Goal: Task Accomplishment & Management: Use online tool/utility

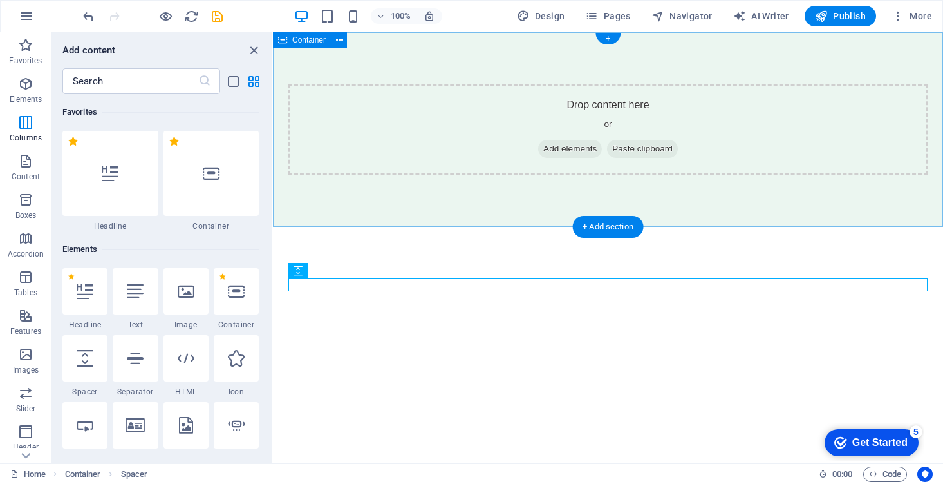
scroll to position [2264, 0]
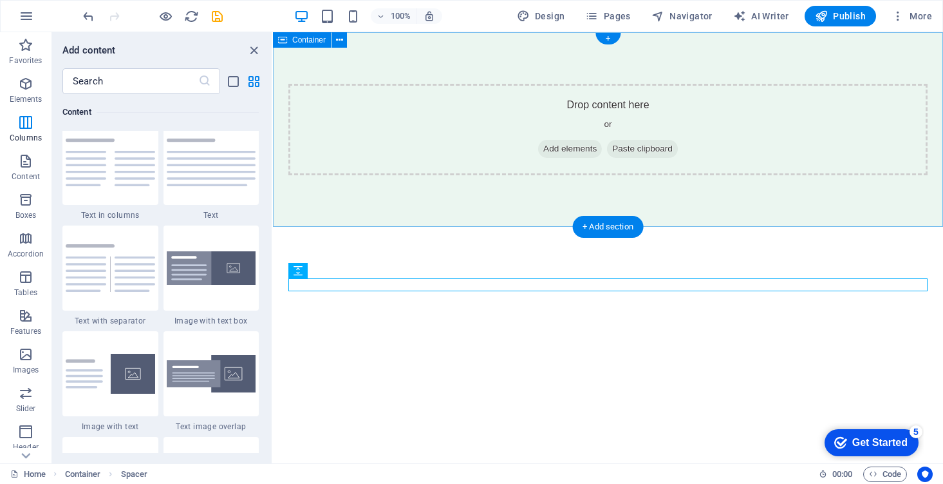
click at [599, 127] on div "Drop content here or Add elements Paste clipboard" at bounding box center [607, 129] width 639 height 91
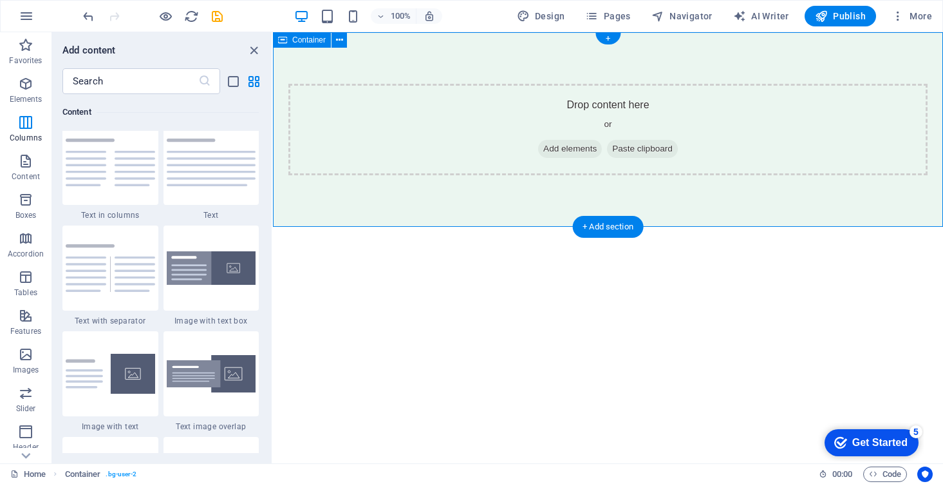
click at [352, 41] on div "Container" at bounding box center [314, 40] width 82 height 16
click at [344, 40] on button at bounding box center [339, 39] width 15 height 15
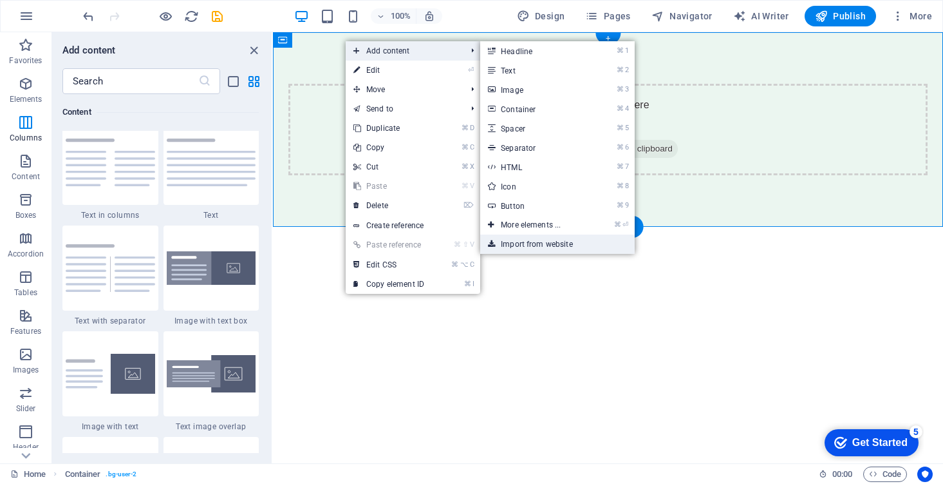
click at [563, 247] on link "Import from website" at bounding box center [557, 243] width 155 height 19
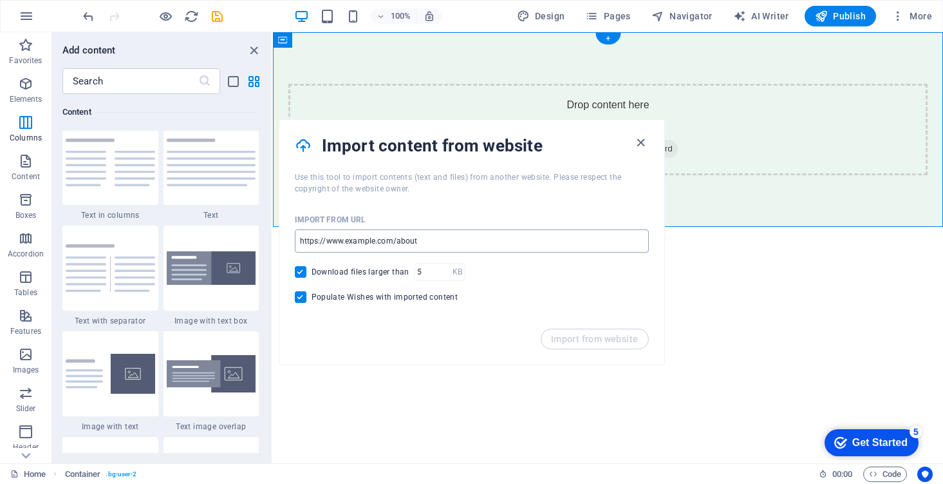
click at [562, 245] on input "url" at bounding box center [472, 240] width 354 height 23
paste input "[URL][DOMAIN_NAME]"
type input "[URL][DOMAIN_NAME]"
click at [494, 303] on div "Import from URL [URL][DOMAIN_NAME] ​ Download files larger than KB ​ Populate W…" at bounding box center [471, 261] width 385 height 134
click at [579, 329] on button "Import from website" at bounding box center [595, 338] width 108 height 21
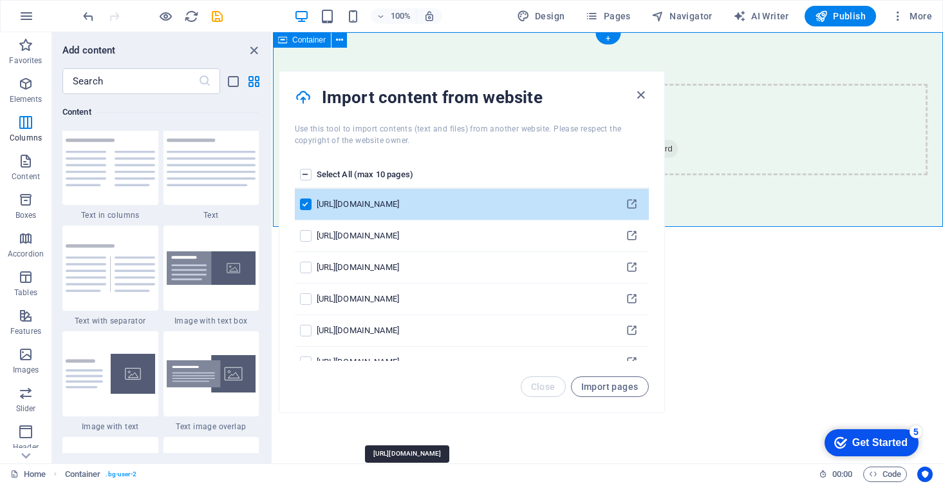
scroll to position [0, 0]
click at [625, 392] on button "Import pages" at bounding box center [610, 386] width 78 height 21
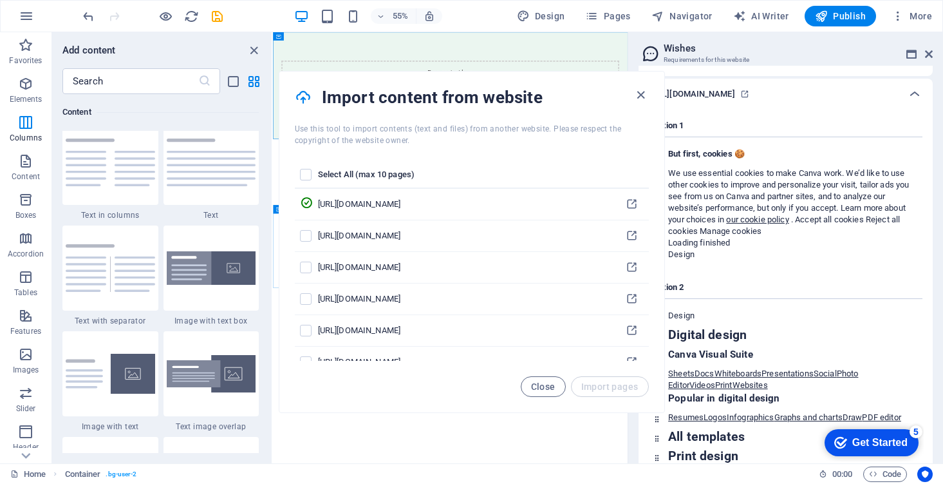
scroll to position [140, 0]
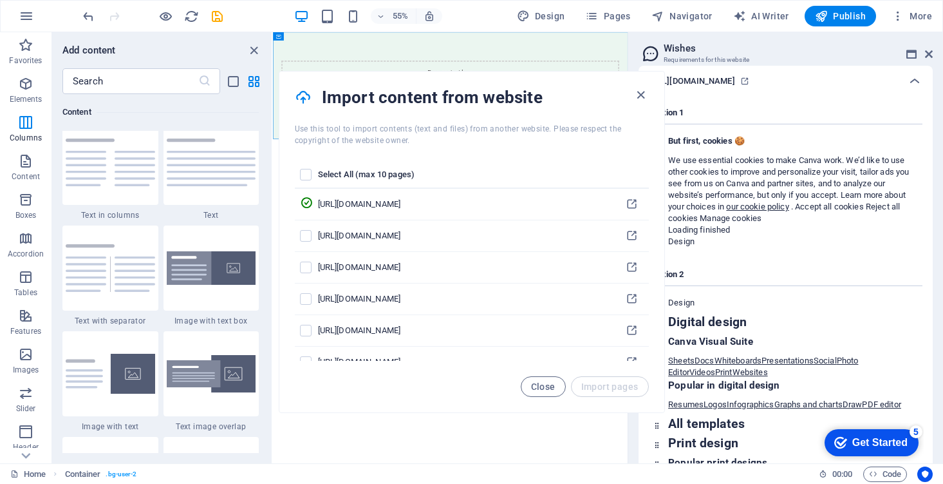
click at [933, 50] on aside "Wishes Requirements for this website Content Design Data Here you will find con…" at bounding box center [786, 247] width 316 height 431
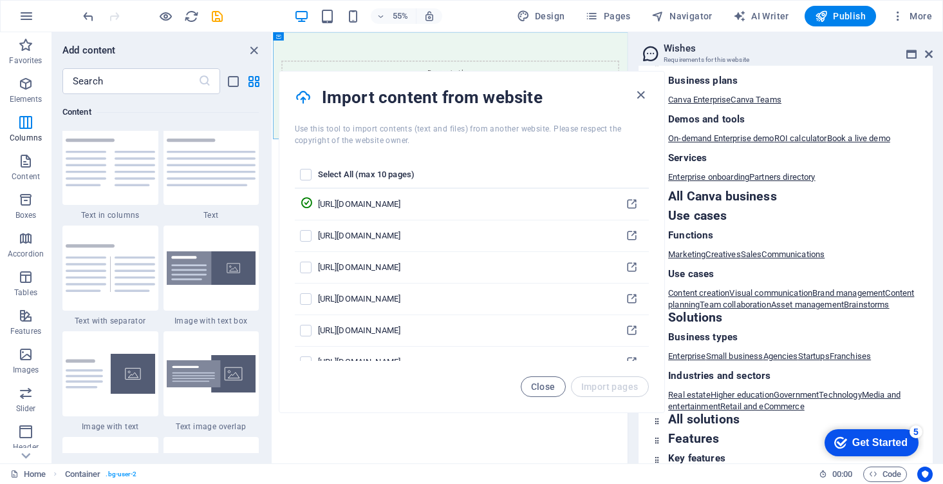
scroll to position [1234, 0]
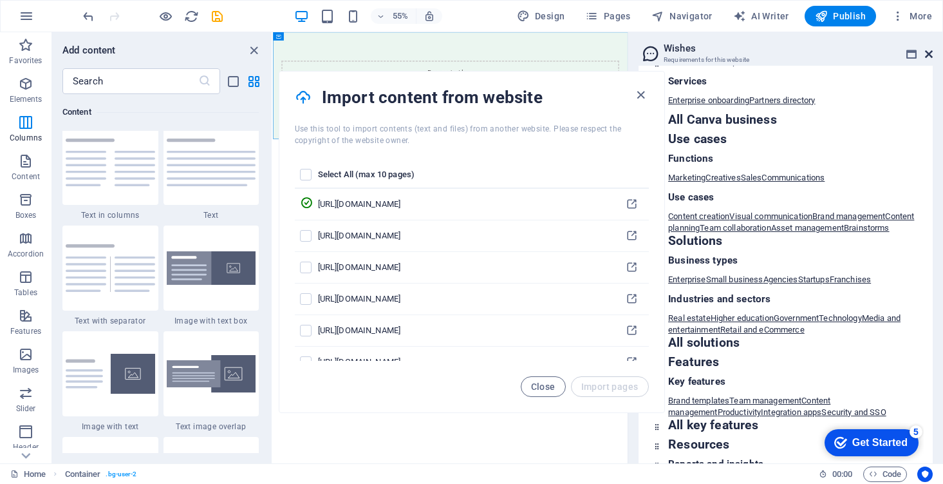
click at [930, 55] on icon at bounding box center [929, 54] width 8 height 10
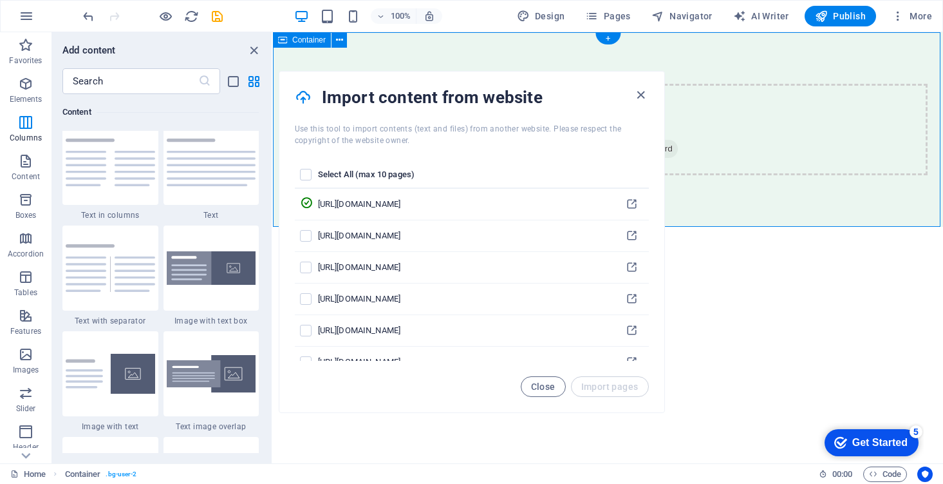
click at [802, 123] on div "Drop content here or Add elements Paste clipboard" at bounding box center [607, 129] width 639 height 91
click at [643, 95] on icon "button" at bounding box center [641, 95] width 15 height 15
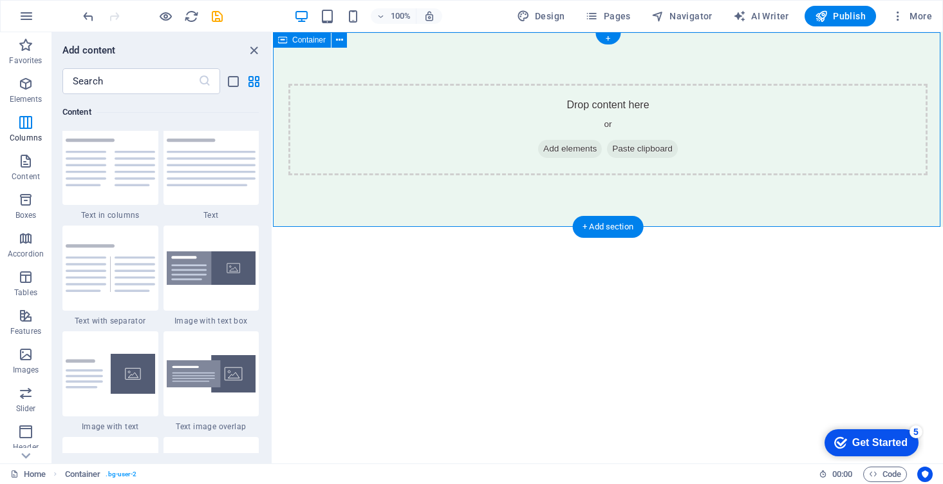
click at [581, 147] on span "Add elements" at bounding box center [570, 149] width 64 height 18
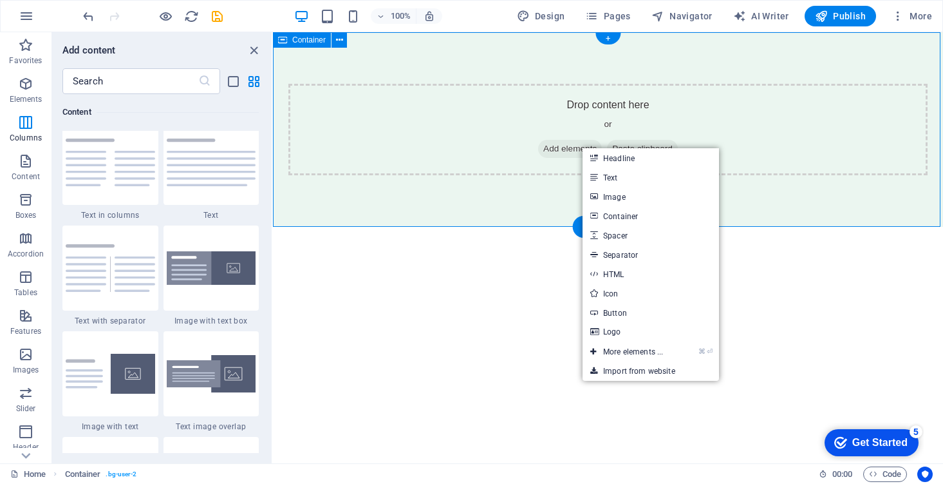
click at [297, 46] on div "Container" at bounding box center [302, 39] width 58 height 15
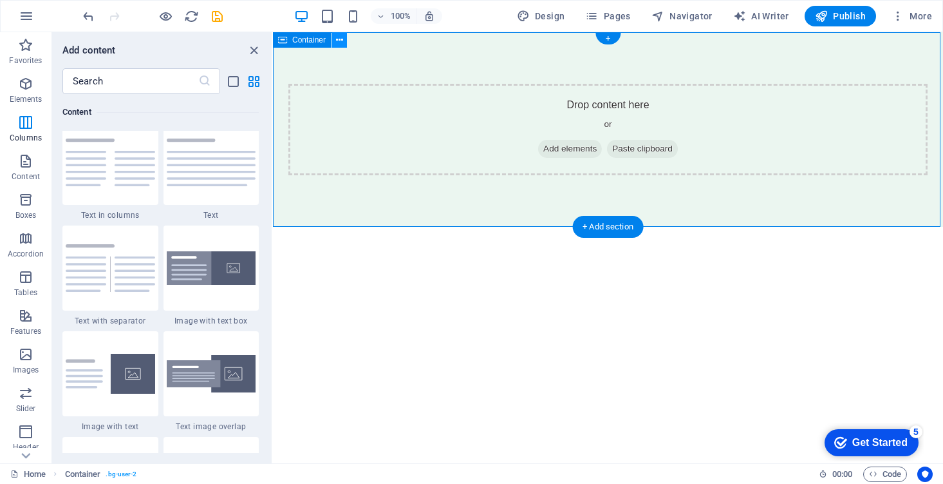
click at [337, 39] on icon at bounding box center [339, 40] width 7 height 14
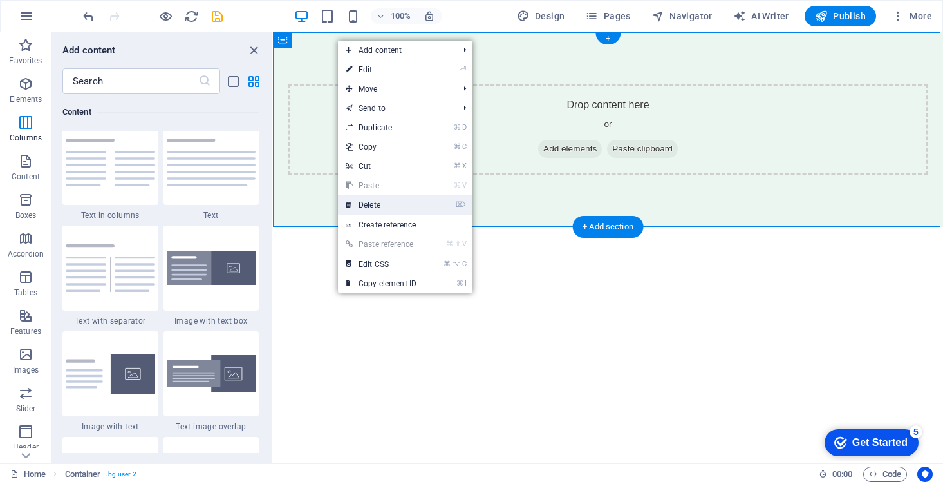
click at [390, 204] on link "⌦ Delete" at bounding box center [381, 204] width 86 height 19
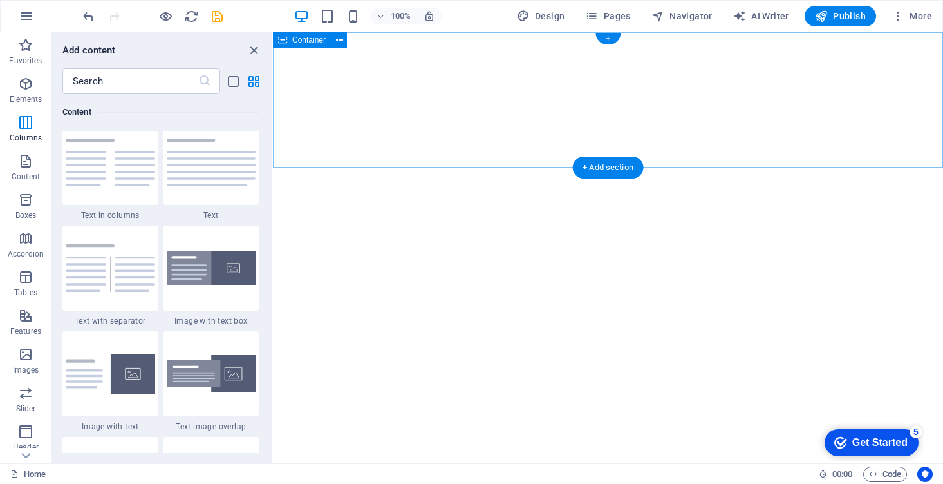
click at [609, 42] on div "+" at bounding box center [608, 39] width 25 height 12
click at [611, 127] on div at bounding box center [608, 99] width 670 height 135
click at [609, 170] on div "+ Add section" at bounding box center [607, 167] width 71 height 22
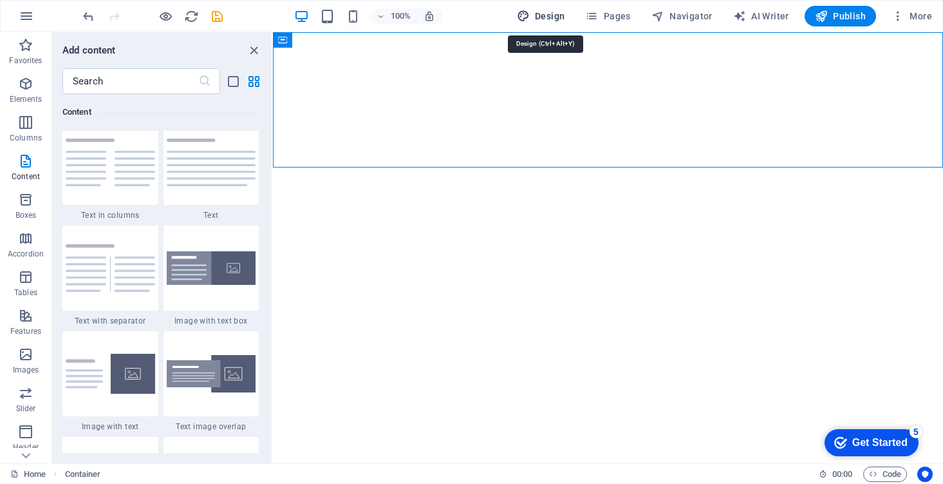
click at [534, 6] on button "Design" at bounding box center [541, 16] width 59 height 21
select select "px"
select select "400"
select select "px"
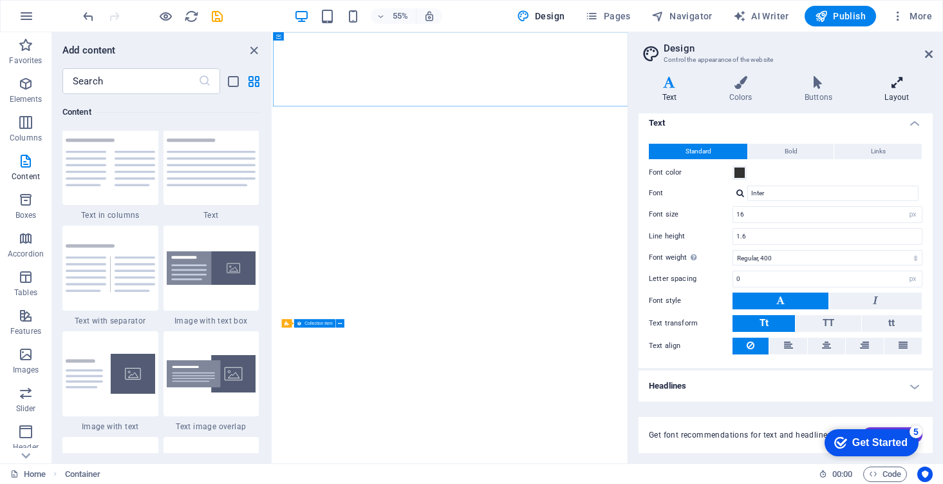
scroll to position [5, 0]
click at [925, 15] on span "More" at bounding box center [912, 16] width 41 height 13
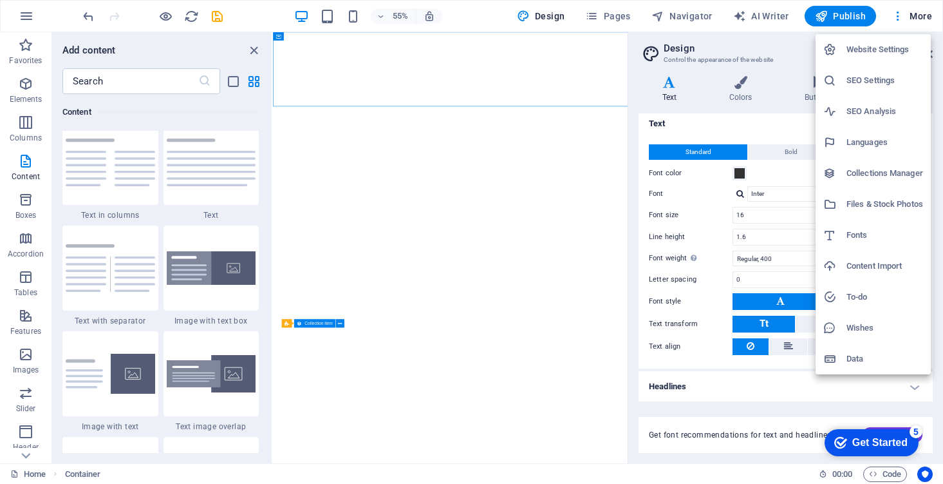
click at [877, 259] on h6 "Content Import" at bounding box center [885, 265] width 77 height 15
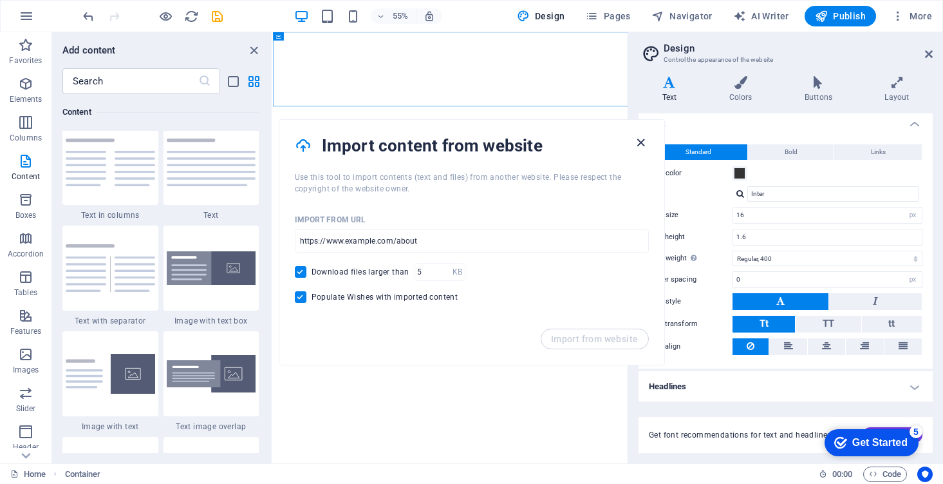
click at [641, 137] on icon "button" at bounding box center [641, 142] width 15 height 15
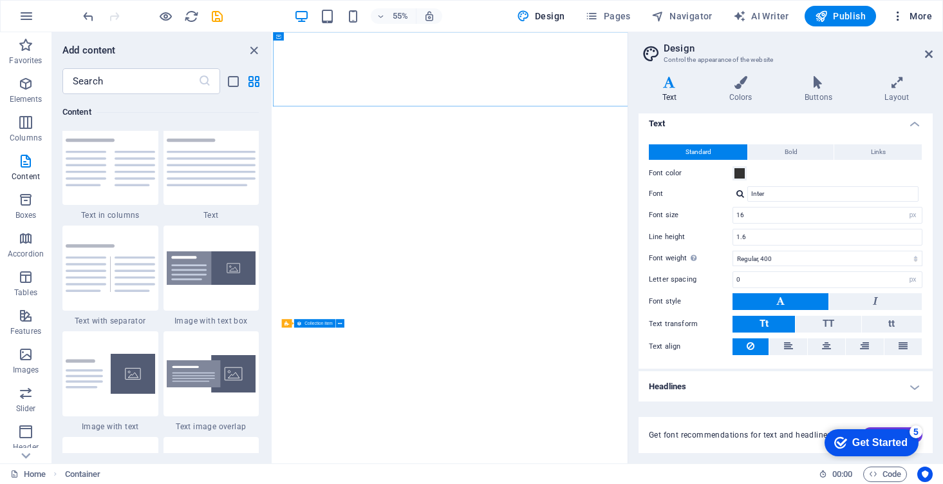
click at [910, 21] on span "More" at bounding box center [912, 16] width 41 height 13
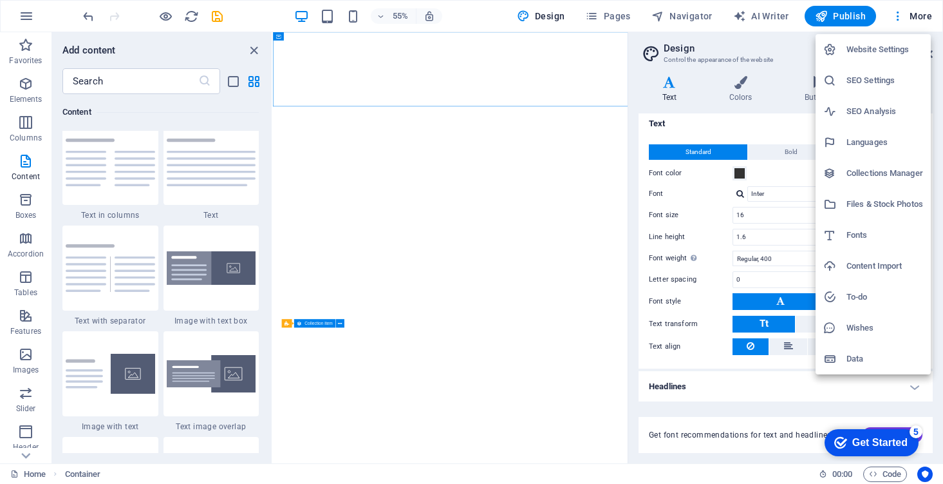
click at [531, 202] on div at bounding box center [471, 242] width 943 height 484
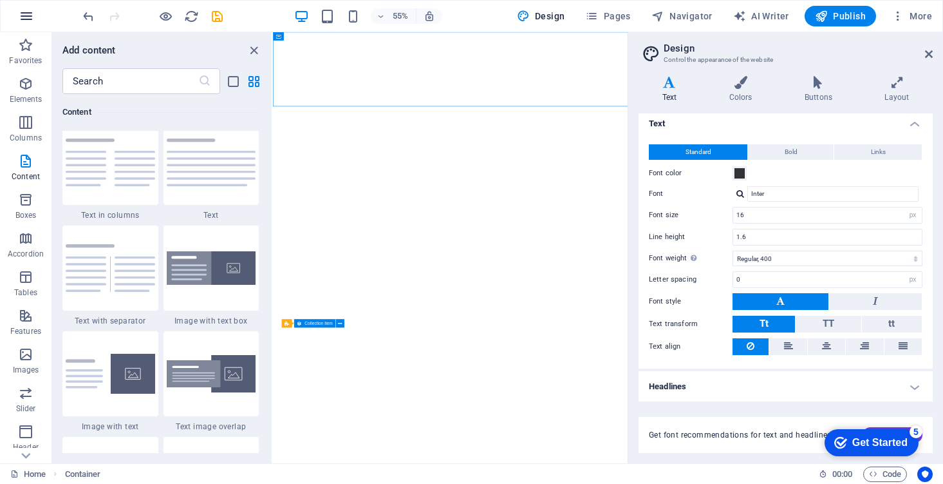
click at [25, 29] on button "button" at bounding box center [26, 16] width 31 height 31
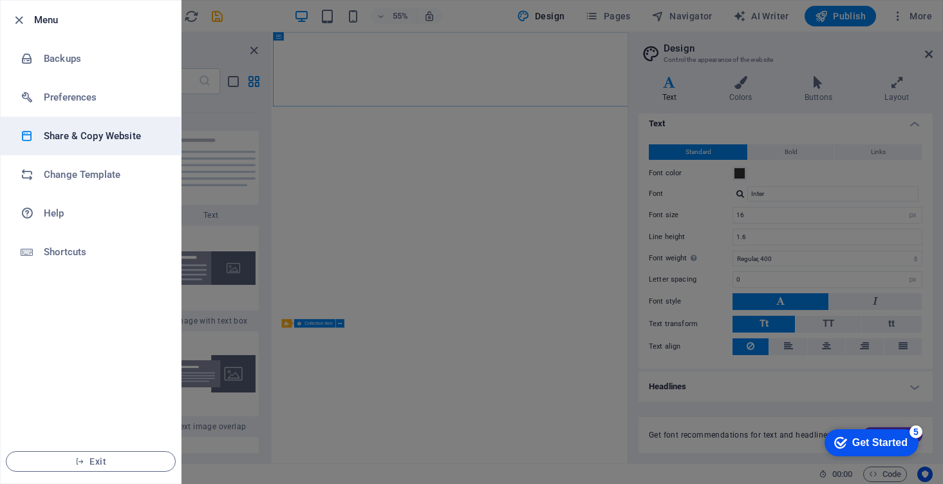
click at [118, 131] on h6 "Share & Copy Website" at bounding box center [103, 135] width 119 height 15
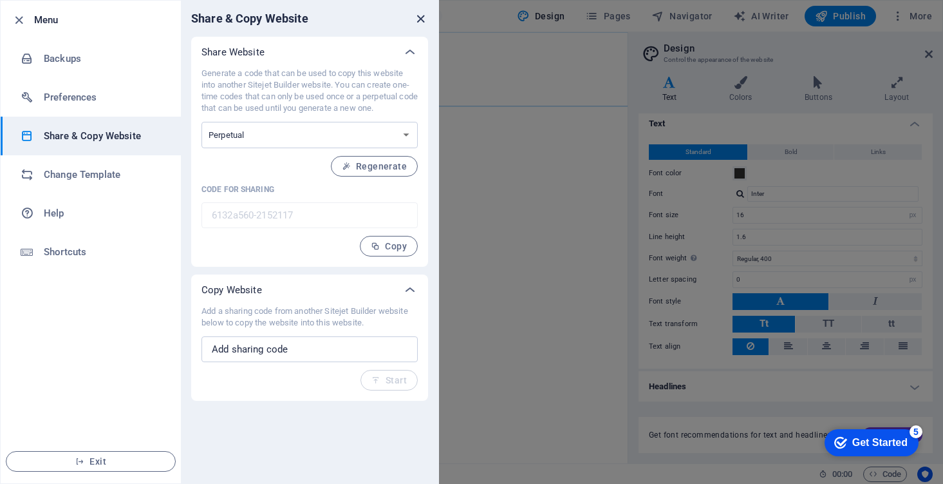
click at [425, 22] on icon "close" at bounding box center [420, 19] width 15 height 15
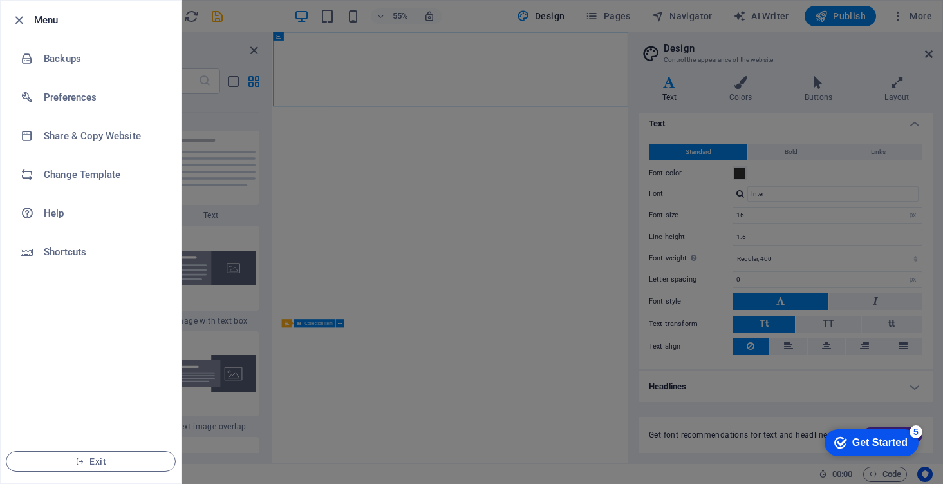
click at [900, 367] on div at bounding box center [471, 242] width 943 height 484
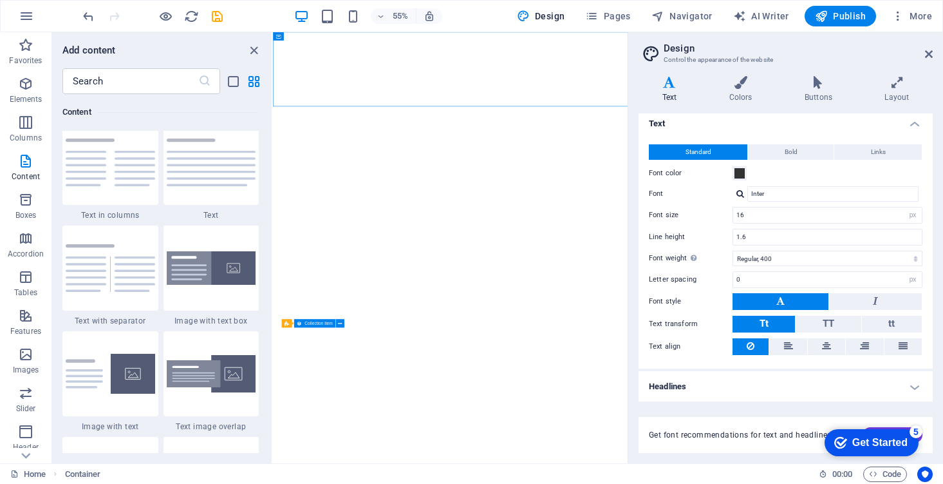
click at [929, 1] on div "55% Design Pages Navigator AI Writer Publish More" at bounding box center [472, 16] width 942 height 31
click at [924, 15] on span "More" at bounding box center [912, 16] width 41 height 13
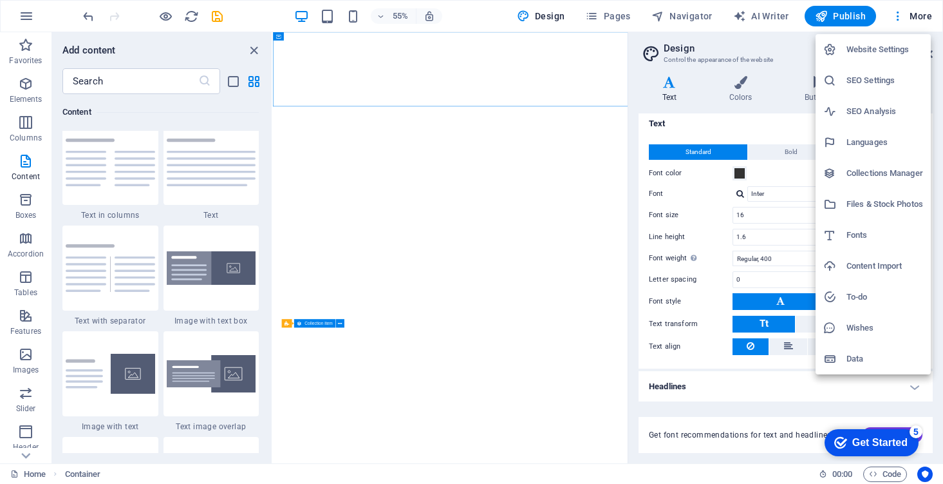
click at [884, 261] on h6 "Content Import" at bounding box center [885, 265] width 77 height 15
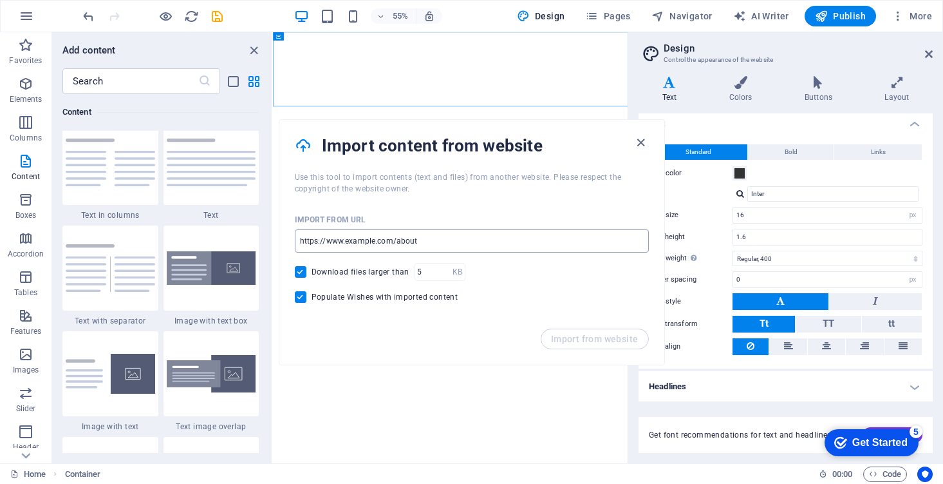
click at [513, 238] on input "url" at bounding box center [472, 240] width 354 height 23
paste input "https://www.canva.com/design/DAGxx3ArLiE/b8_SDEaXrtrz50kUfoB7lQ/edit?utm_conten…"
type input "https://www.canva.com/design/DAGxx3ArLiE/b8_SDEaXrtrz50kUfoB7lQ/edit?utm_conten…"
click at [560, 343] on span "Import from website" at bounding box center [595, 339] width 88 height 10
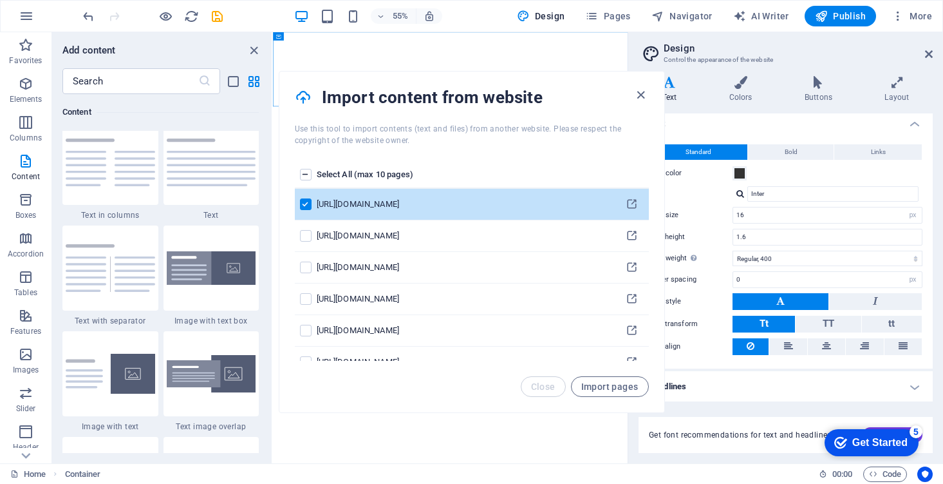
click at [299, 173] on th "pages list" at bounding box center [306, 175] width 22 height 27
click at [304, 173] on label "pages list" at bounding box center [306, 175] width 12 height 12
click at [0, 0] on input "pages list" at bounding box center [0, 0] width 0 height 0
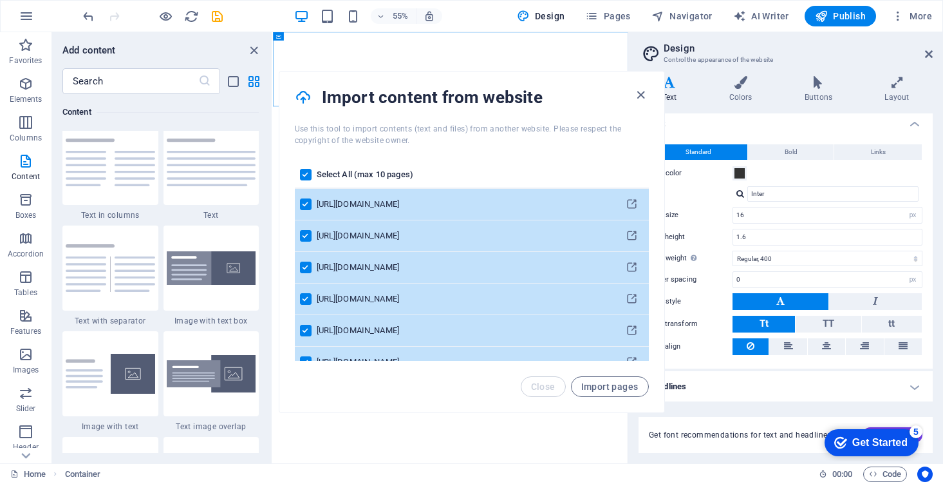
click at [304, 173] on label "pages list" at bounding box center [306, 175] width 12 height 12
click at [0, 0] on input "pages list" at bounding box center [0, 0] width 0 height 0
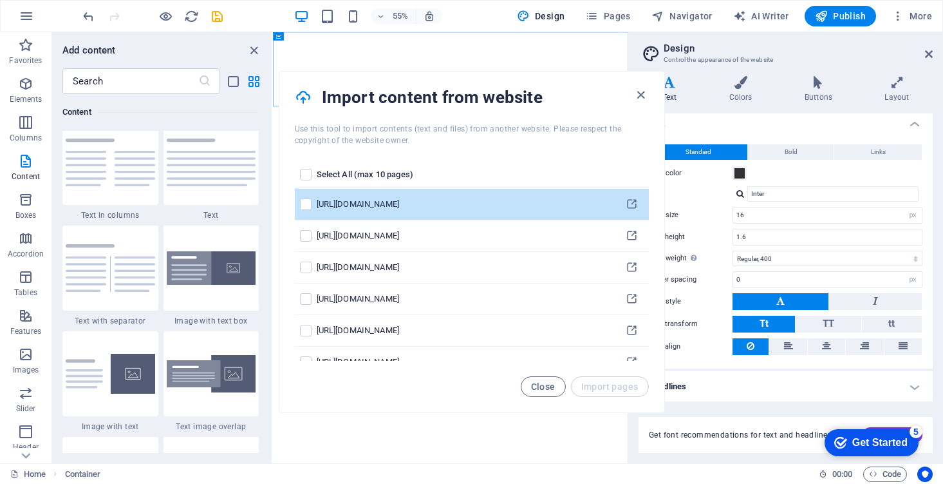
click at [308, 196] on td "pages list" at bounding box center [306, 205] width 22 height 32
click at [306, 205] on label "pages list" at bounding box center [306, 204] width 12 height 12
click at [0, 0] on input "pages list" at bounding box center [0, 0] width 0 height 0
click at [607, 381] on span "Import pages" at bounding box center [609, 386] width 57 height 10
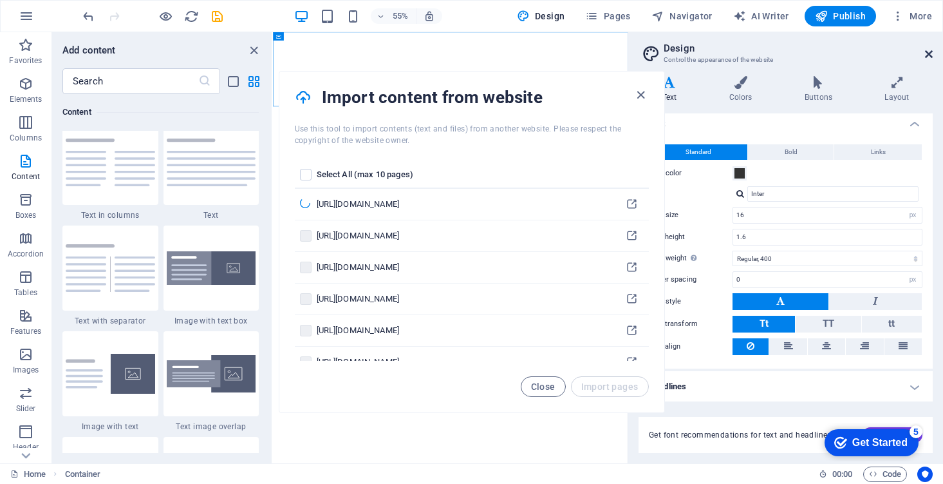
click at [930, 52] on icon at bounding box center [929, 54] width 8 height 10
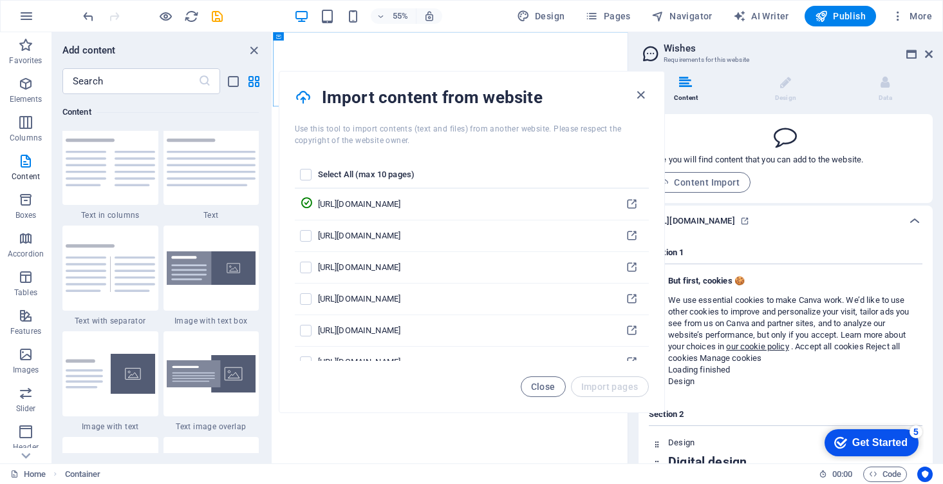
scroll to position [2664, 0]
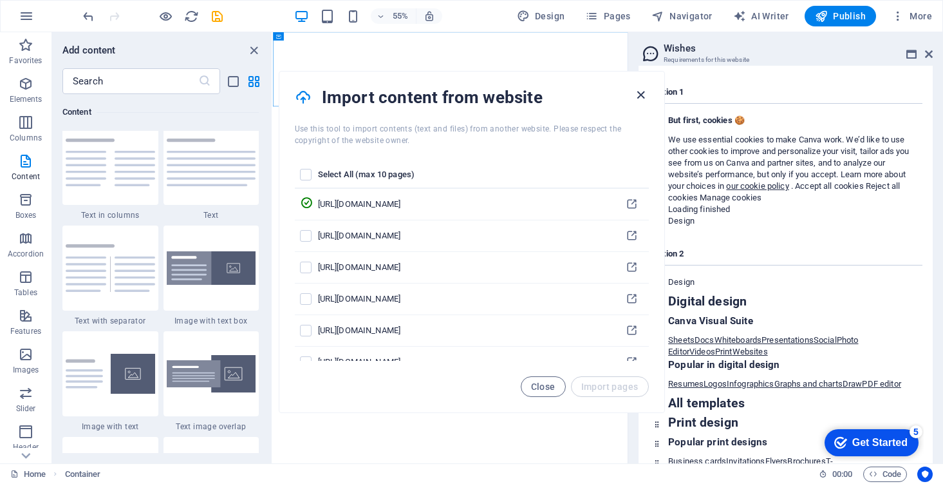
click at [645, 90] on icon "button" at bounding box center [641, 95] width 15 height 15
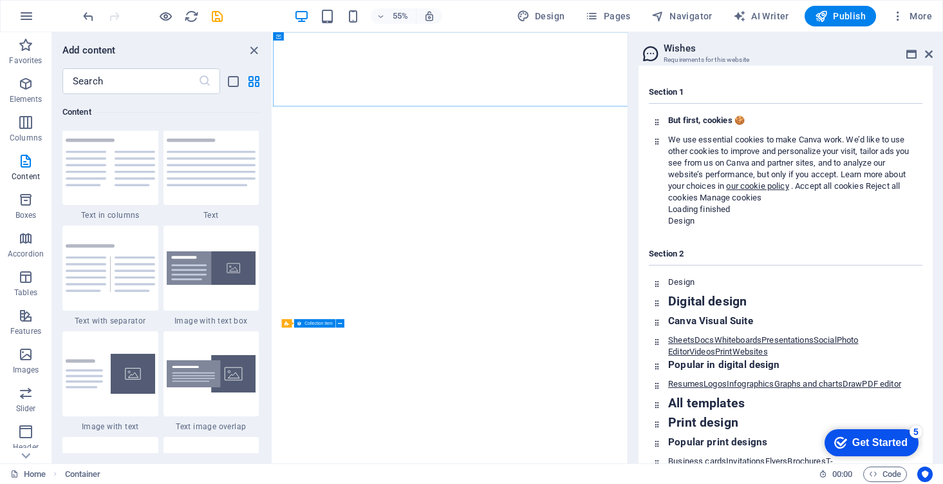
click at [929, 61] on header "Wishes Requirements for this website" at bounding box center [787, 48] width 292 height 33
click at [929, 57] on icon at bounding box center [929, 54] width 8 height 10
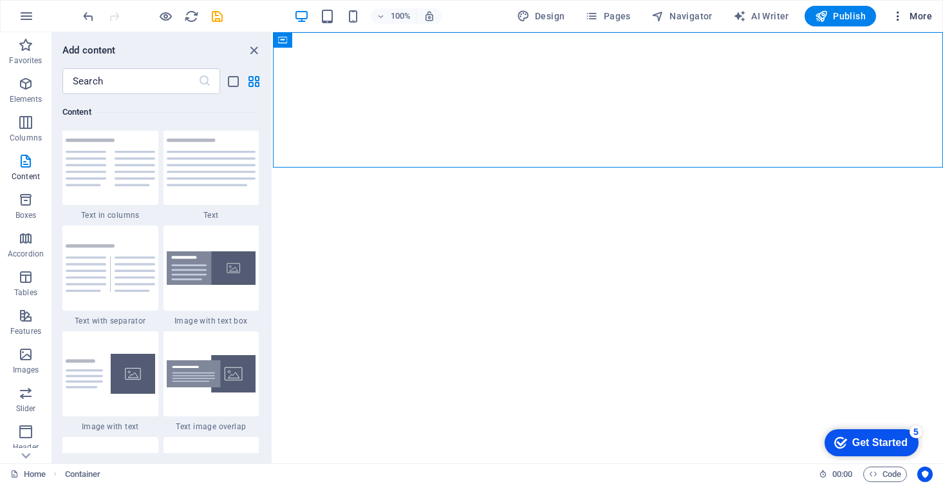
click at [923, 14] on span "More" at bounding box center [912, 16] width 41 height 13
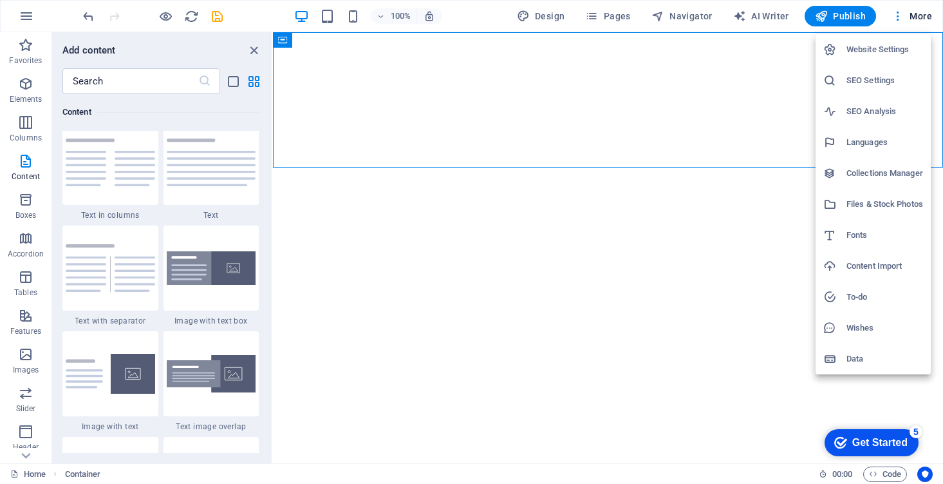
click at [866, 269] on h6 "Content Import" at bounding box center [885, 265] width 77 height 15
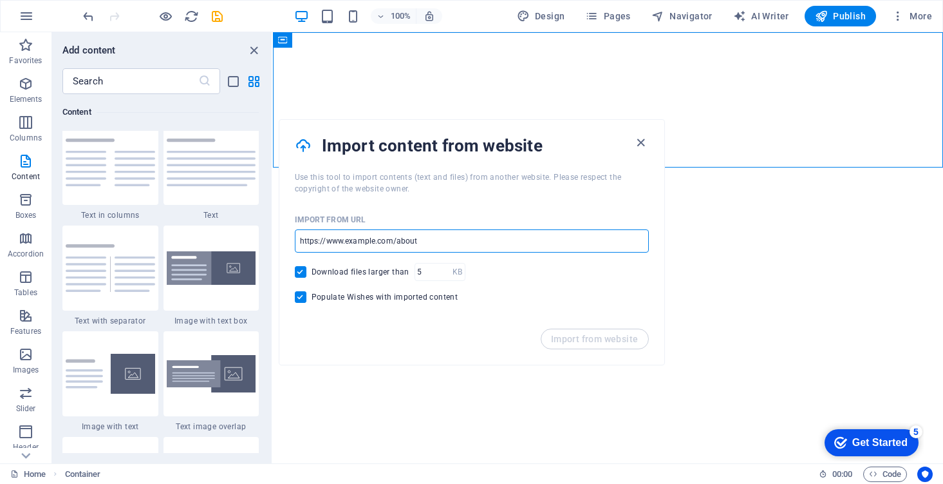
click at [415, 240] on input "url" at bounding box center [472, 240] width 354 height 23
paste input "https://www.canva.com/design/DAGxx3ArLiE/b8_SDEaXrtrz50kUfoB7lQ/edit"
type input "https://www.canva.com/design/DAGxx3ArLiE/b8_SDEaXrtrz50kUfoB7lQ/edit"
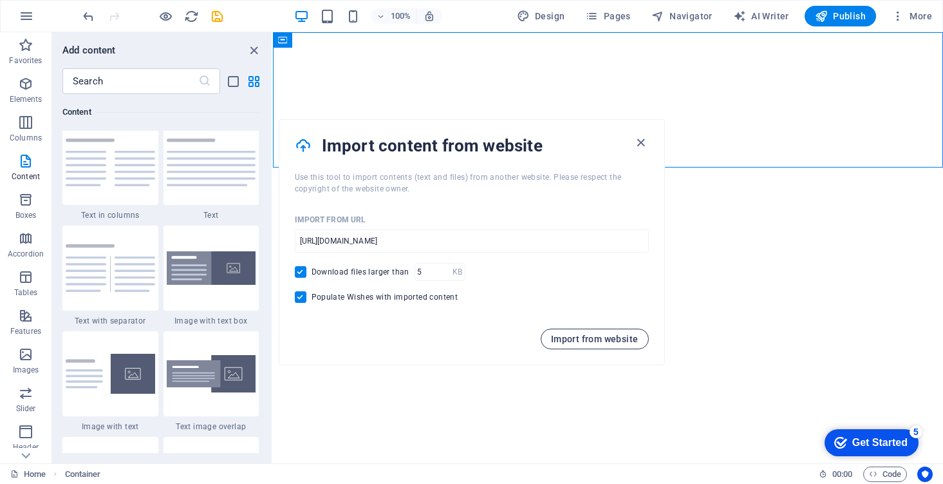
click at [602, 334] on span "Import from website" at bounding box center [595, 339] width 88 height 10
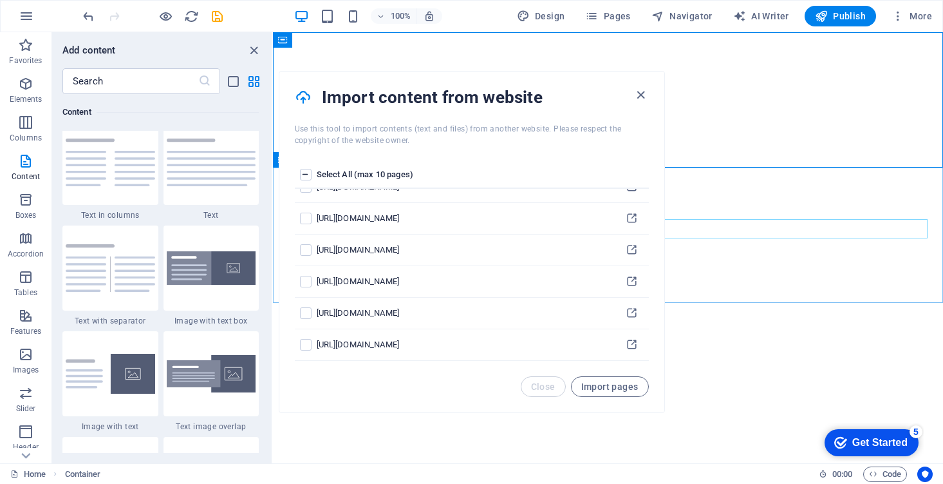
scroll to position [4371, 0]
click at [633, 390] on span "Import pages" at bounding box center [609, 386] width 57 height 10
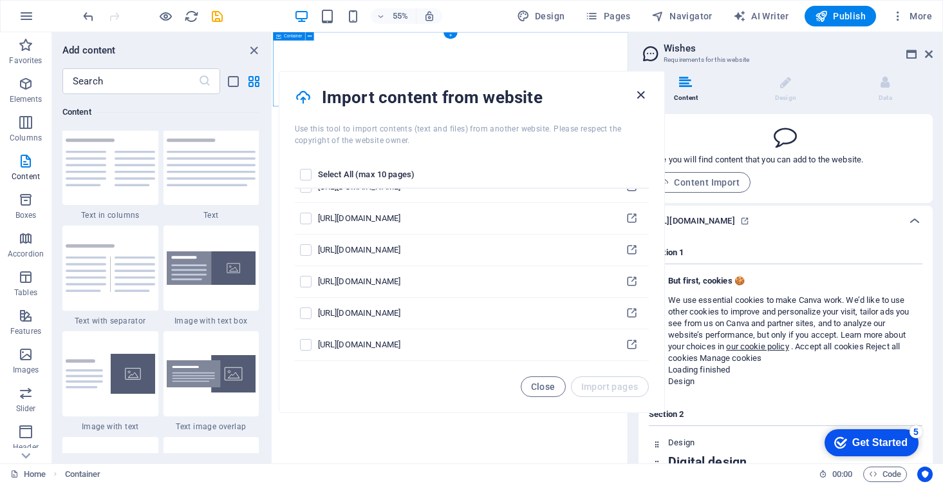
click at [640, 97] on icon "button" at bounding box center [641, 95] width 15 height 15
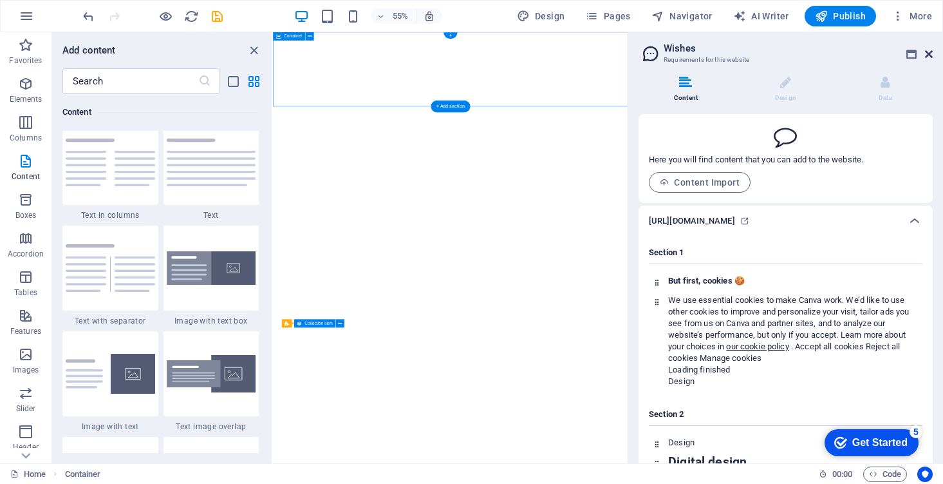
click at [929, 57] on icon at bounding box center [929, 54] width 8 height 10
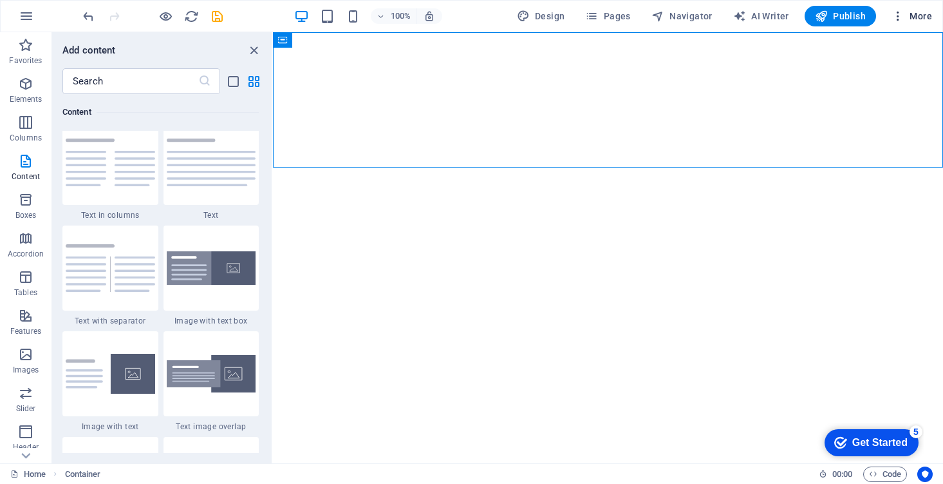
click at [919, 12] on span "More" at bounding box center [912, 16] width 41 height 13
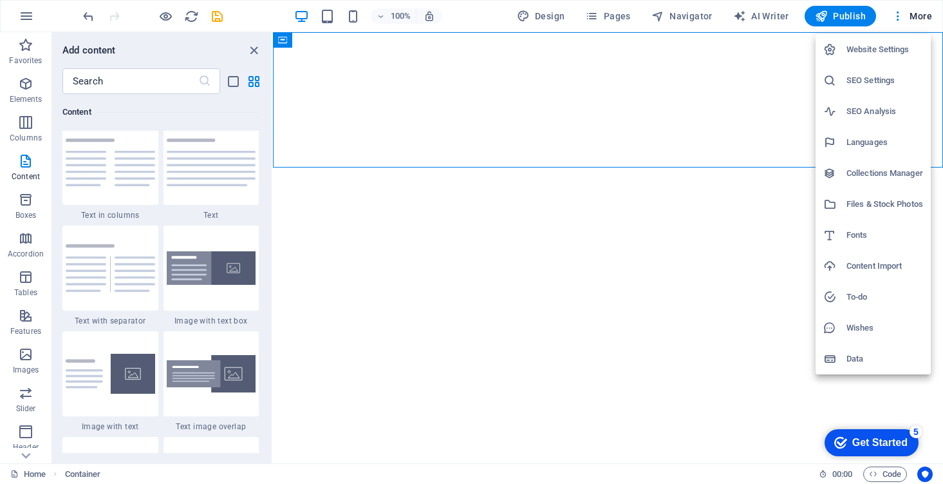
click at [874, 276] on li "Content Import" at bounding box center [873, 265] width 115 height 31
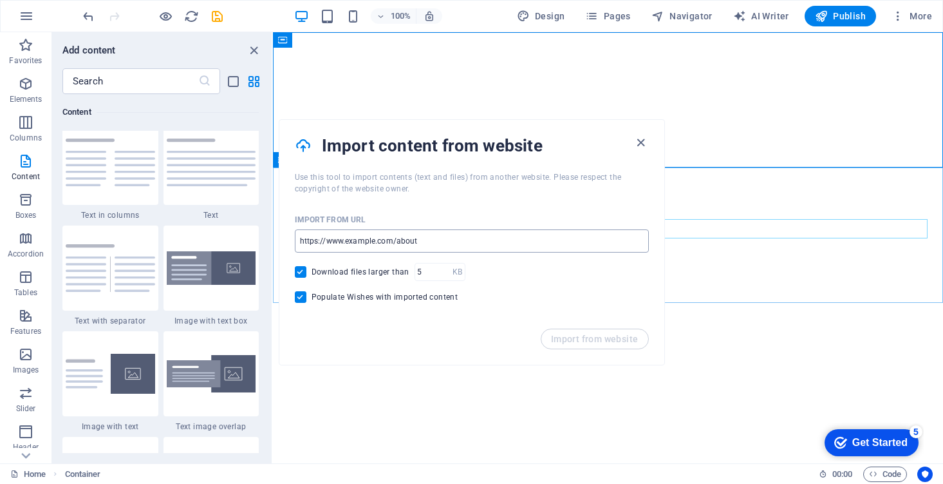
click at [604, 238] on input "url" at bounding box center [472, 240] width 354 height 23
type input "v"
paste input "https://www.canva.com/design/DAGxx3ArLiE/SwSJDZiK69U0b_ho4szd1Q/view"
type input "https://www.canva.com/design/DAGxx3ArLiE/SwSJDZiK69U0b_ho4szd1Q/view"
click at [588, 344] on button "Import from website" at bounding box center [595, 338] width 108 height 21
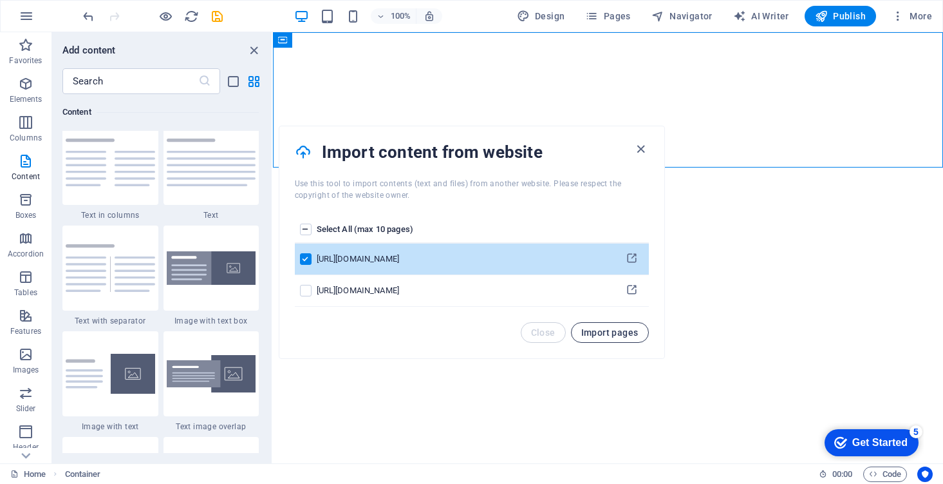
click at [607, 332] on span "Import pages" at bounding box center [609, 332] width 57 height 10
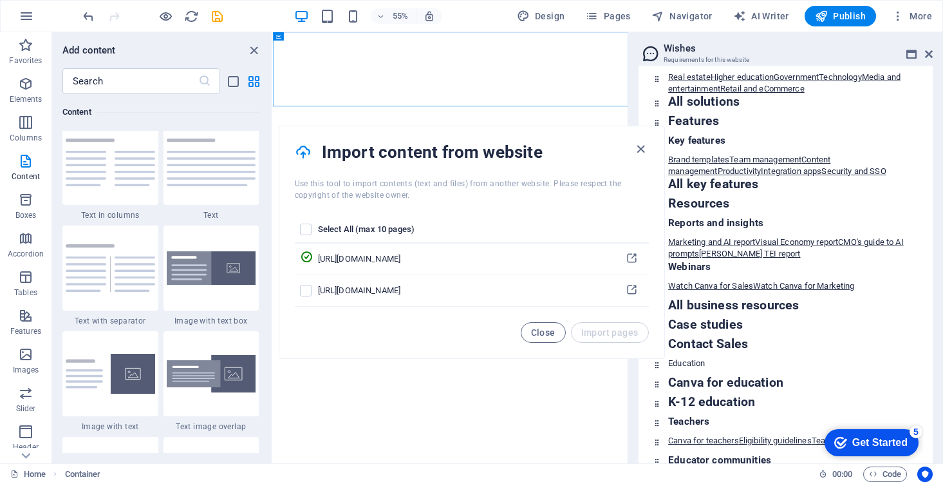
scroll to position [7529, 0]
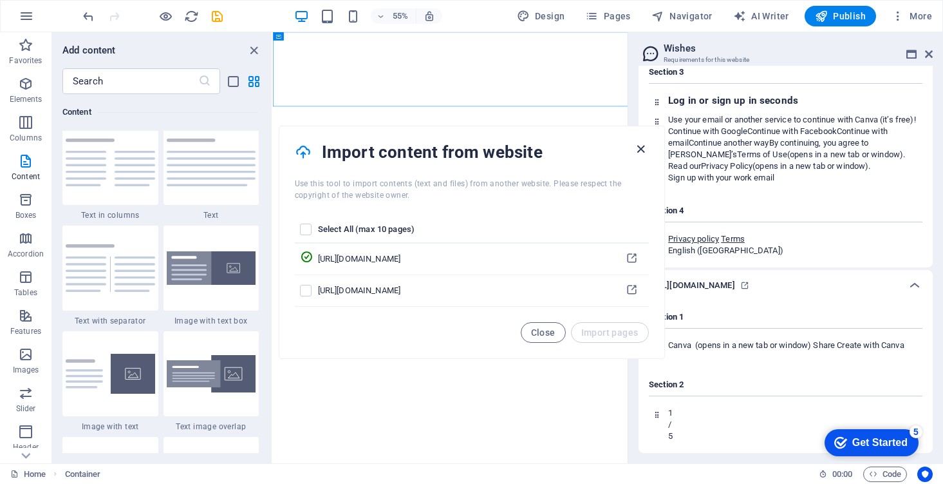
click at [645, 145] on icon "button" at bounding box center [641, 149] width 15 height 15
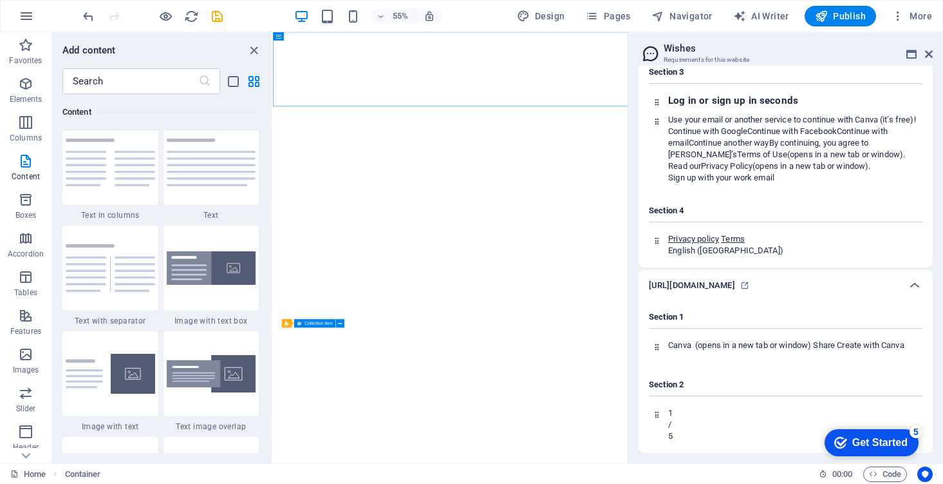
scroll to position [7514, 0]
click at [750, 290] on icon at bounding box center [744, 285] width 9 height 9
click at [876, 442] on div "Get Started" at bounding box center [880, 443] width 55 height 12
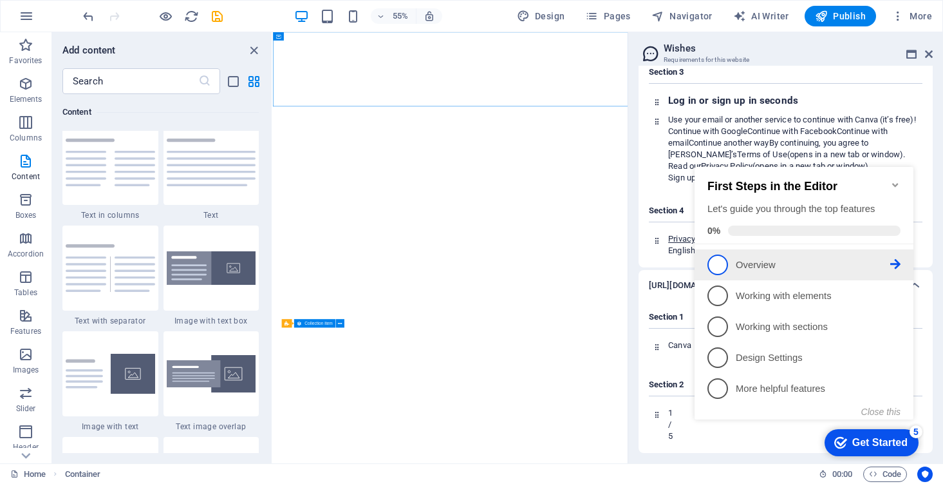
click at [770, 267] on p "Overview - incomplete" at bounding box center [813, 265] width 155 height 14
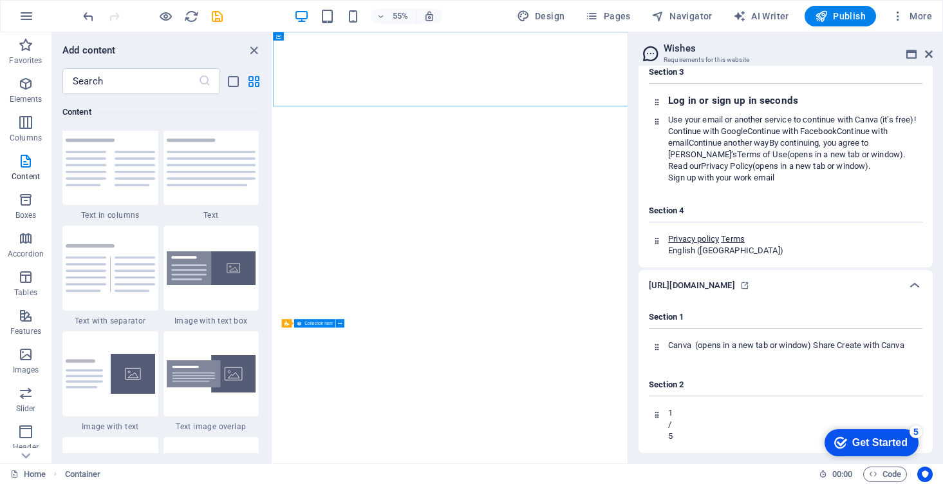
scroll to position [0, 0]
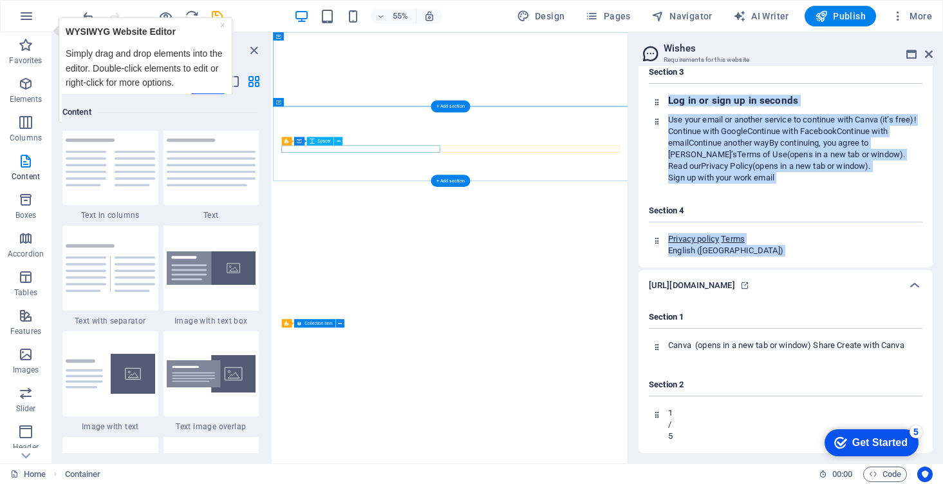
drag, startPoint x: 1072, startPoint y: 318, endPoint x: 518, endPoint y: 249, distance: 558.7
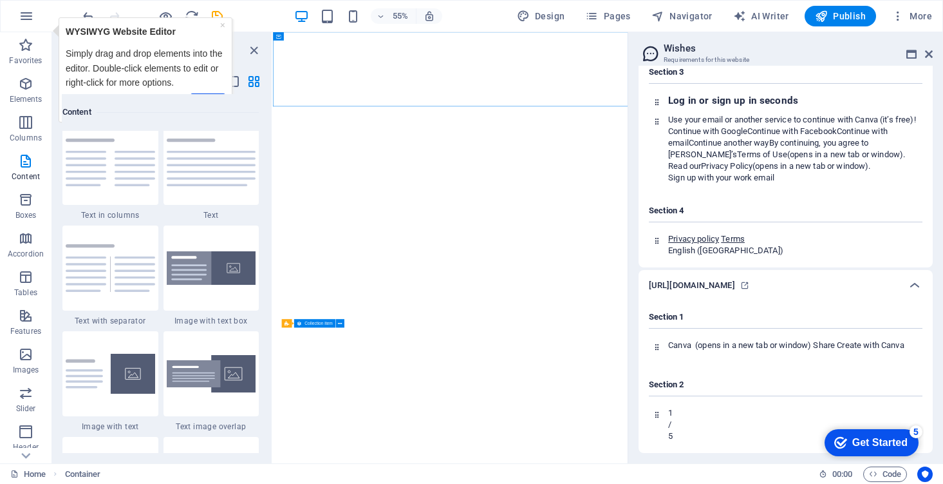
scroll to position [7531, 0]
click at [886, 448] on div "Get Started" at bounding box center [880, 443] width 55 height 12
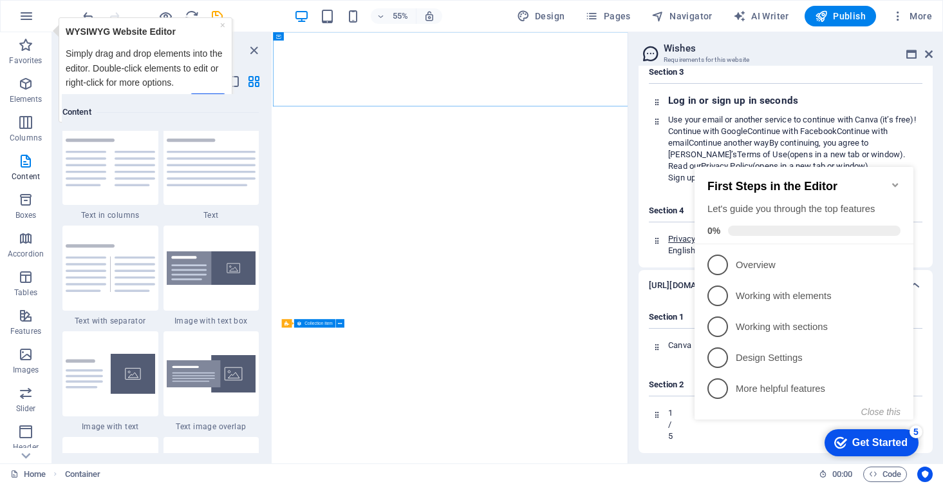
click at [894, 182] on icon "Minimize checklist" at bounding box center [896, 185] width 10 height 10
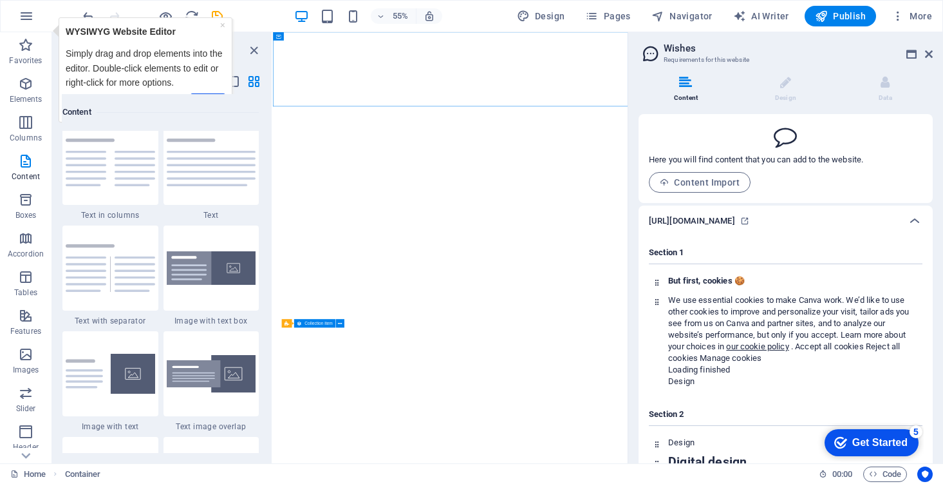
scroll to position [0, 0]
click at [727, 183] on span "Content Import" at bounding box center [700, 182] width 80 height 10
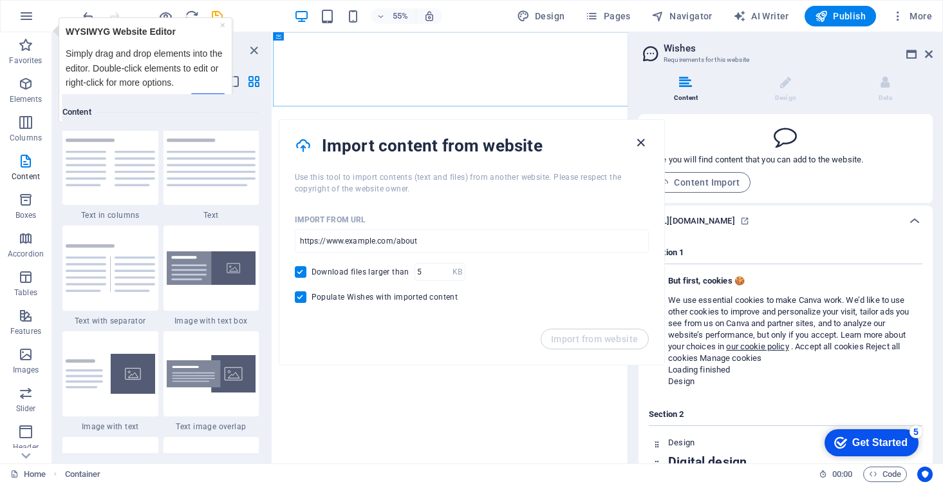
click at [641, 143] on icon "button" at bounding box center [641, 142] width 15 height 15
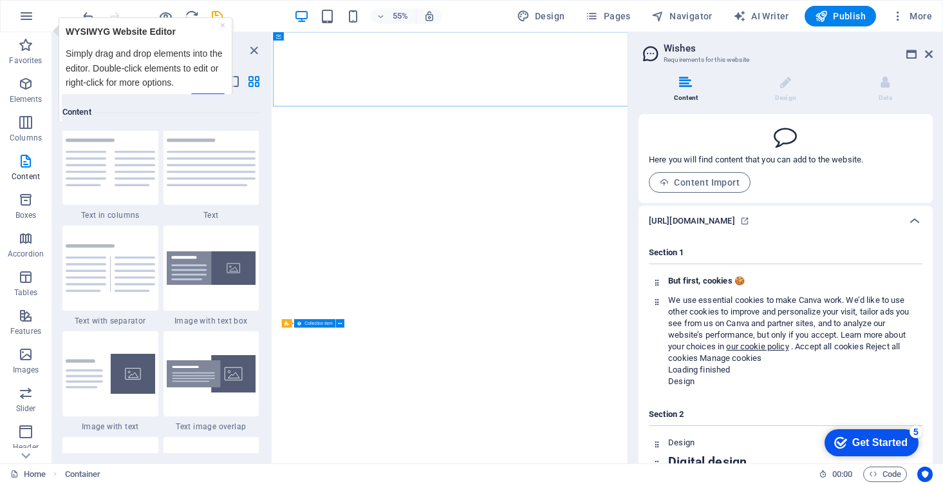
click at [649, 54] on icon at bounding box center [650, 53] width 19 height 18
click at [830, 88] on div at bounding box center [595, 90] width 614 height 13
click at [928, 53] on icon at bounding box center [929, 54] width 8 height 10
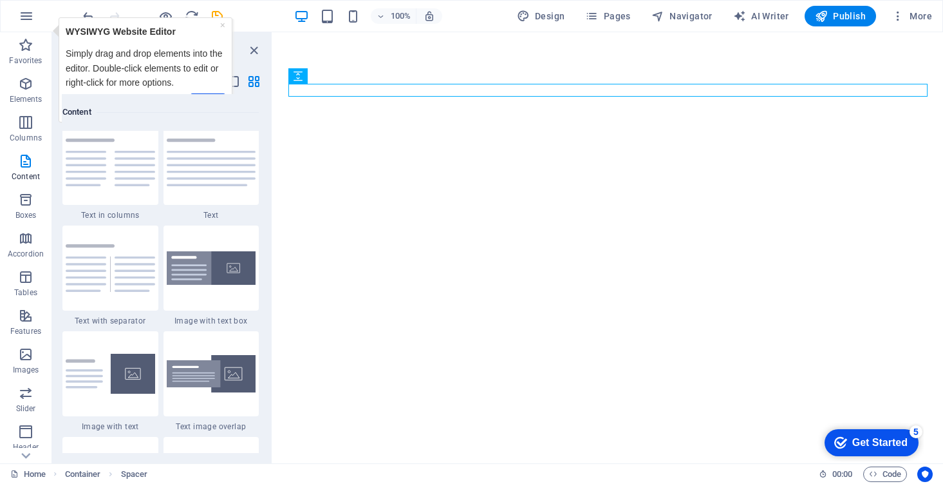
click at [293, 22] on div "100% Design Pages Navigator AI Writer Publish More" at bounding box center [508, 16] width 857 height 21
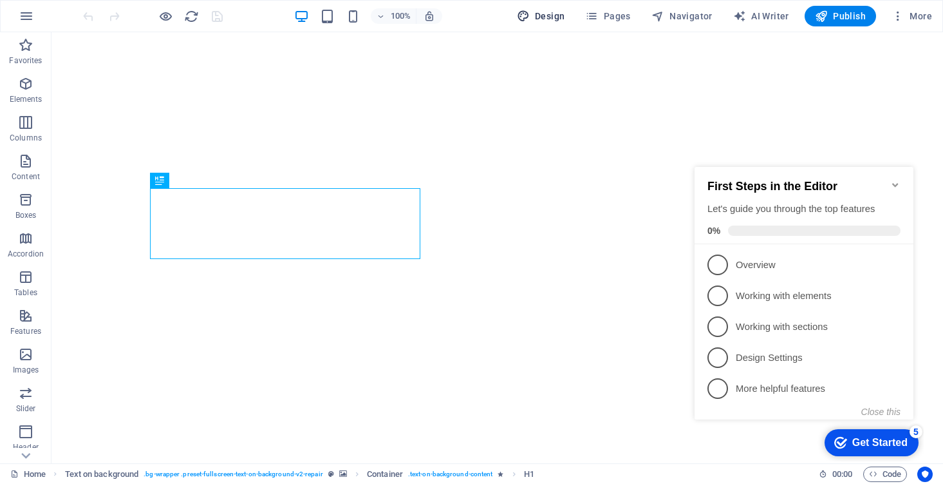
click at [545, 19] on span "Design" at bounding box center [541, 16] width 48 height 13
select select "px"
select select "400"
select select "px"
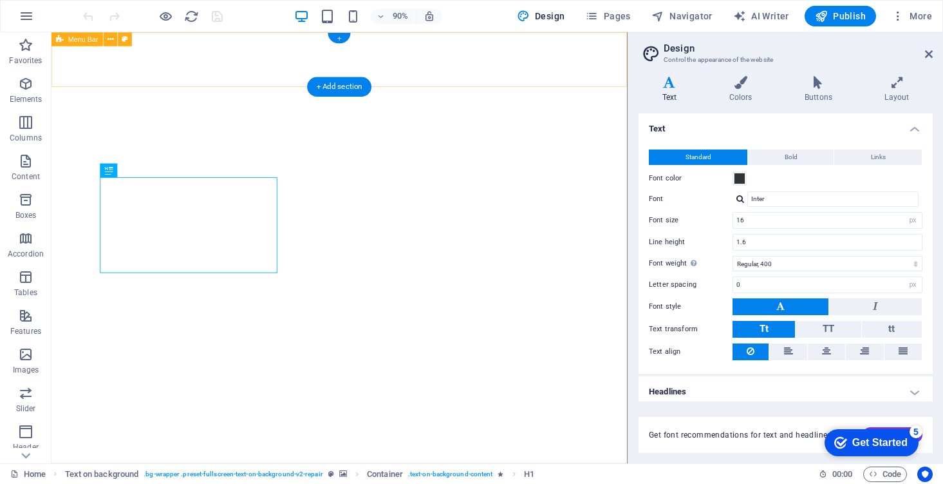
click at [339, 37] on div "+" at bounding box center [339, 38] width 23 height 10
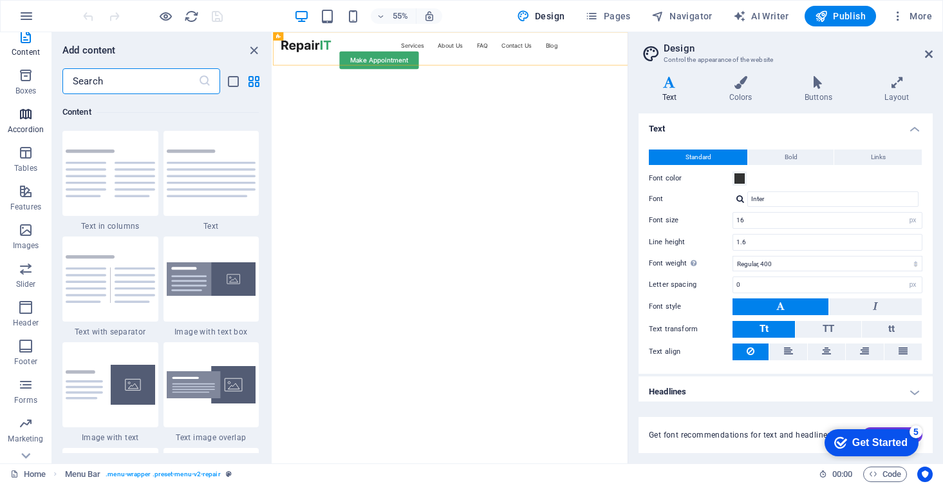
scroll to position [125, 0]
click at [30, 274] on icon "button" at bounding box center [25, 267] width 15 height 15
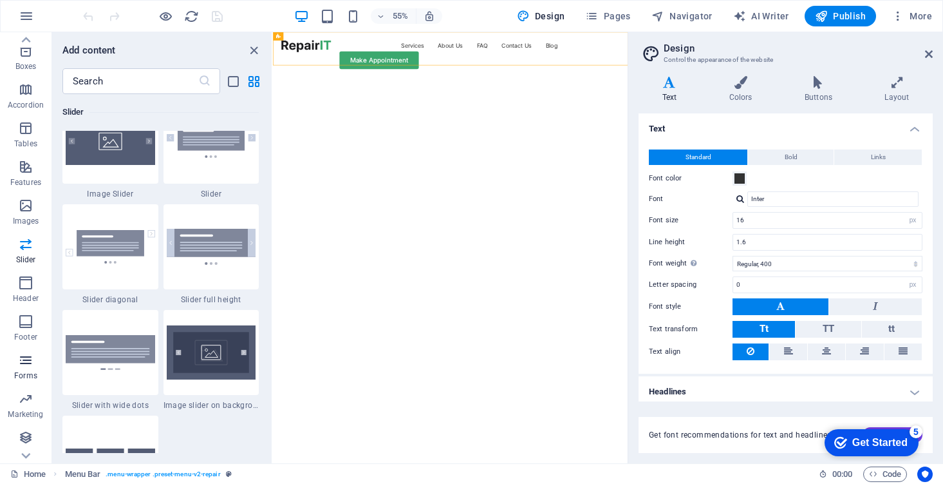
scroll to position [149, 0]
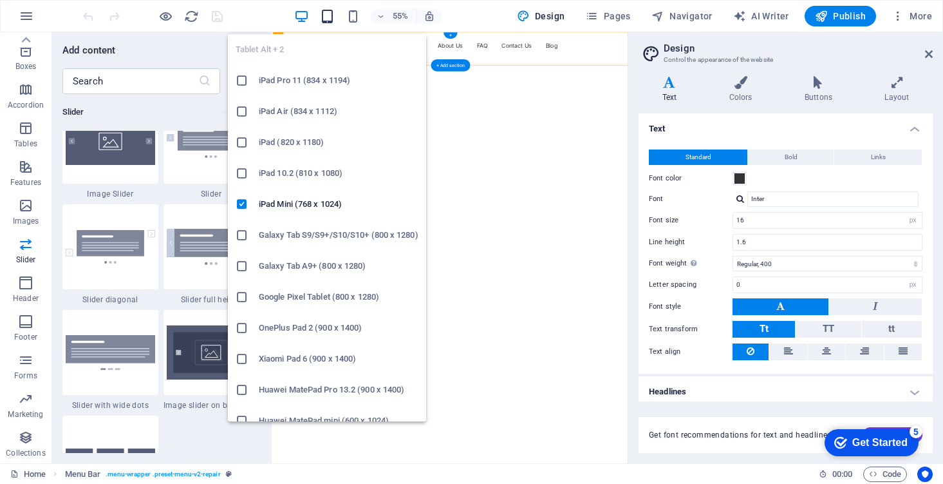
click at [332, 18] on icon "button" at bounding box center [327, 16] width 15 height 15
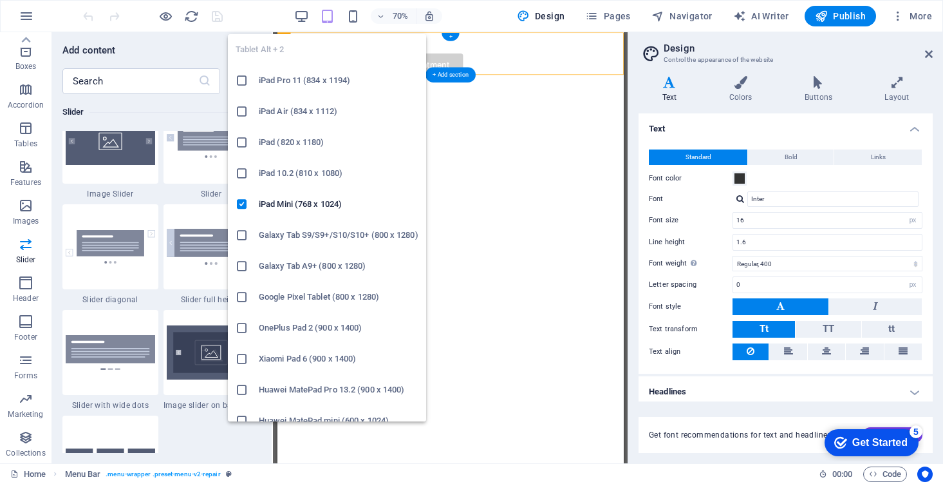
type input "14"
type input "1.5"
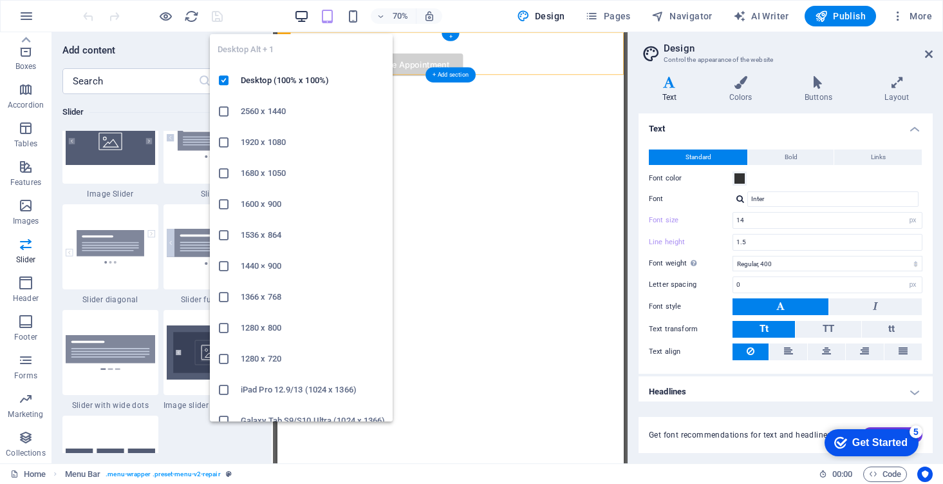
click at [303, 16] on icon "button" at bounding box center [301, 16] width 15 height 15
type input "16"
type input "1.6"
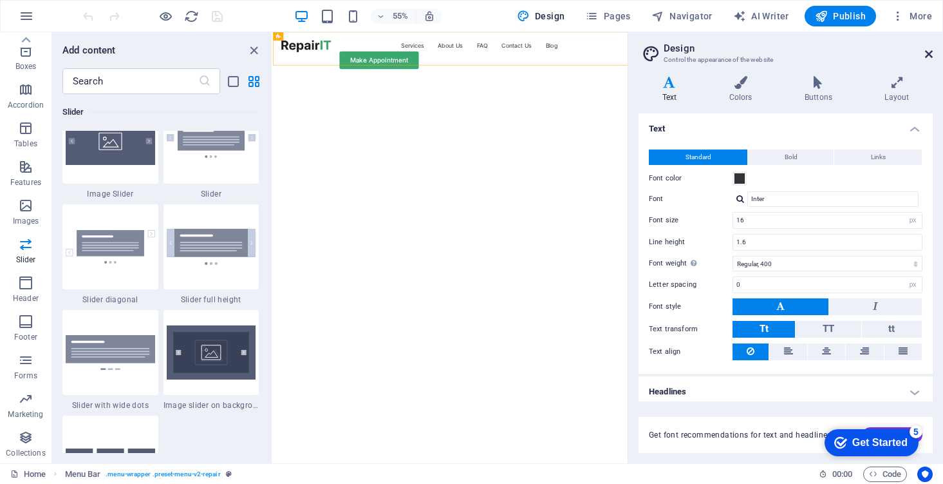
click at [932, 52] on icon at bounding box center [929, 54] width 8 height 10
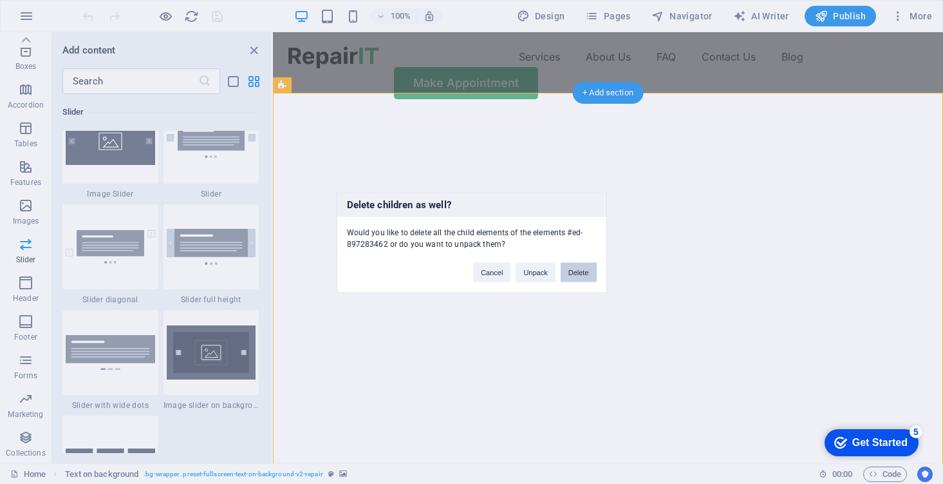
click at [576, 267] on button "Delete" at bounding box center [579, 271] width 36 height 19
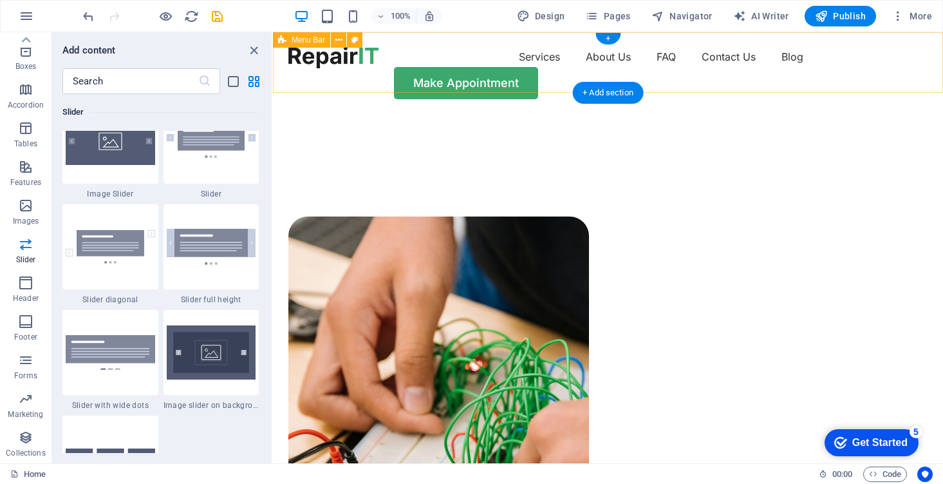
click at [363, 35] on div "Menu Bar" at bounding box center [322, 40] width 98 height 16
click at [339, 41] on icon at bounding box center [338, 40] width 7 height 14
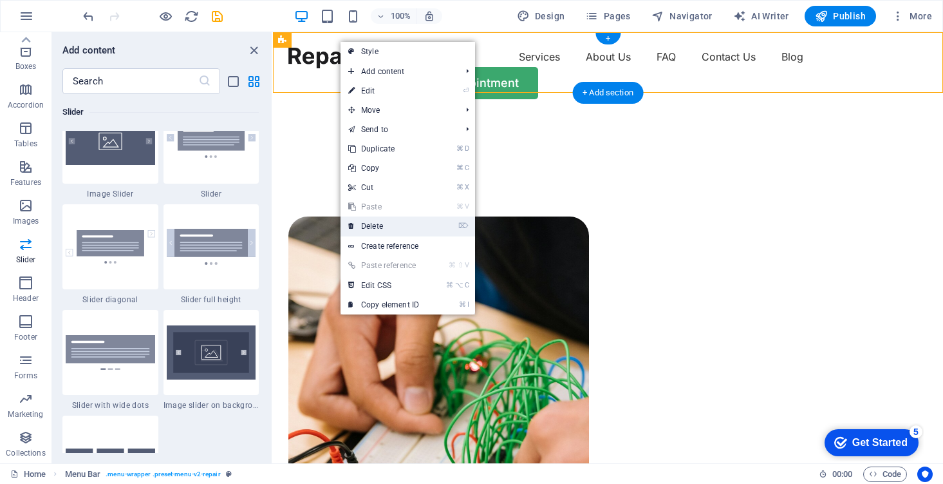
click at [402, 224] on link "⌦ Delete" at bounding box center [384, 225] width 86 height 19
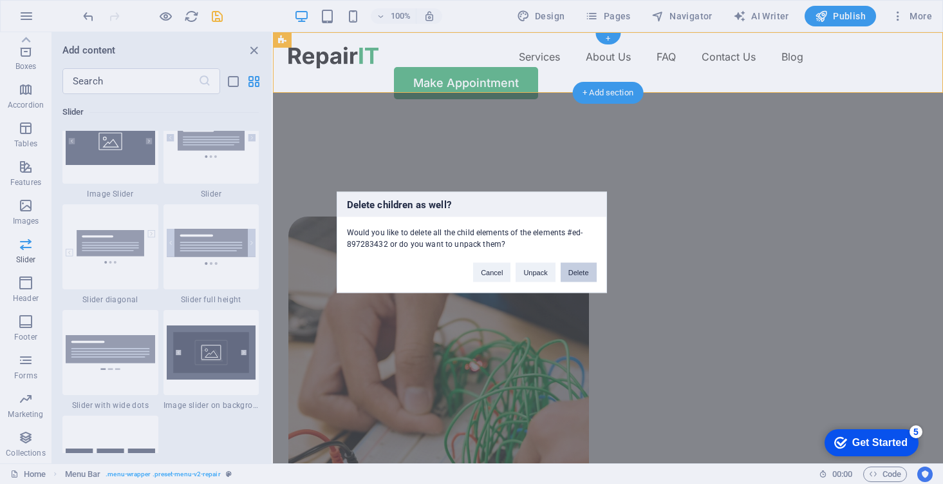
click at [574, 275] on button "Delete" at bounding box center [579, 271] width 36 height 19
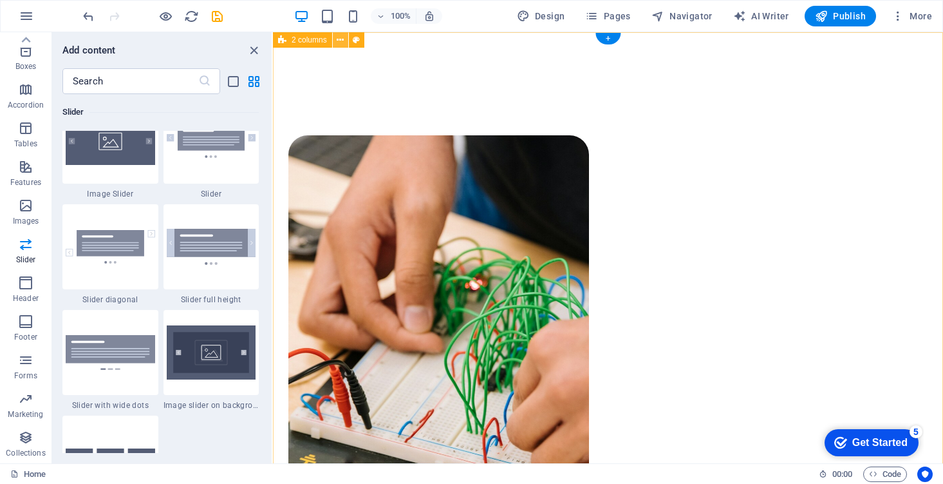
click at [341, 39] on icon at bounding box center [340, 40] width 7 height 14
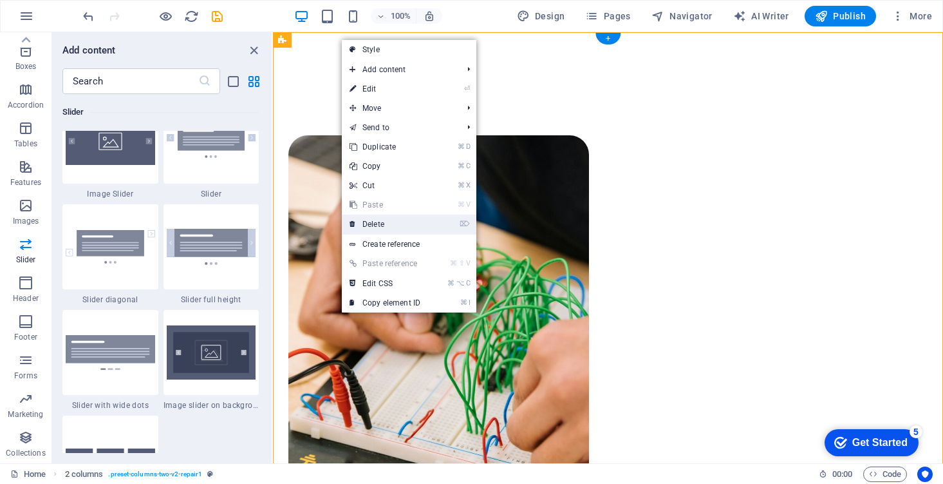
click at [412, 229] on link "⌦ Delete" at bounding box center [385, 223] width 86 height 19
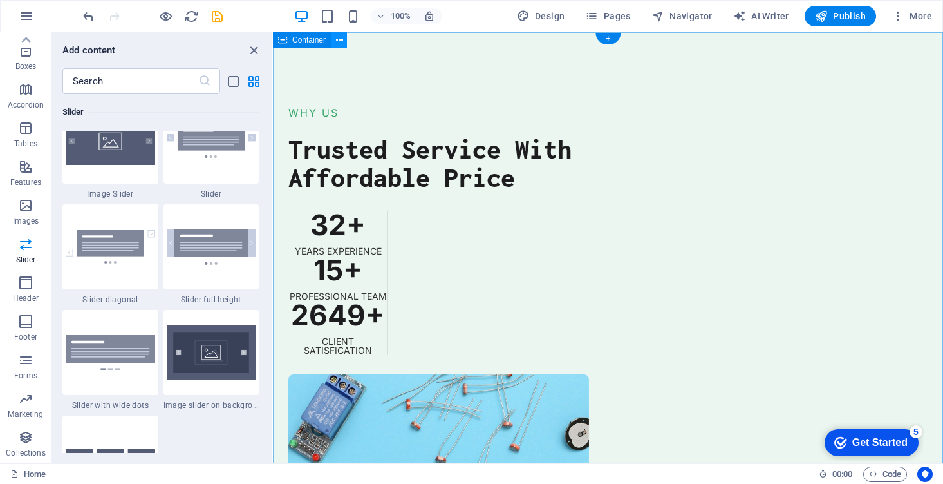
click at [335, 42] on button at bounding box center [339, 39] width 15 height 15
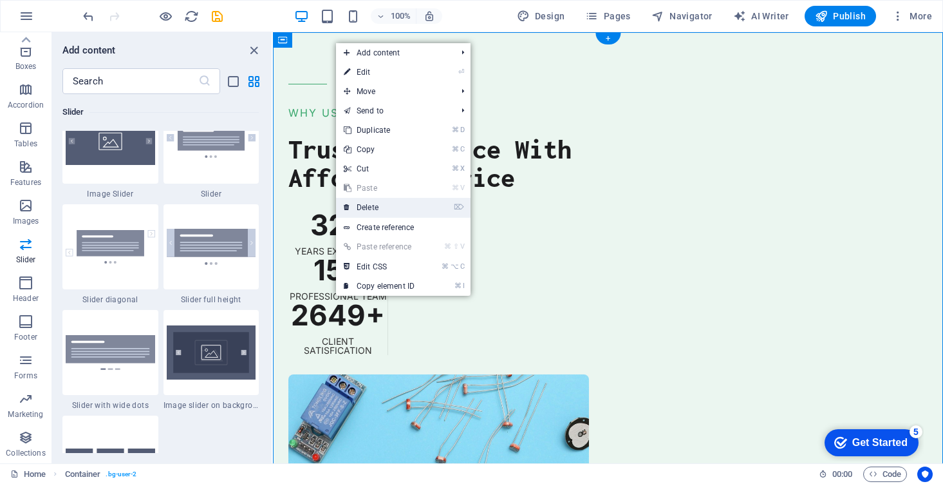
click at [379, 201] on link "⌦ Delete" at bounding box center [379, 207] width 86 height 19
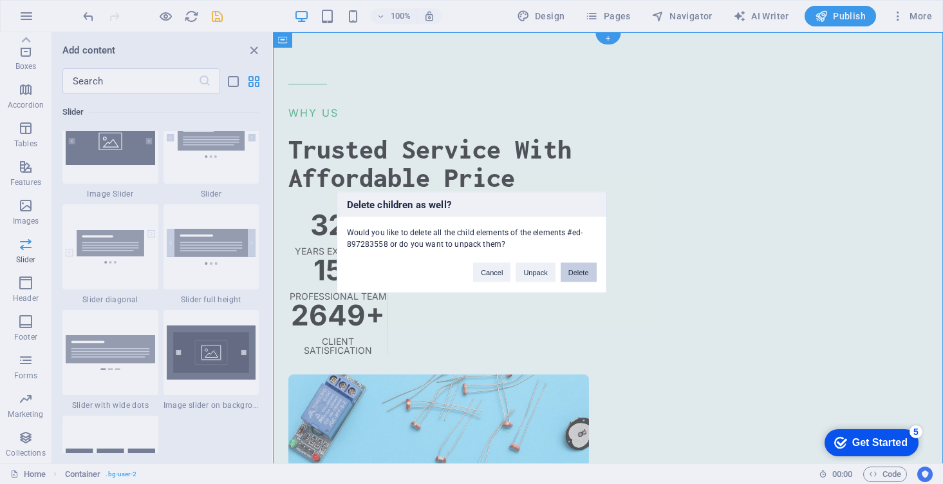
click at [576, 271] on button "Delete" at bounding box center [579, 271] width 36 height 19
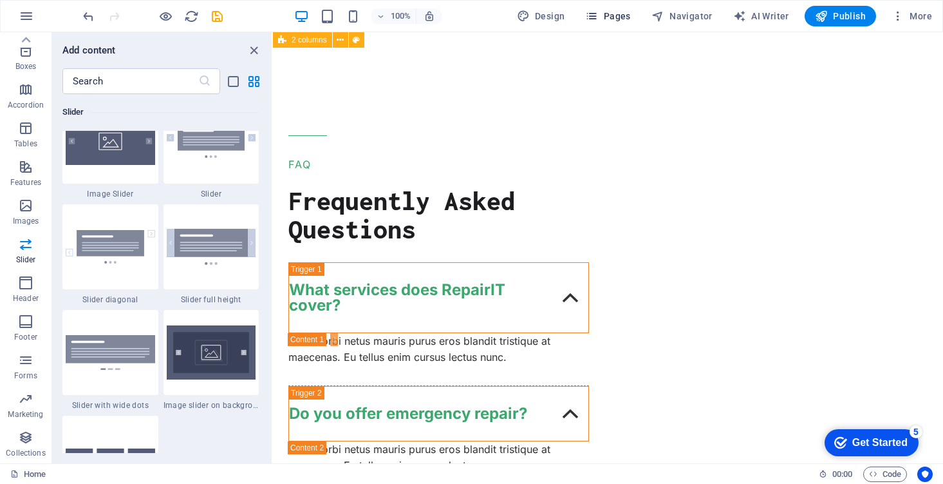
click at [609, 12] on span "Pages" at bounding box center [607, 16] width 45 height 13
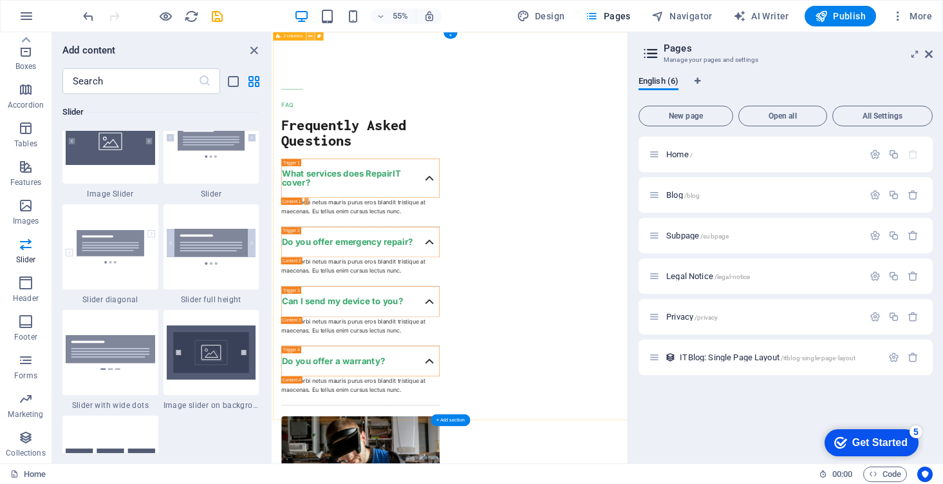
click at [311, 35] on icon at bounding box center [310, 37] width 4 height 8
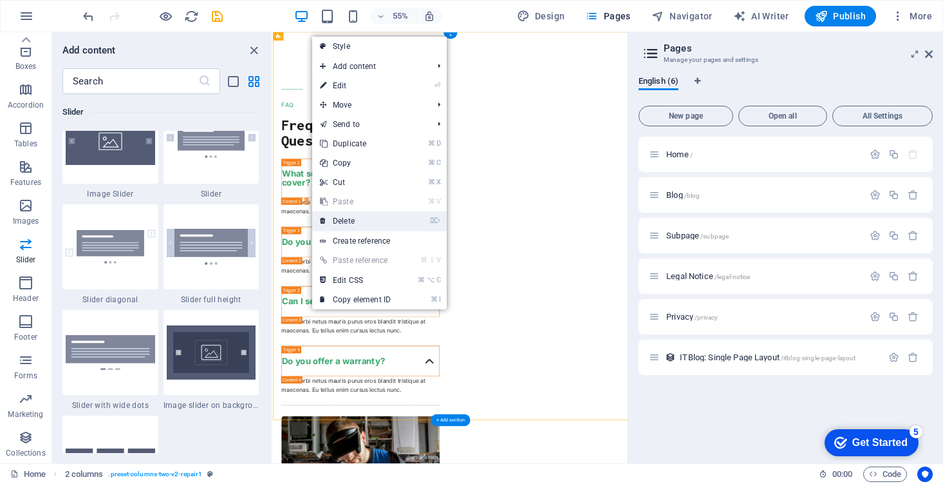
click at [374, 222] on link "⌦ Delete" at bounding box center [355, 220] width 86 height 19
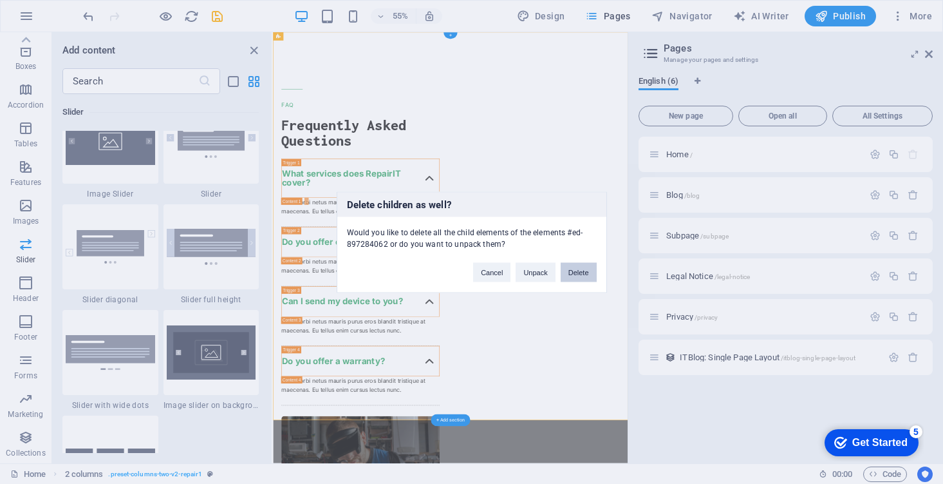
click at [580, 278] on button "Delete" at bounding box center [579, 271] width 36 height 19
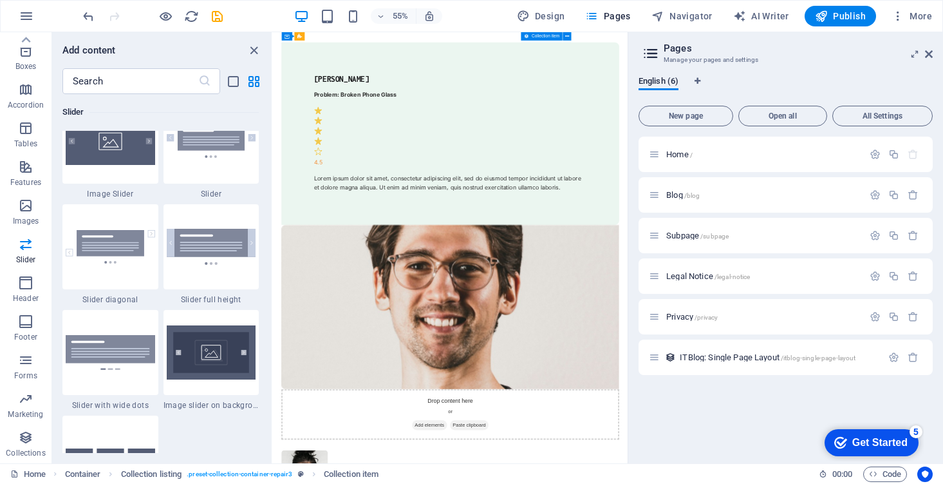
scroll to position [1328, 0]
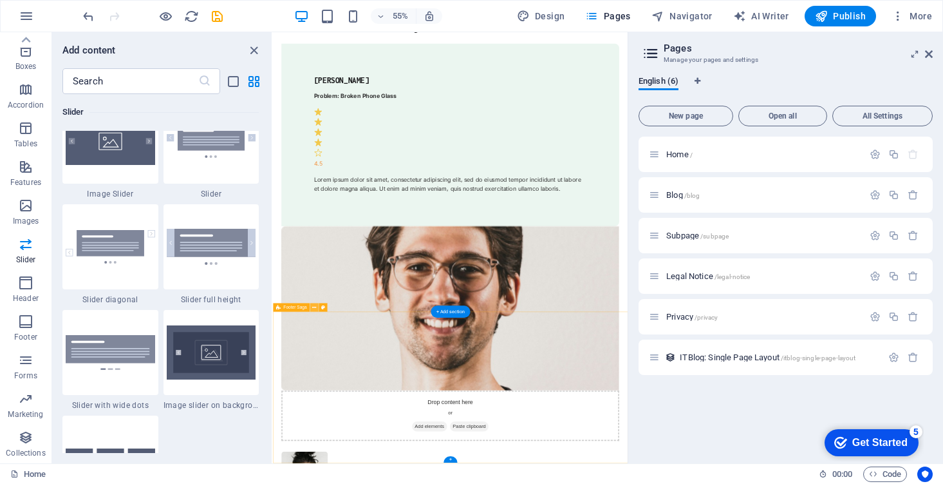
click at [314, 308] on icon at bounding box center [314, 308] width 4 height 8
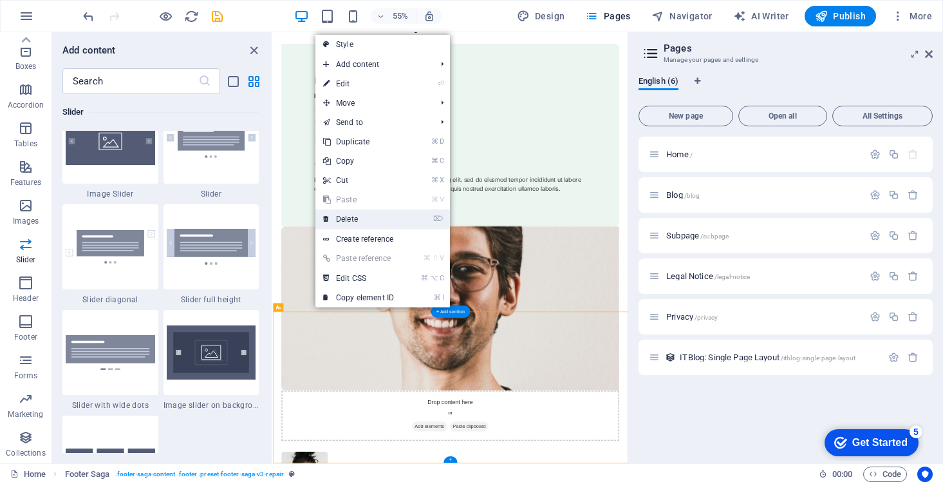
click at [377, 216] on link "⌦ Delete" at bounding box center [359, 218] width 86 height 19
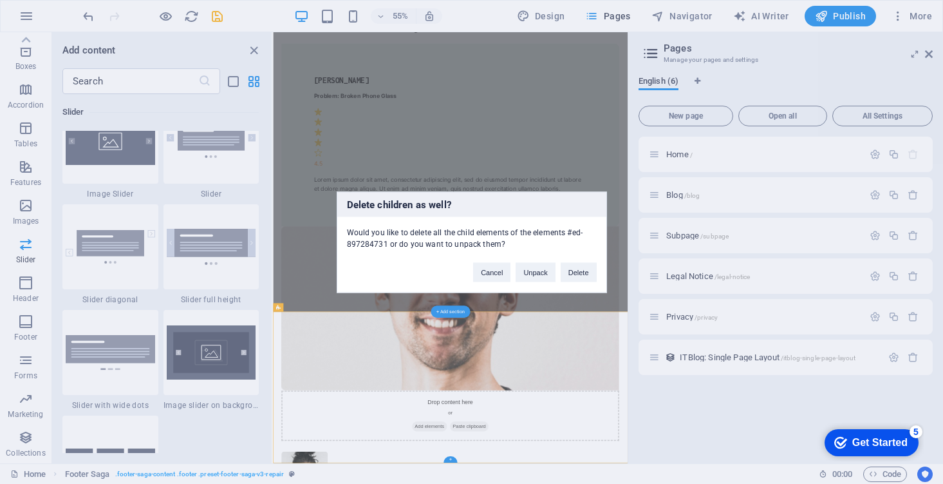
scroll to position [1053, 0]
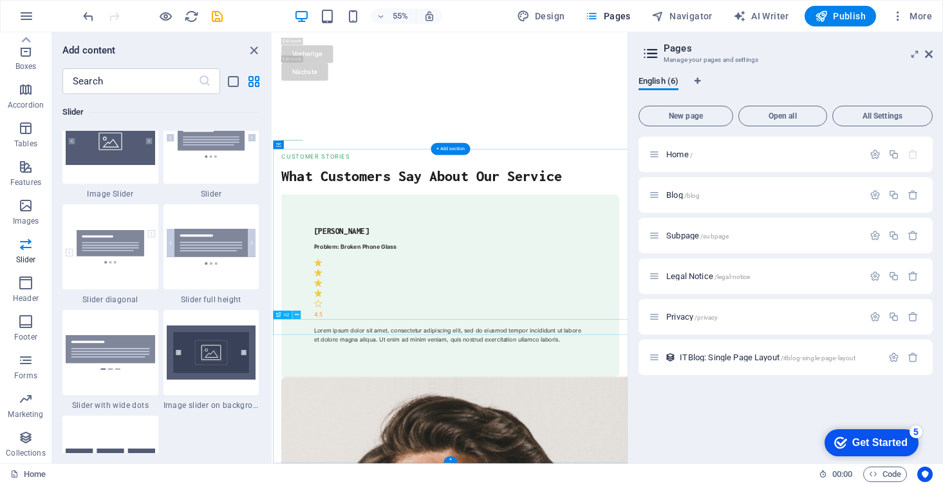
click at [296, 314] on icon at bounding box center [296, 315] width 4 height 8
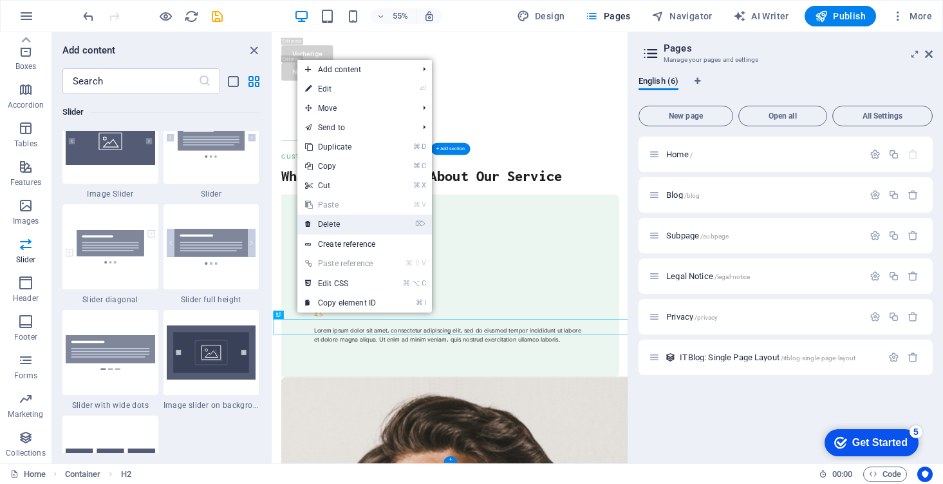
drag, startPoint x: 350, startPoint y: 228, endPoint x: 39, endPoint y: 522, distance: 428.6
click at [350, 228] on link "⌦ Delete" at bounding box center [340, 223] width 86 height 19
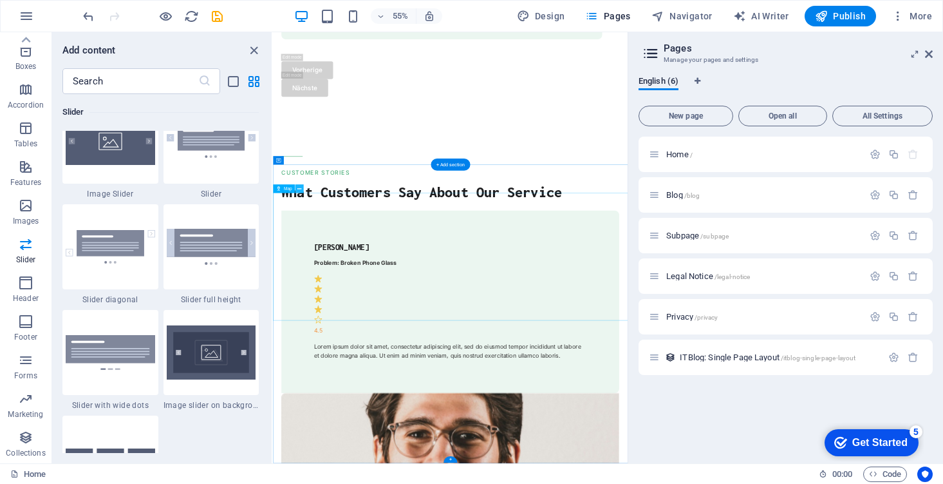
click at [299, 185] on icon at bounding box center [299, 189] width 4 height 8
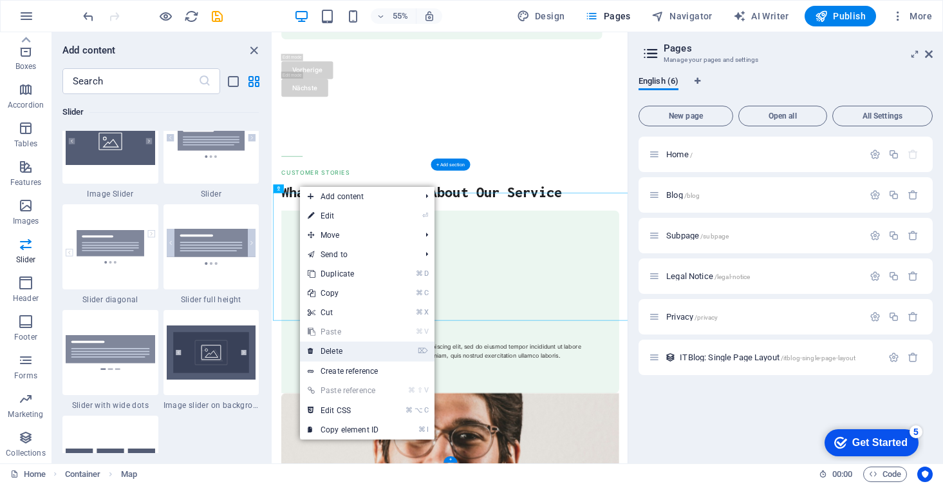
click at [346, 344] on link "⌦ Delete" at bounding box center [343, 350] width 86 height 19
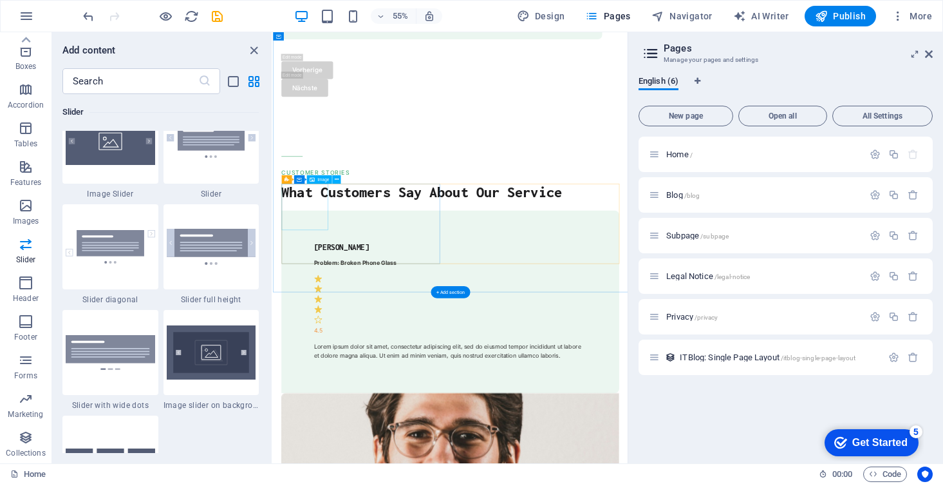
scroll to position [793, 0]
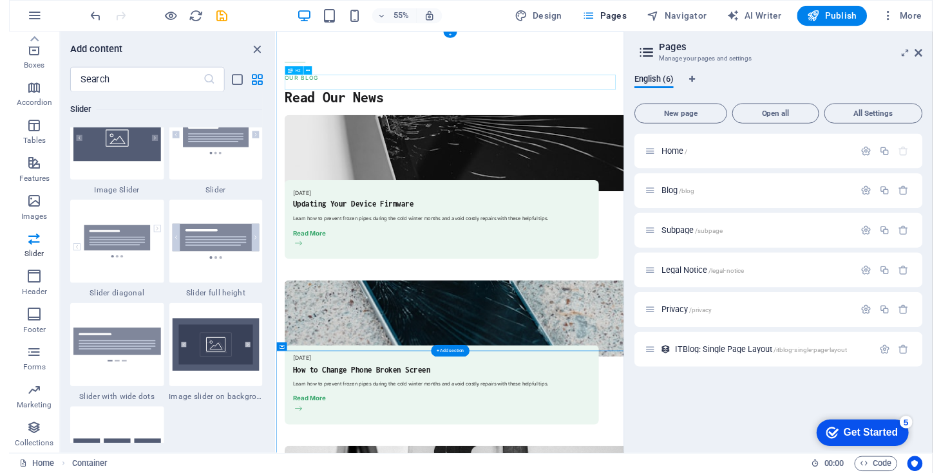
scroll to position [0, 0]
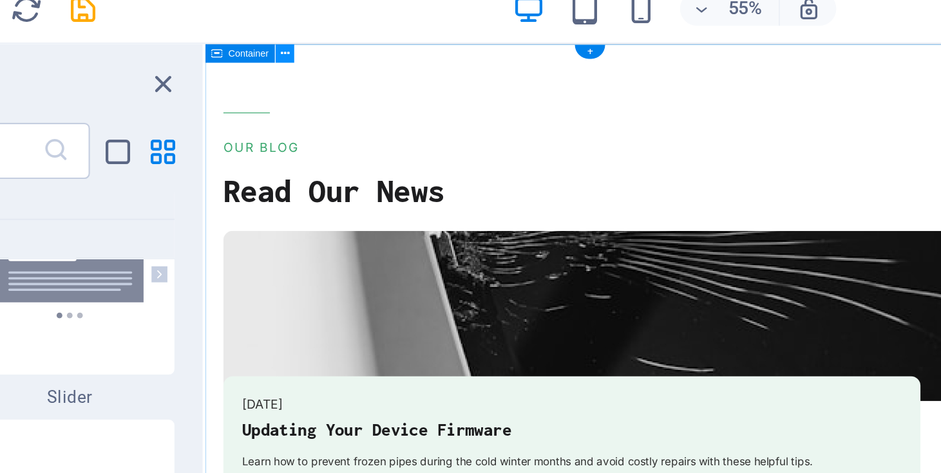
click at [308, 33] on icon at bounding box center [310, 37] width 4 height 8
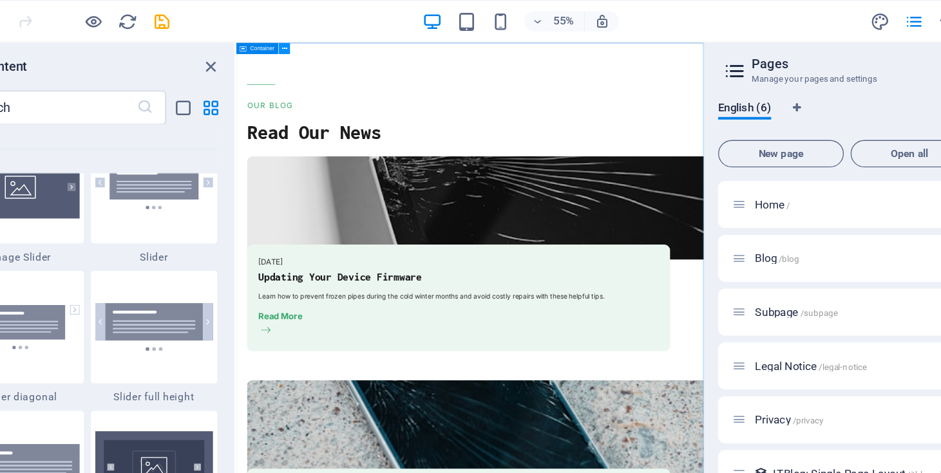
click at [308, 35] on icon at bounding box center [310, 37] width 4 height 8
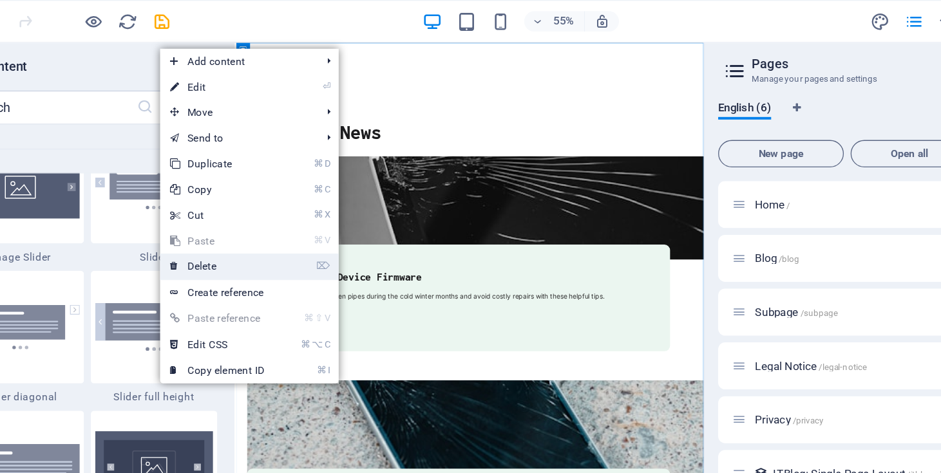
click at [216, 198] on link "⌦ Delete" at bounding box center [259, 200] width 86 height 19
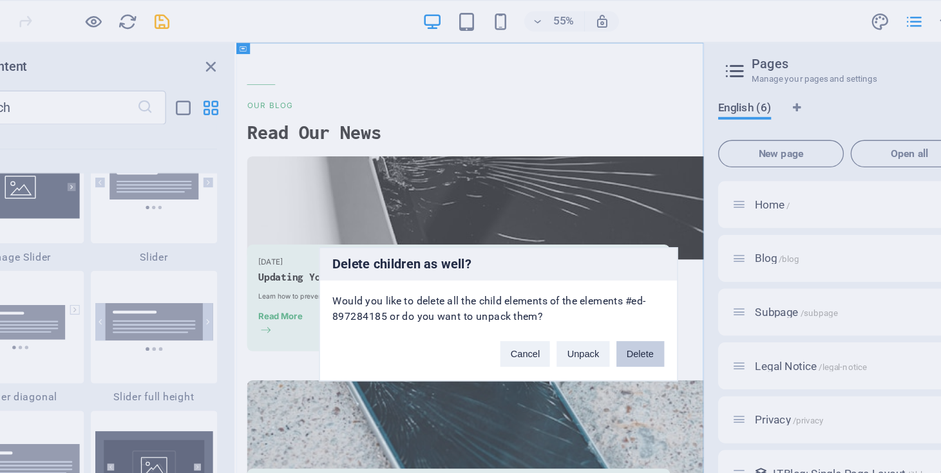
click at [560, 267] on button "Delete" at bounding box center [578, 266] width 36 height 19
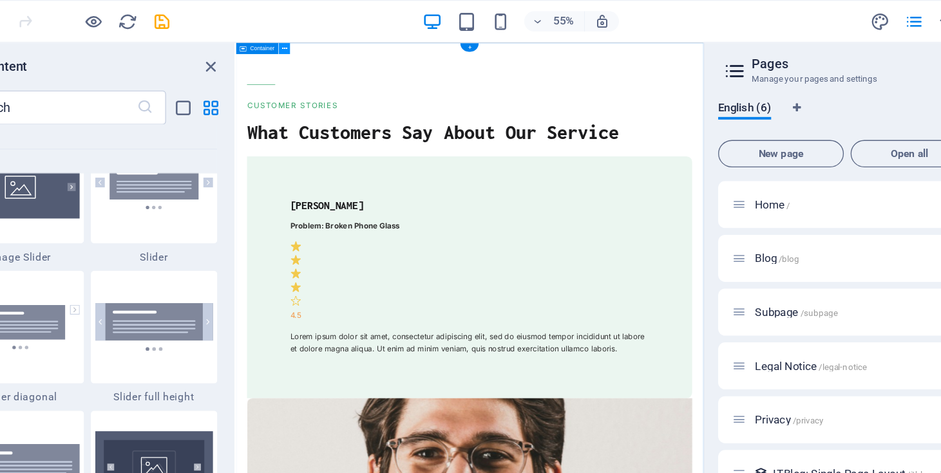
click at [308, 35] on icon at bounding box center [310, 37] width 4 height 8
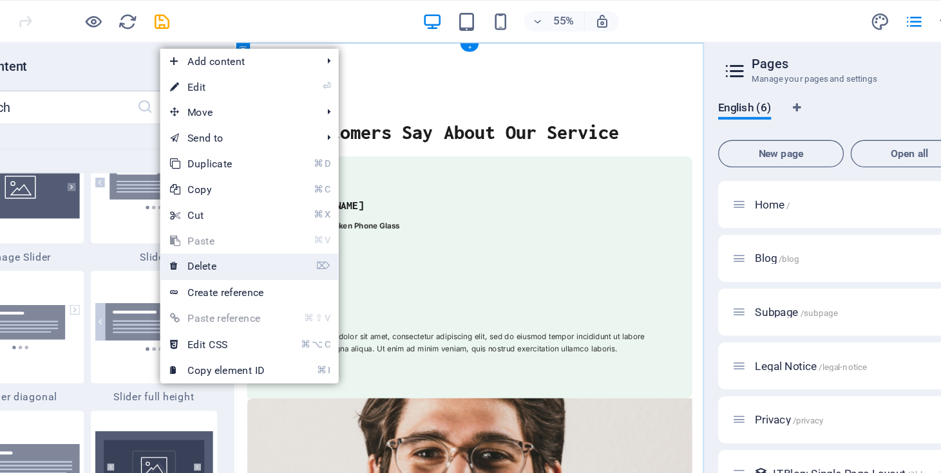
click at [216, 197] on link "⌦ Delete" at bounding box center [259, 200] width 86 height 19
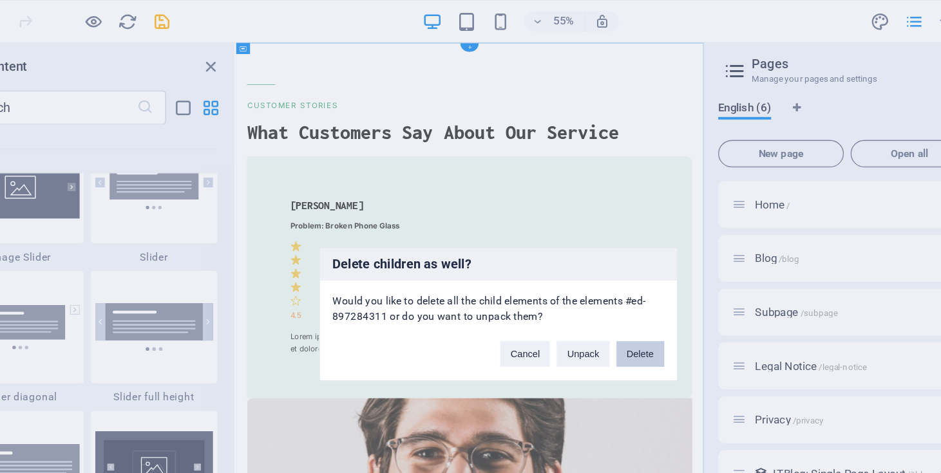
click at [560, 267] on button "Delete" at bounding box center [578, 266] width 36 height 19
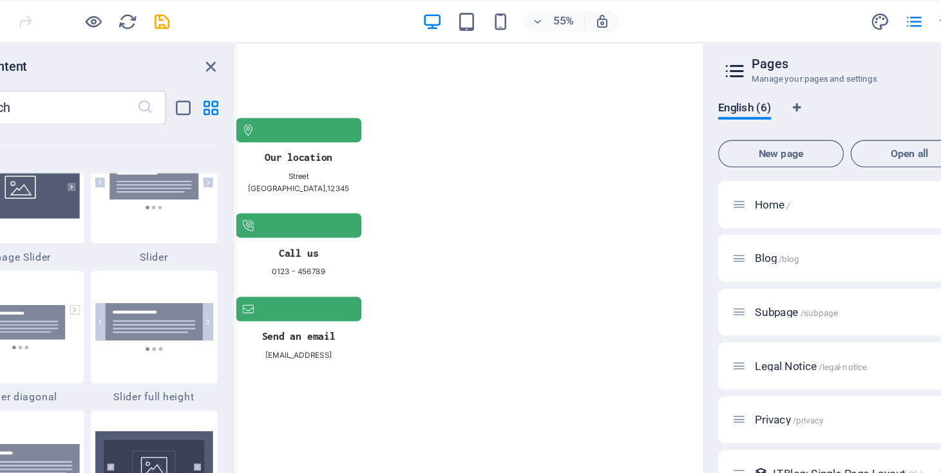
click at [214, 32] on header "55% More" at bounding box center [470, 16] width 941 height 32
click at [308, 35] on icon at bounding box center [310, 37] width 4 height 8
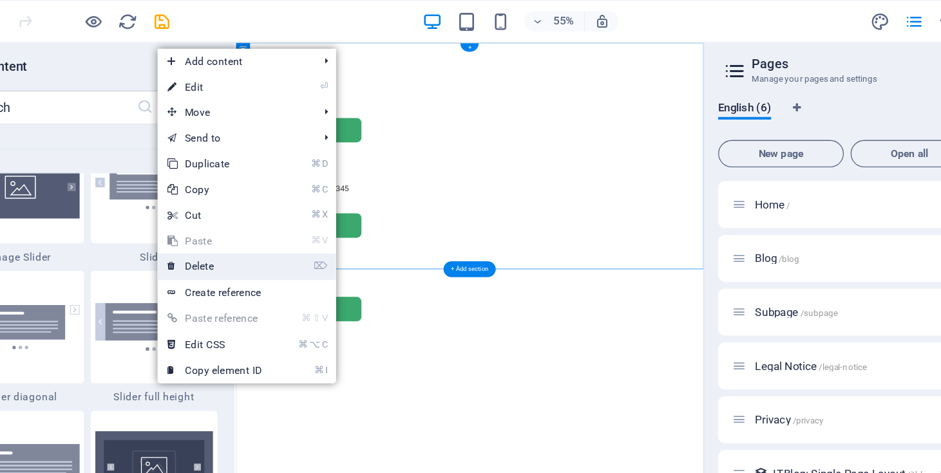
click at [214, 203] on link "⌦ Delete" at bounding box center [257, 200] width 86 height 19
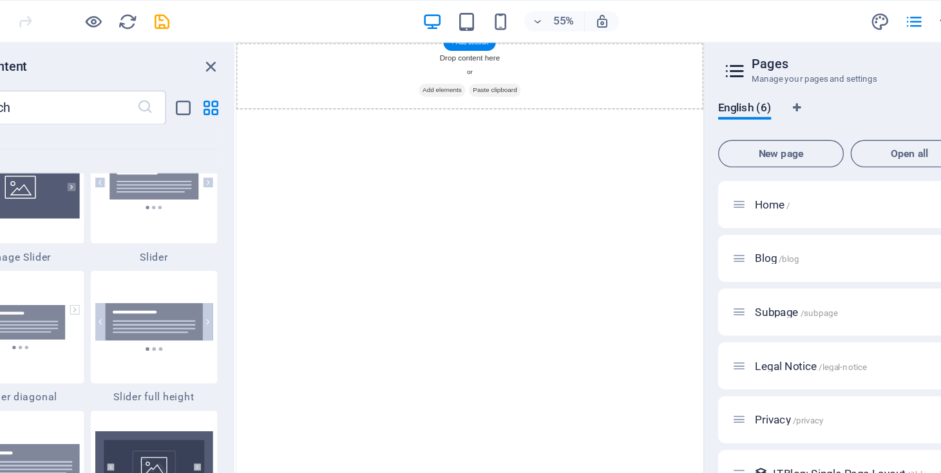
click at [519, 134] on html "Skip to main content Drop content here or Add elements Paste clipboard" at bounding box center [556, 87] width 641 height 91
click at [554, 134] on html "Skip to main content Drop content here or Add elements Paste clipboard" at bounding box center [556, 87] width 641 height 91
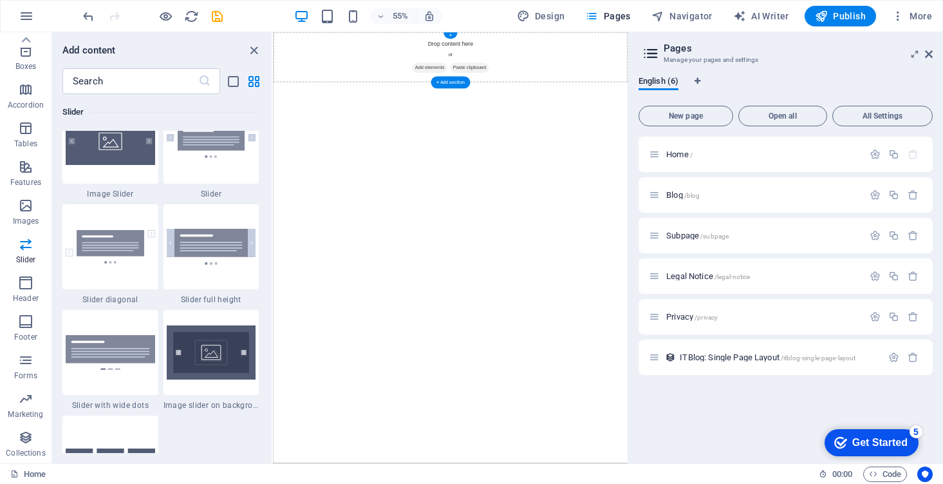
click at [372, 72] on div "Drop content here or Add elements Paste clipboard" at bounding box center [595, 77] width 645 height 91
click at [459, 83] on div "+ Add section" at bounding box center [450, 83] width 39 height 12
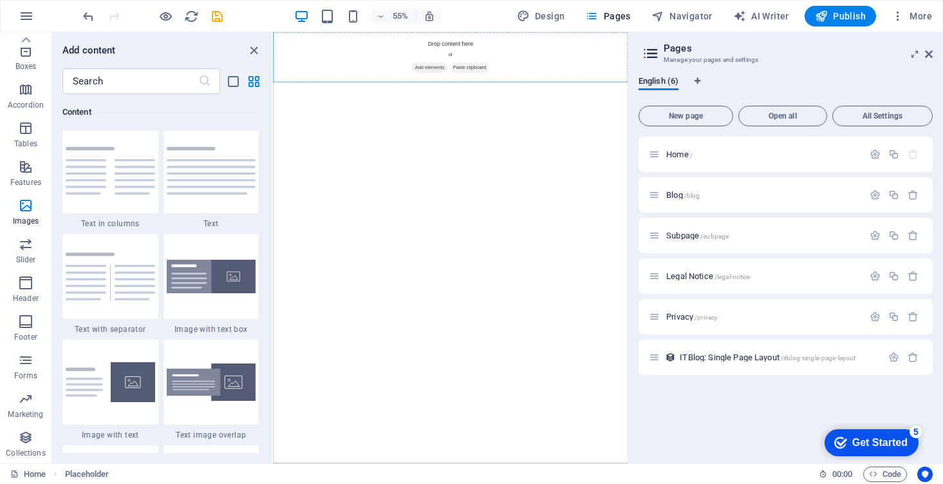
scroll to position [2253, 0]
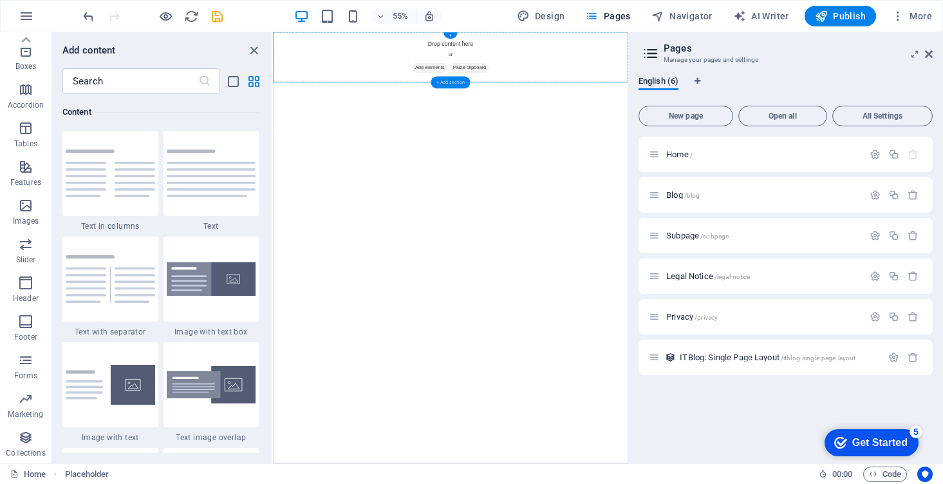
click at [458, 84] on div "+ Add section" at bounding box center [450, 83] width 39 height 12
click at [595, 41] on div "Drop content here or Add elements Paste clipboard" at bounding box center [595, 77] width 645 height 91
click at [475, 61] on div "Drop content here or Add elements Paste clipboard" at bounding box center [595, 77] width 645 height 91
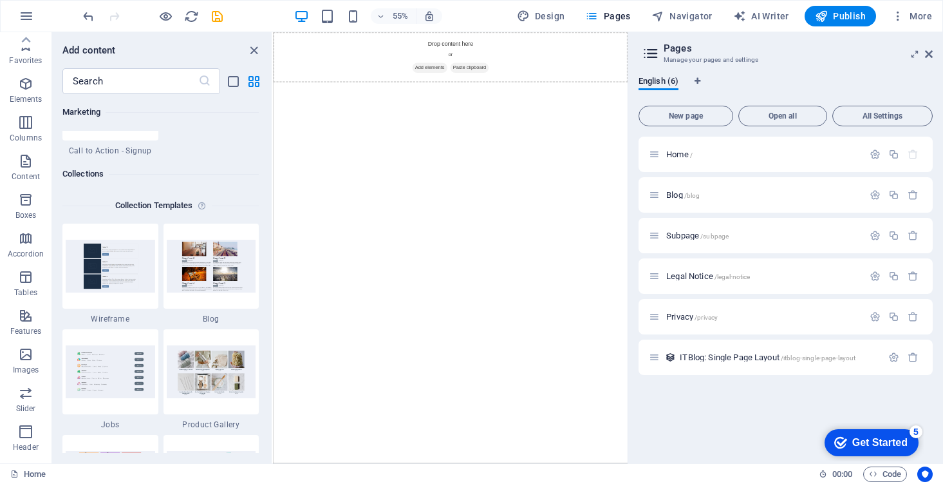
scroll to position [0, 0]
click at [35, 15] on button "button" at bounding box center [26, 16] width 31 height 31
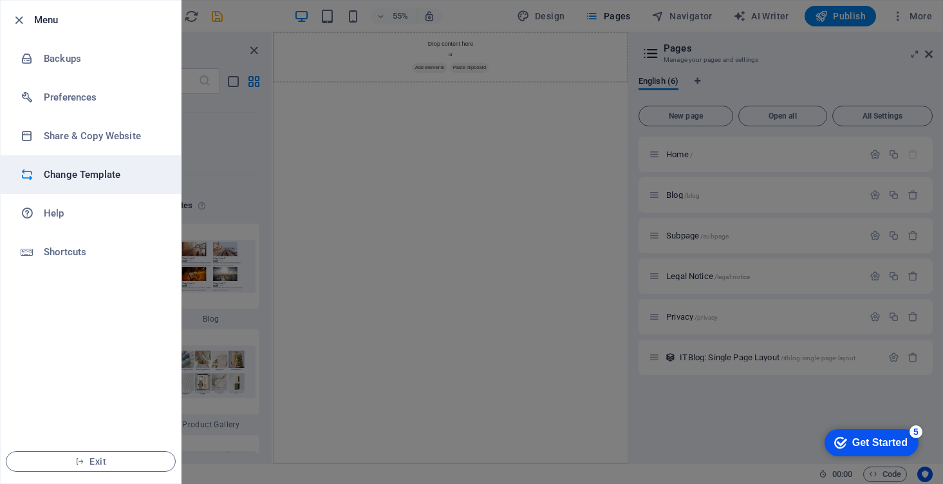
click at [132, 181] on h6 "Change Template" at bounding box center [103, 174] width 119 height 15
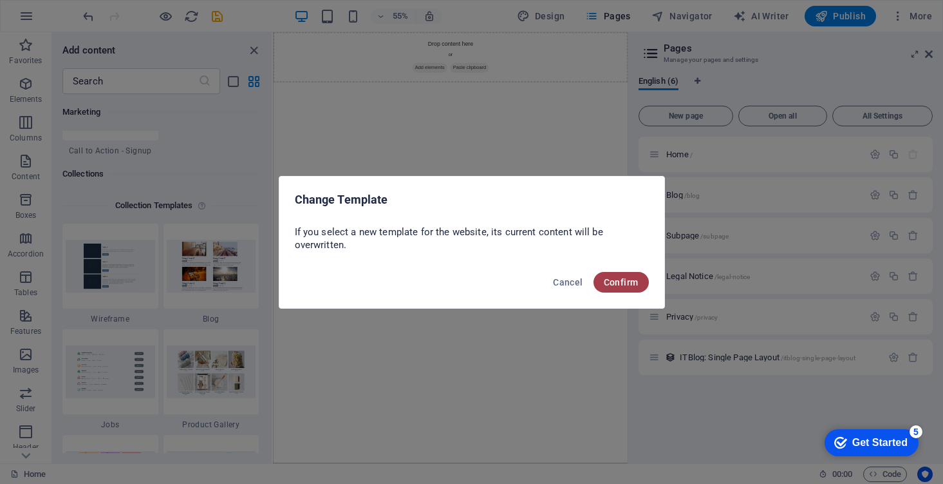
click at [610, 283] on span "Confirm" at bounding box center [621, 282] width 35 height 10
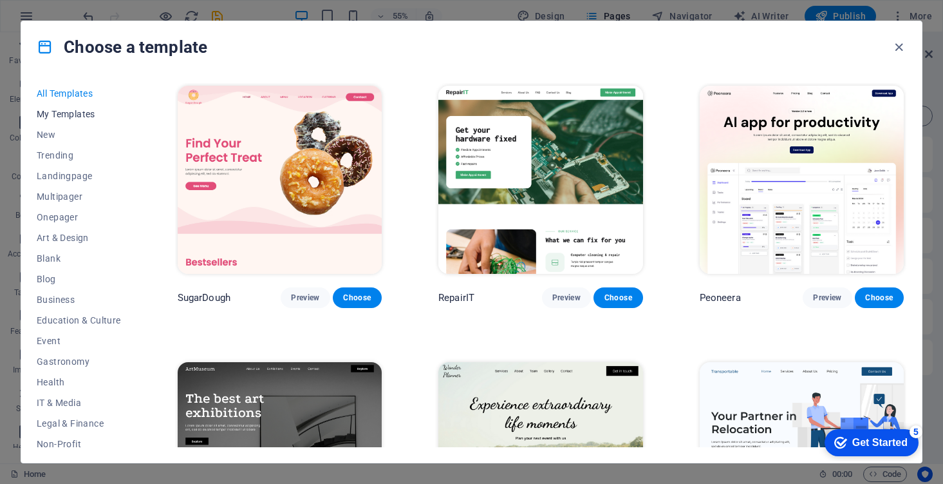
click at [86, 111] on span "My Templates" at bounding box center [79, 114] width 84 height 10
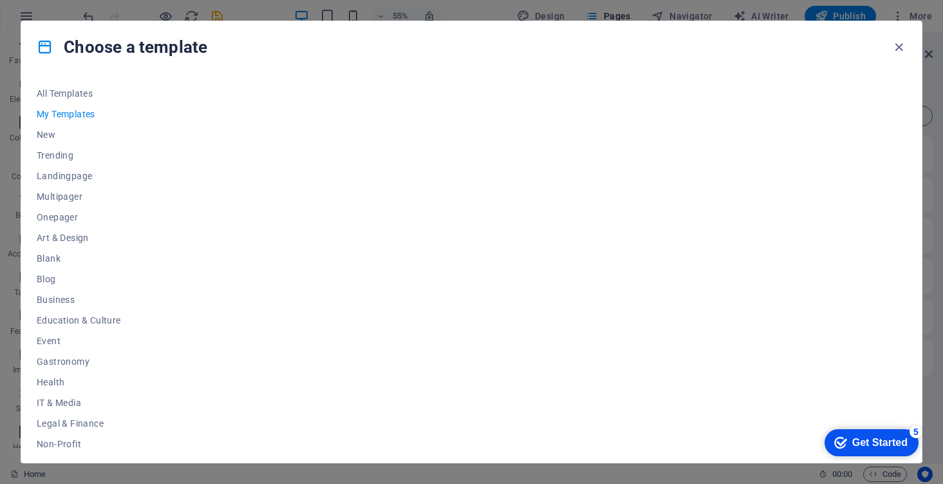
click at [863, 437] on div "Get Started" at bounding box center [880, 443] width 55 height 12
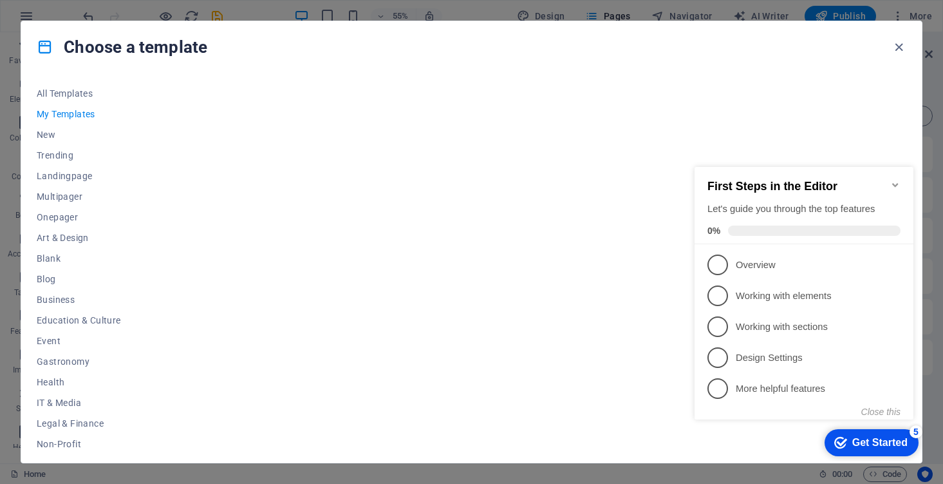
click at [897, 181] on icon "Minimize checklist" at bounding box center [896, 185] width 10 height 10
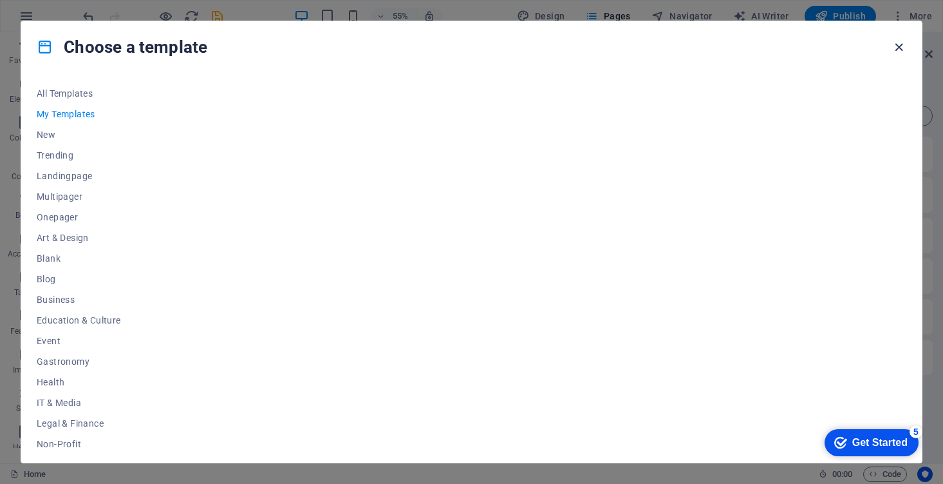
click at [898, 50] on icon "button" at bounding box center [899, 47] width 15 height 15
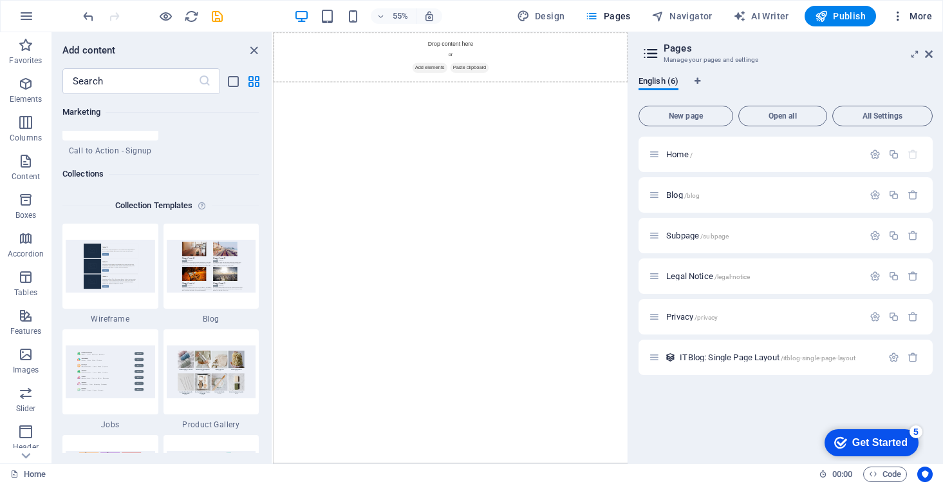
click at [914, 14] on span "More" at bounding box center [912, 16] width 41 height 13
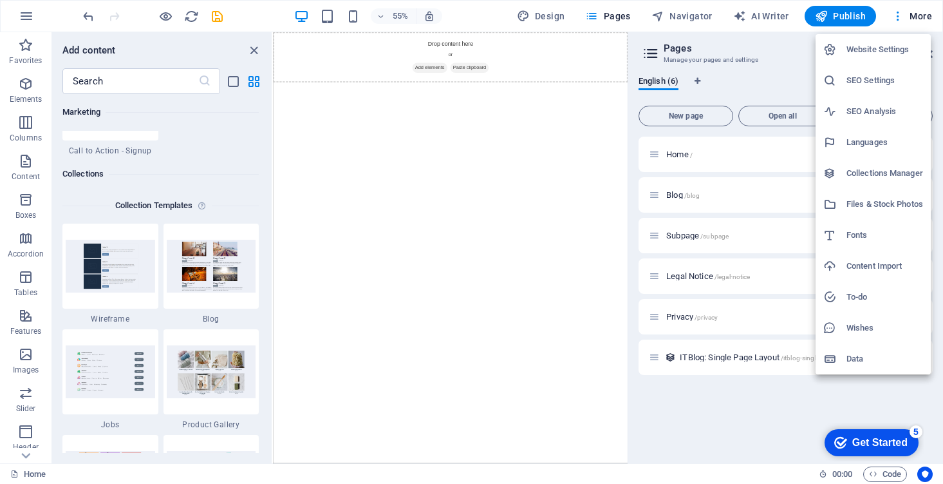
click at [894, 263] on h6 "Content Import" at bounding box center [885, 265] width 77 height 15
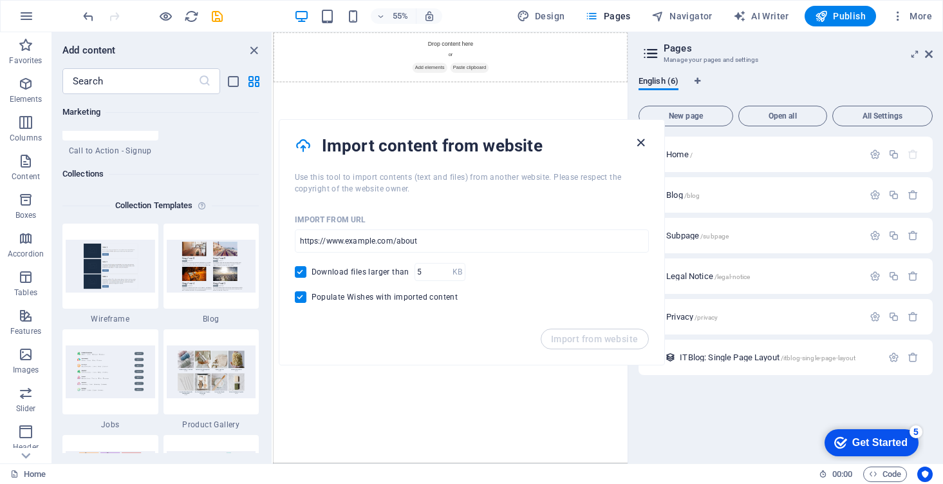
click at [643, 139] on icon "button" at bounding box center [641, 142] width 15 height 15
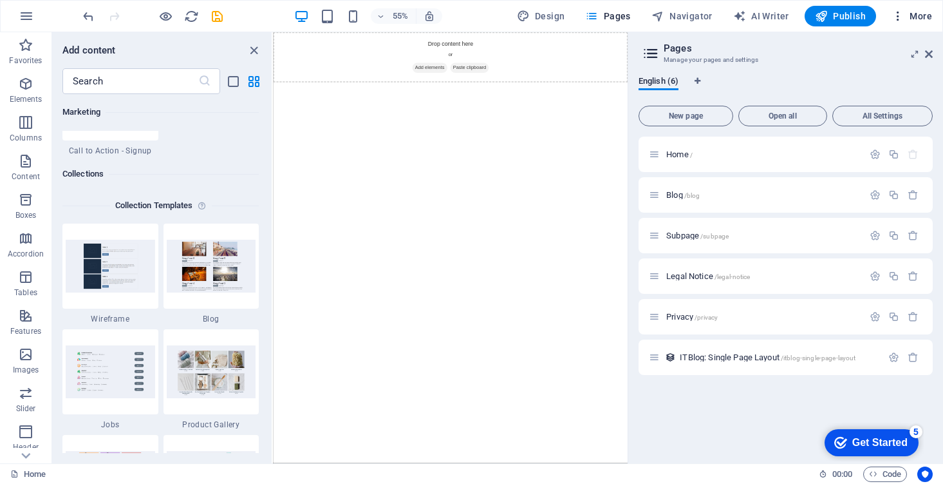
click at [921, 15] on span "More" at bounding box center [912, 16] width 41 height 13
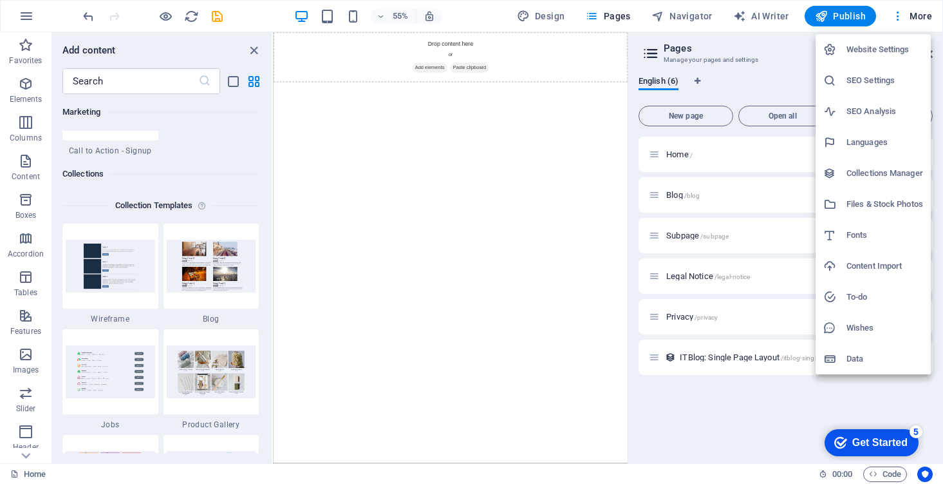
click at [909, 204] on h6 "Files & Stock Photos" at bounding box center [885, 203] width 77 height 15
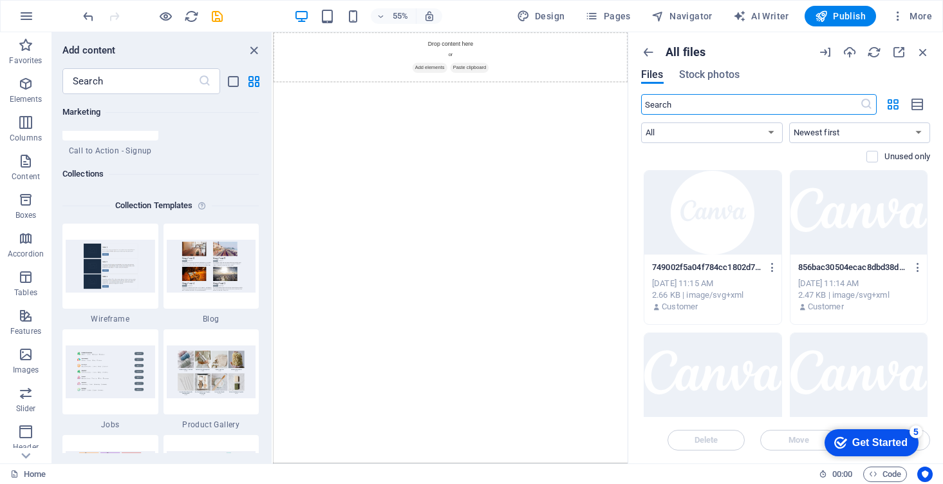
click at [811, 105] on input "text" at bounding box center [750, 104] width 219 height 21
click at [771, 267] on icon "button" at bounding box center [773, 267] width 12 height 12
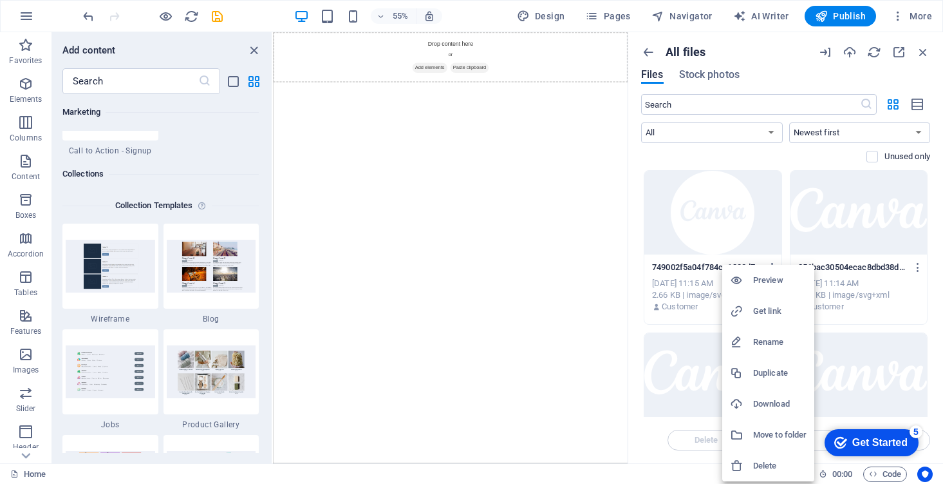
click at [776, 281] on h6 "Preview" at bounding box center [779, 279] width 53 height 15
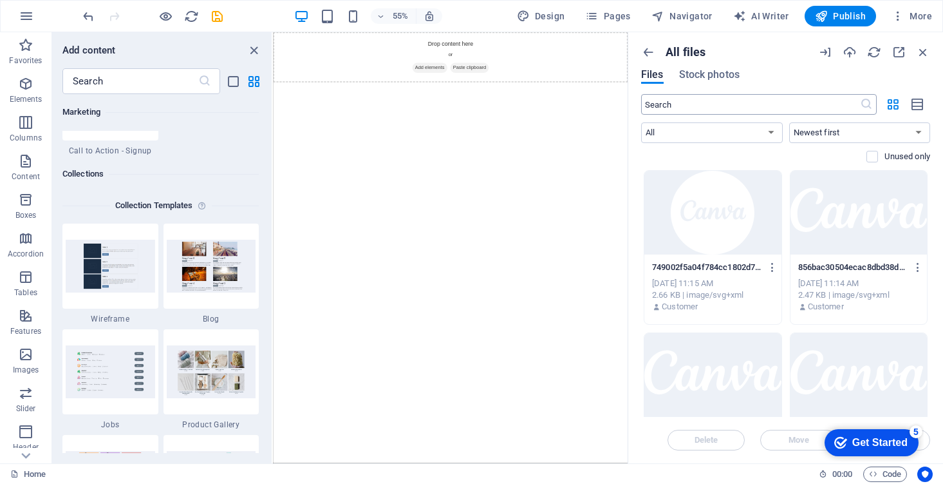
click at [782, 112] on input "text" at bounding box center [750, 104] width 219 height 21
click at [871, 105] on icon at bounding box center [866, 104] width 13 height 13
click at [916, 265] on icon "button" at bounding box center [918, 267] width 12 height 12
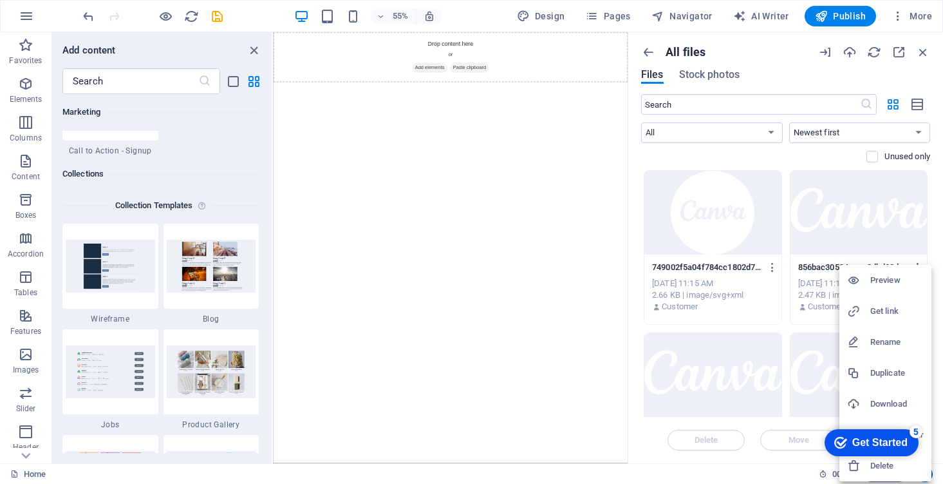
click at [899, 282] on h6 "Preview" at bounding box center [897, 279] width 53 height 15
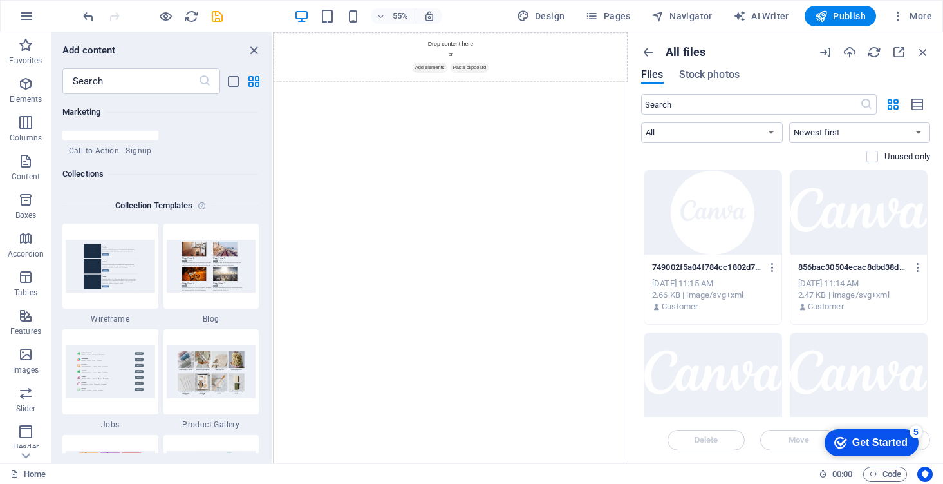
click at [734, 244] on div at bounding box center [713, 213] width 137 height 84
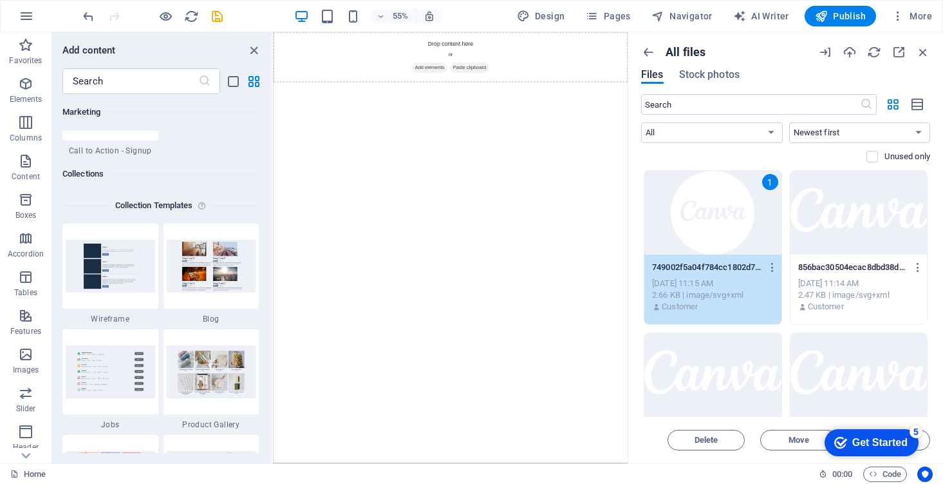
click at [838, 255] on div "856bac30504ecac8dbd38dbee61de1f1-xbwnO0Pbm4yCHPMdU1skmw.svg 856bac30504ecac8dbd…" at bounding box center [859, 287] width 137 height 66
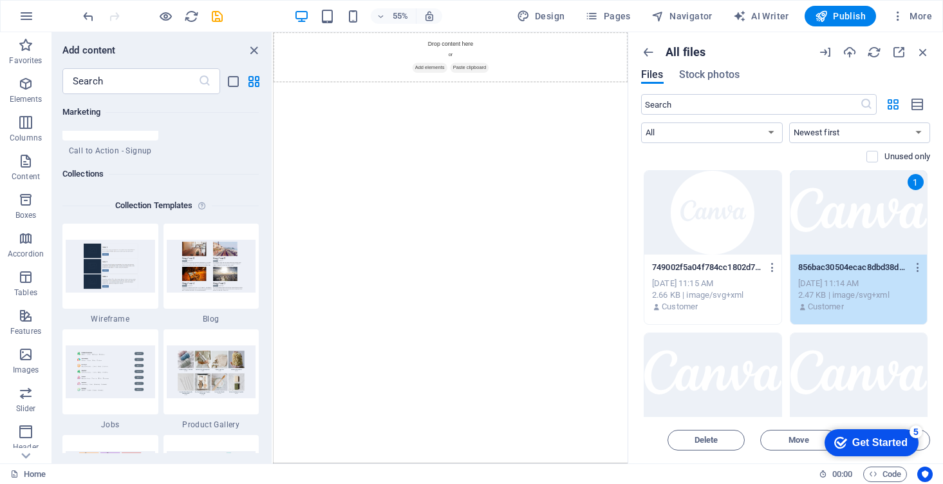
click at [730, 221] on div at bounding box center [713, 213] width 137 height 84
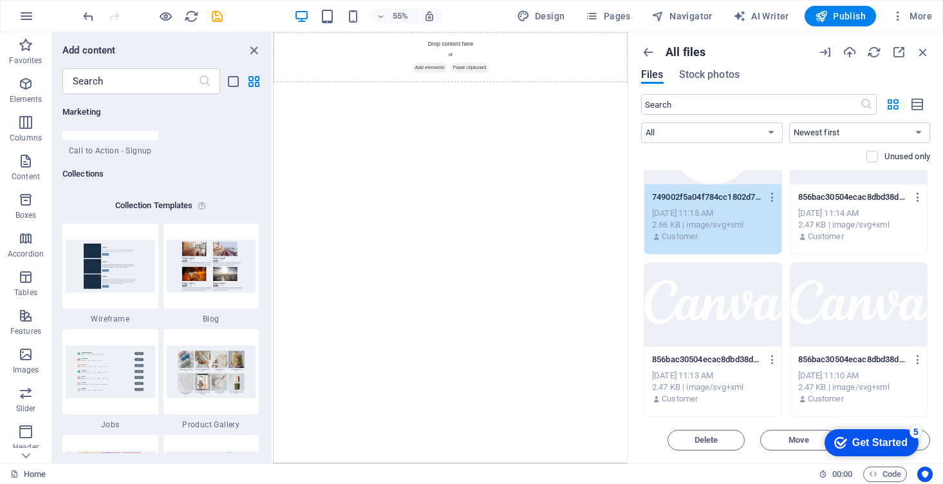
scroll to position [70, 0]
drag, startPoint x: 885, startPoint y: 440, endPoint x: 715, endPoint y: 458, distance: 171.6
click html "checkmark Get Started 5 First Steps in the Editor Let's guide you through the t…"
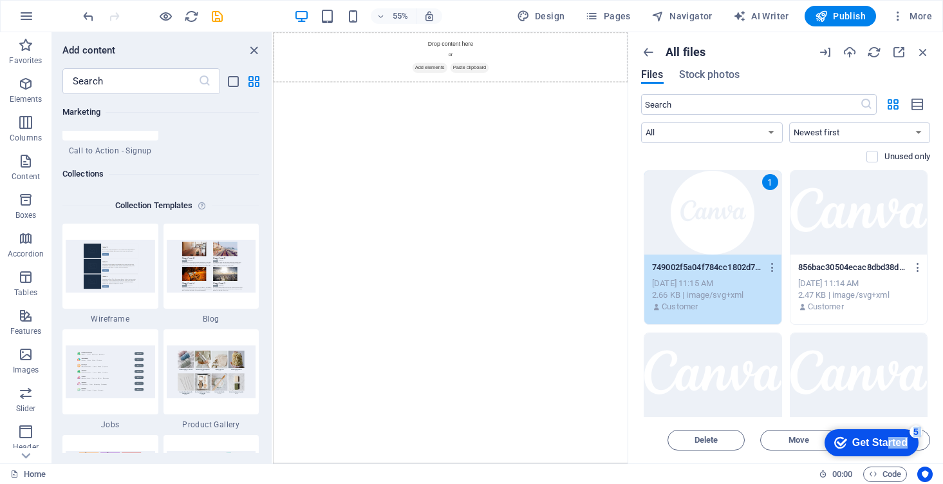
scroll to position [0, 0]
click at [844, 50] on icon "button" at bounding box center [850, 52] width 14 height 14
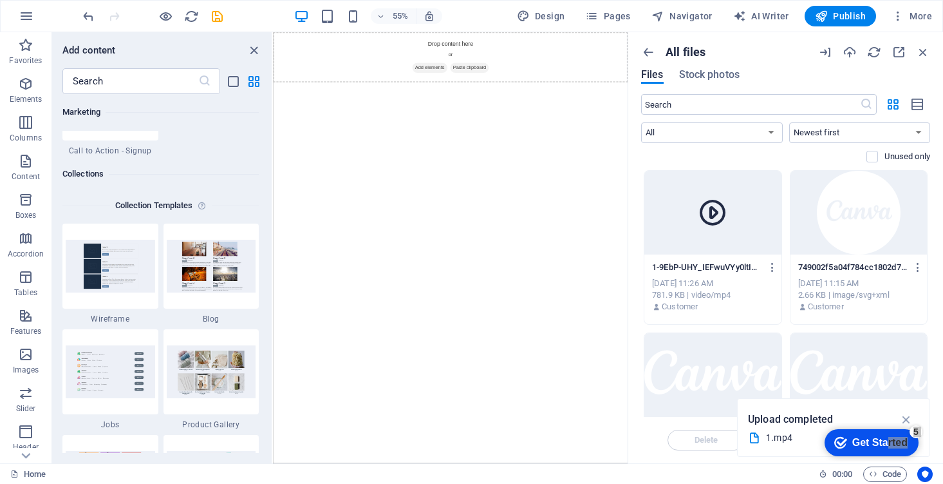
click at [732, 205] on div at bounding box center [713, 213] width 137 height 84
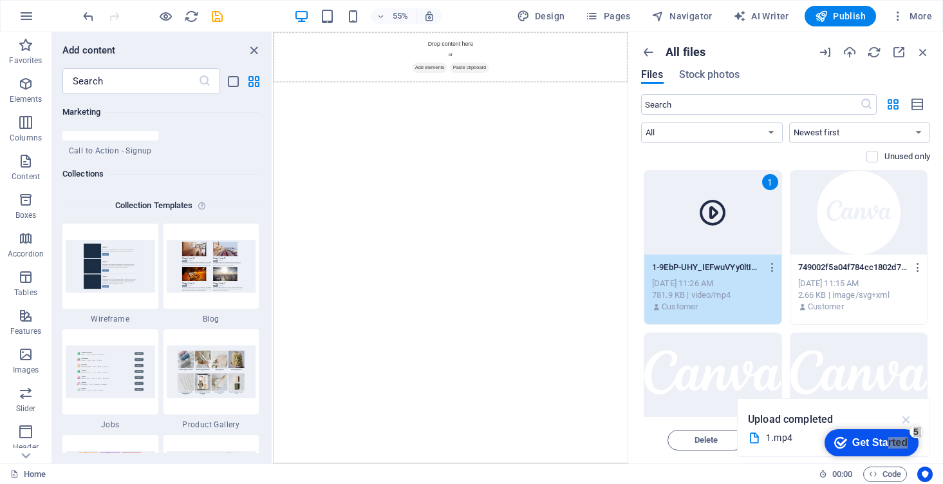
click at [906, 421] on icon "button" at bounding box center [907, 419] width 15 height 14
click at [809, 443] on span "Move" at bounding box center [799, 440] width 21 height 8
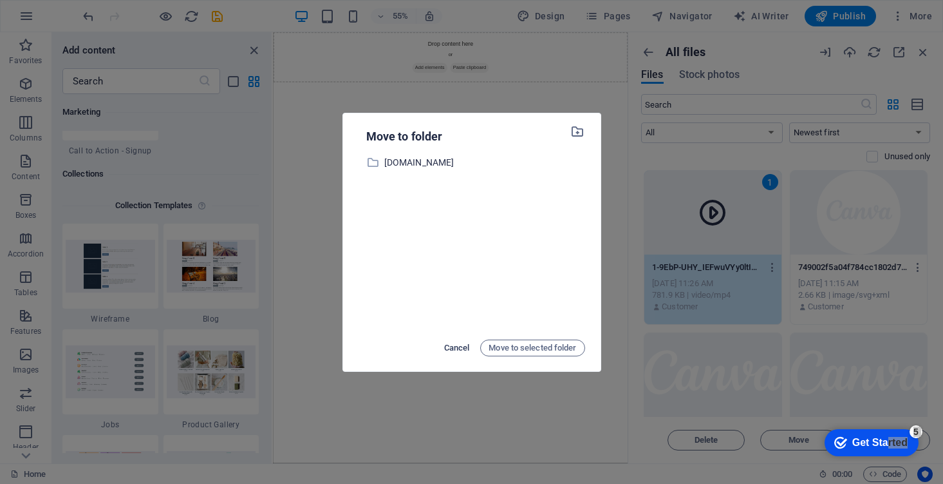
click at [465, 348] on span "Cancel" at bounding box center [457, 347] width 26 height 15
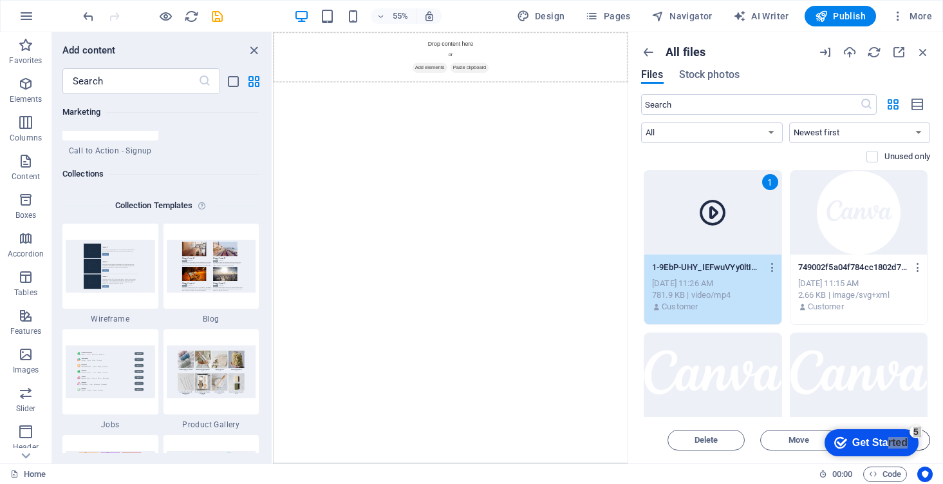
click at [927, 441] on button "Insert" at bounding box center [891, 439] width 77 height 21
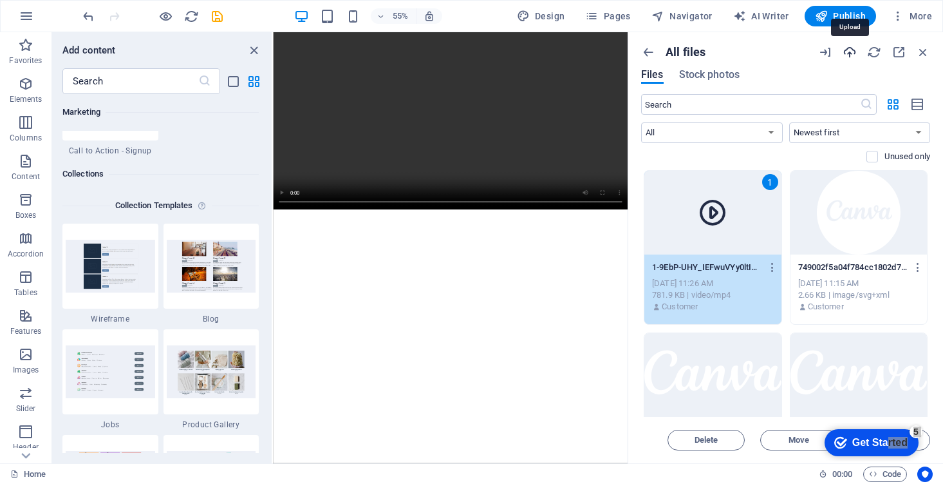
click at [848, 53] on icon "button" at bounding box center [850, 52] width 14 height 14
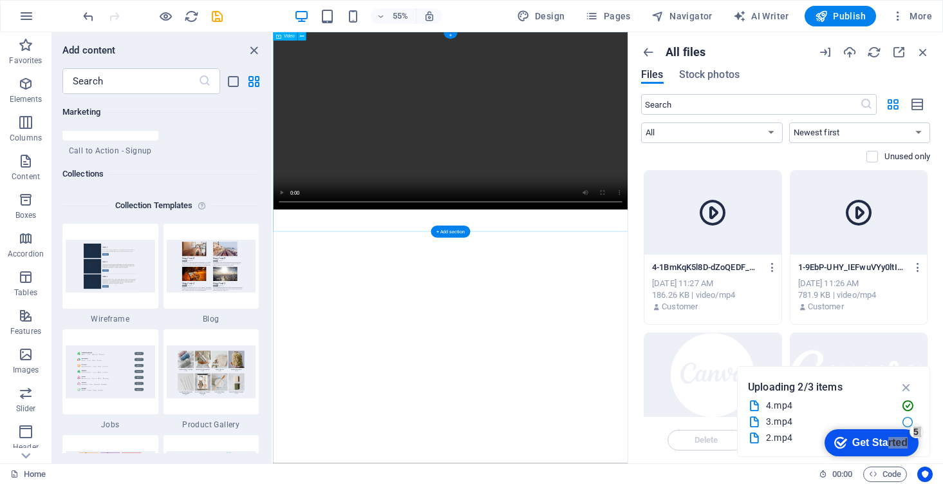
click at [602, 212] on figure at bounding box center [595, 193] width 645 height 323
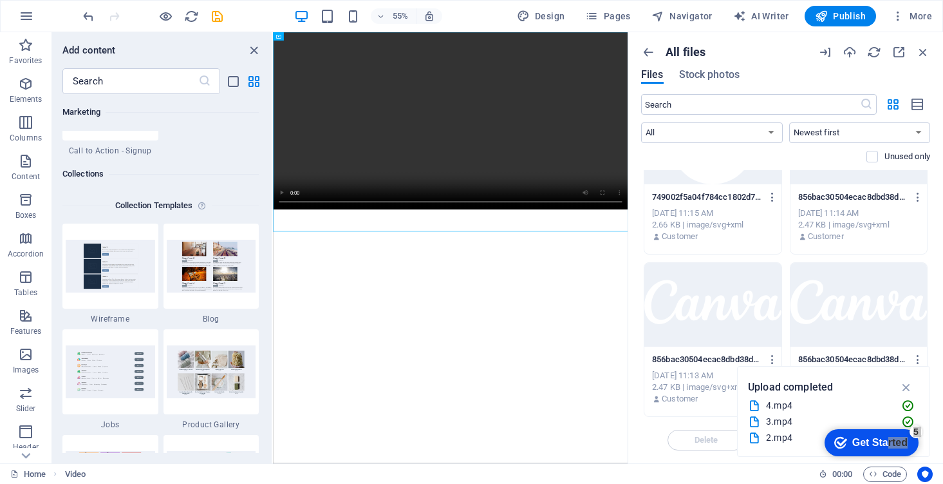
scroll to position [395, 0]
click at [910, 386] on icon "button" at bounding box center [907, 387] width 15 height 14
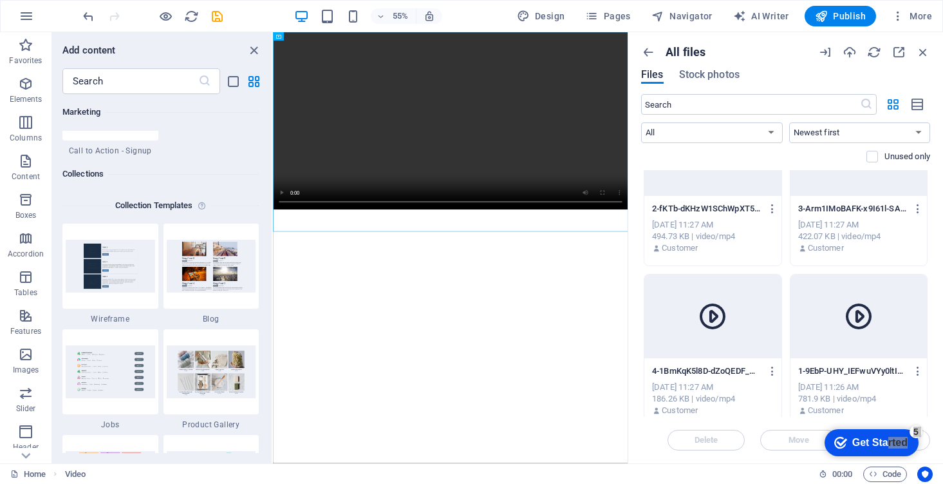
scroll to position [60, 0]
click at [722, 202] on p "2-fKTb-dKHzW1SChWpXT51iA.mp4" at bounding box center [706, 208] width 109 height 12
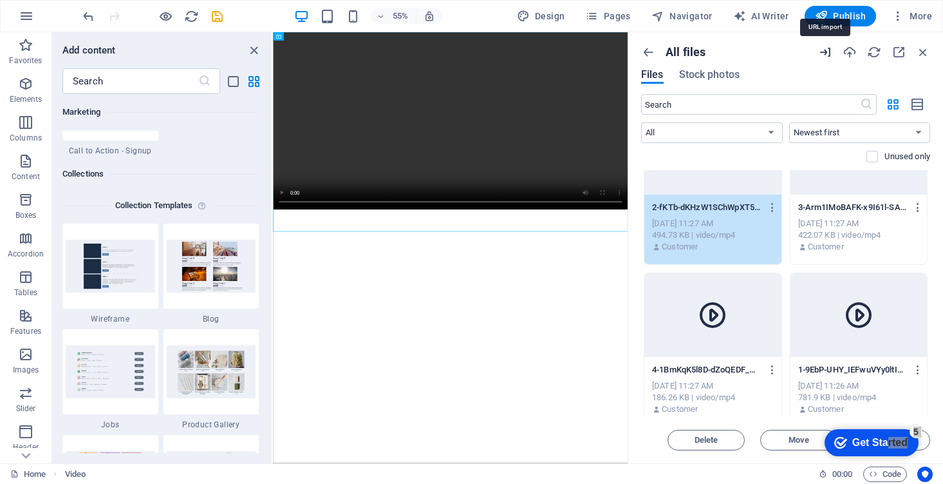
click at [827, 48] on icon "button" at bounding box center [825, 52] width 14 height 14
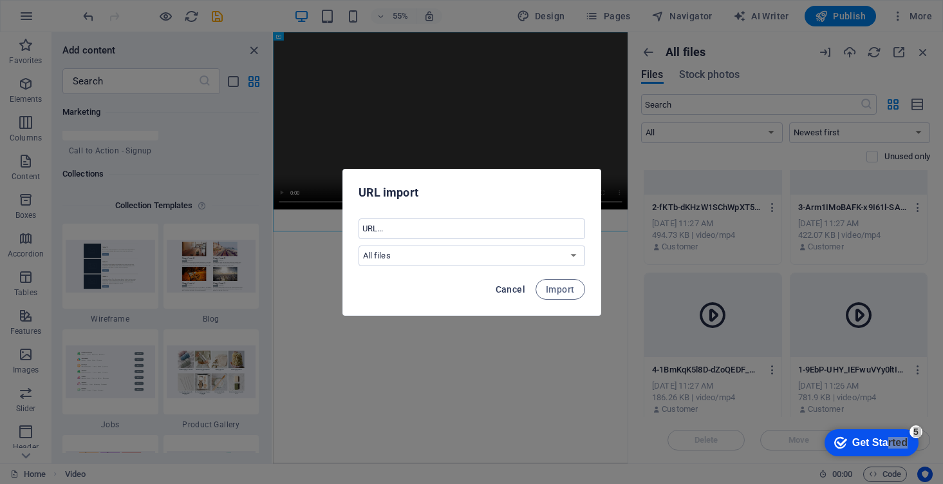
click at [516, 288] on span "Cancel" at bounding box center [511, 289] width 30 height 10
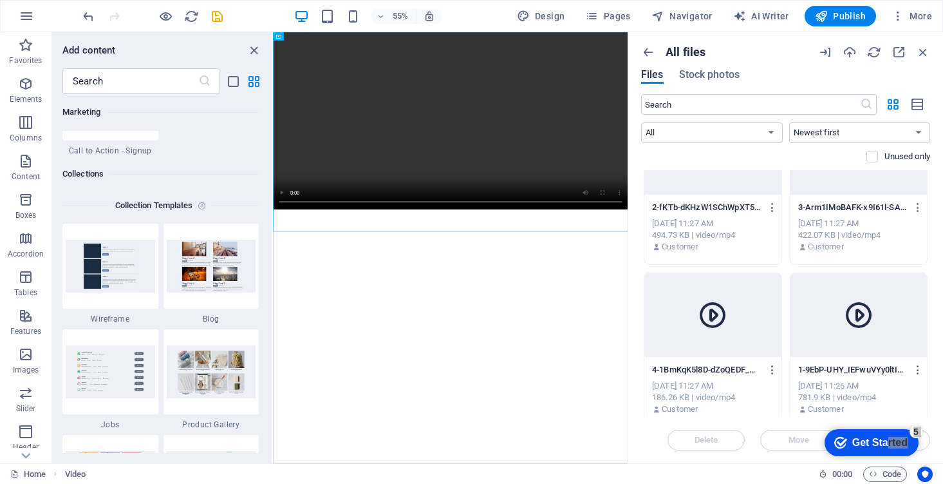
click at [724, 210] on p "2-fKTb-dKHzW1SChWpXT51iA.mp4" at bounding box center [706, 208] width 109 height 12
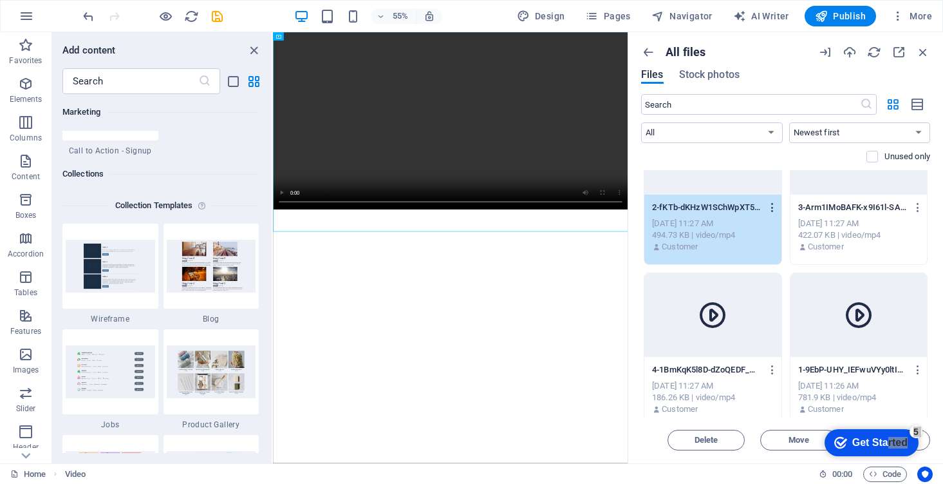
click at [773, 207] on icon "button" at bounding box center [773, 208] width 12 height 12
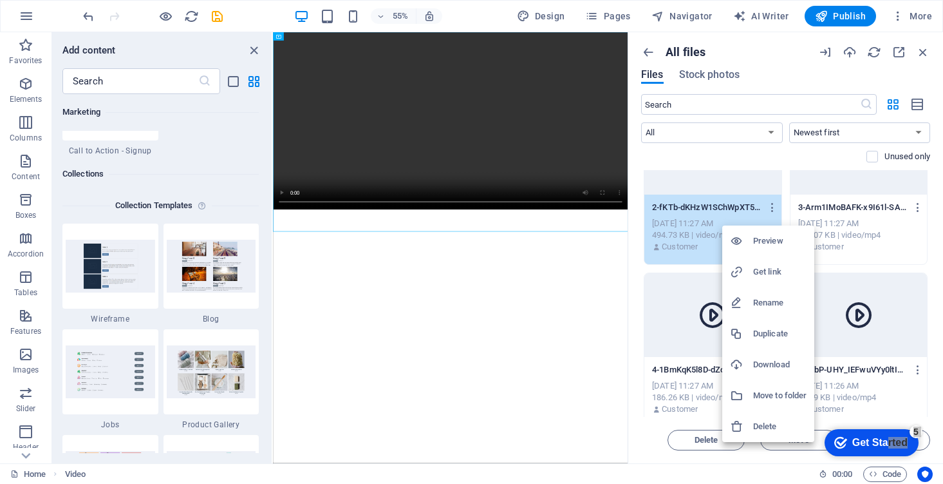
click at [693, 247] on div at bounding box center [471, 242] width 943 height 484
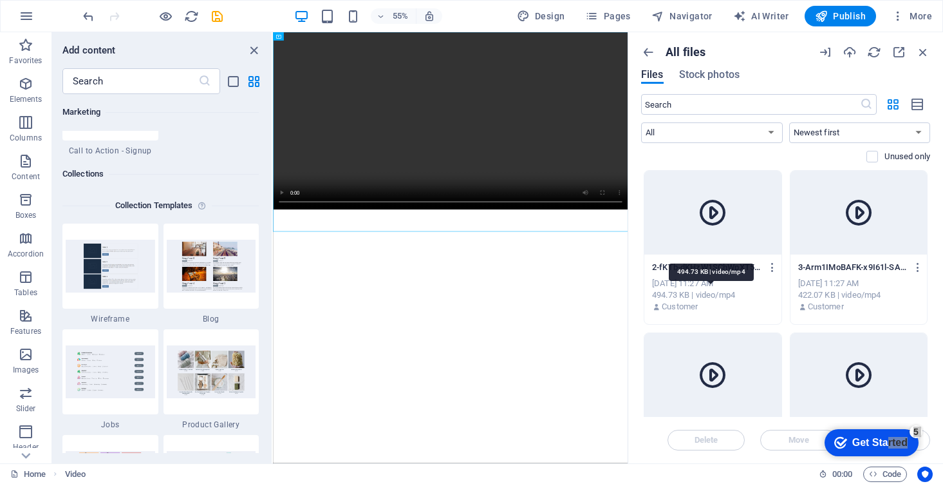
scroll to position [0, 0]
click at [699, 195] on div at bounding box center [713, 213] width 137 height 84
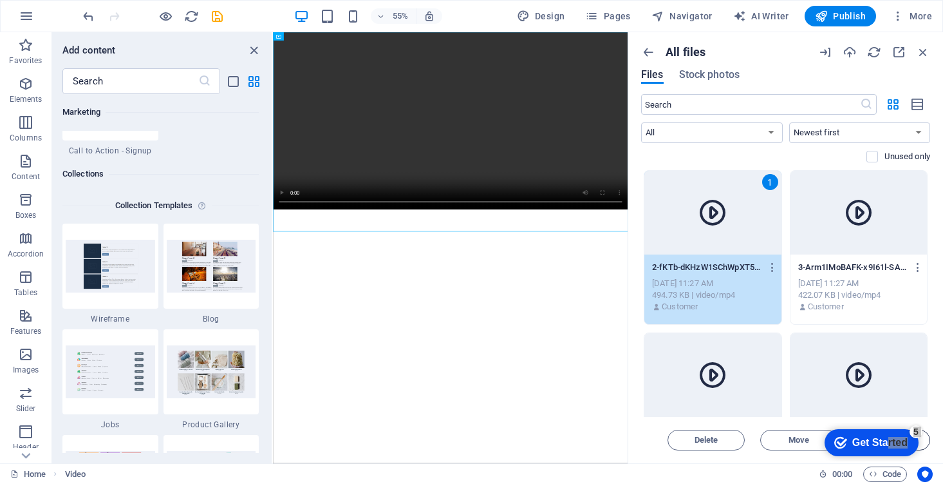
click at [925, 446] on button "Insert" at bounding box center [891, 439] width 77 height 21
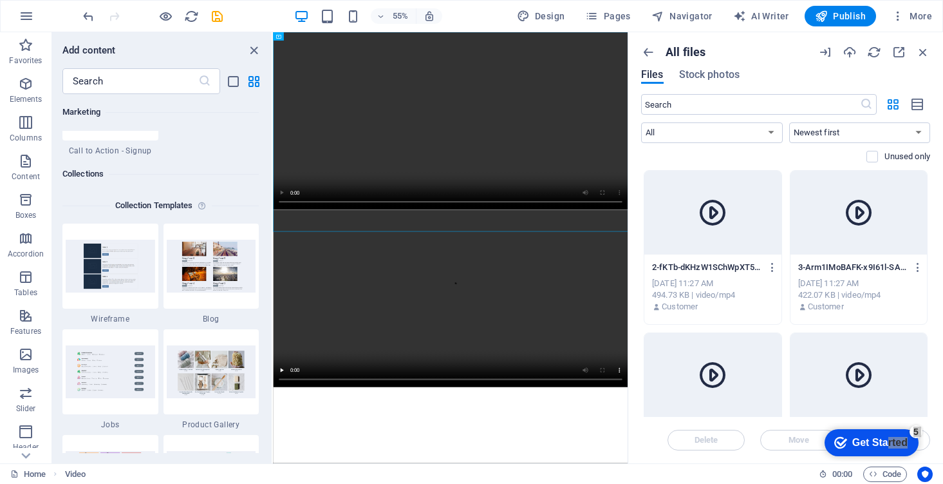
click at [892, 243] on div at bounding box center [859, 213] width 137 height 84
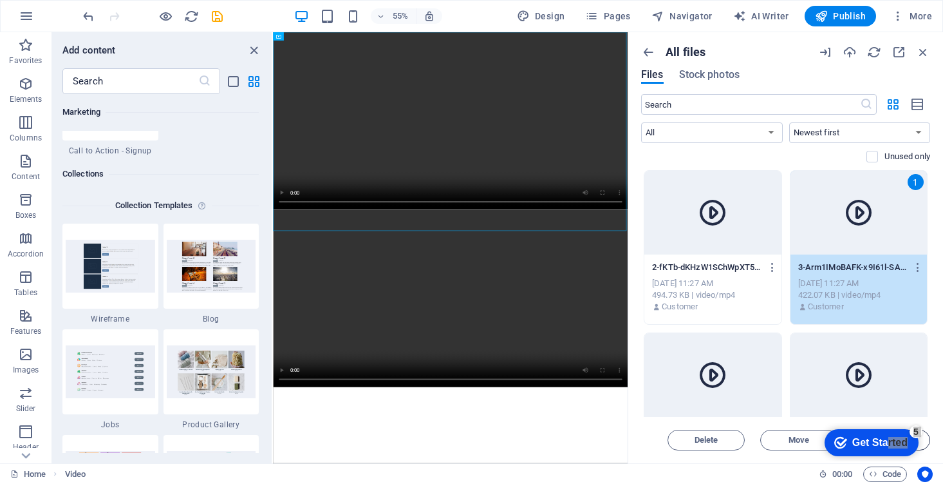
click at [925, 442] on button "Insert" at bounding box center [891, 439] width 77 height 21
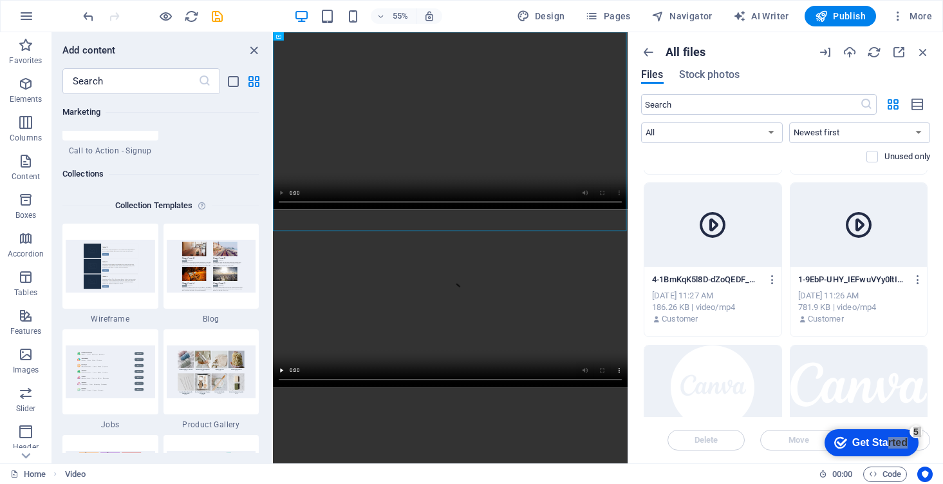
scroll to position [166, 0]
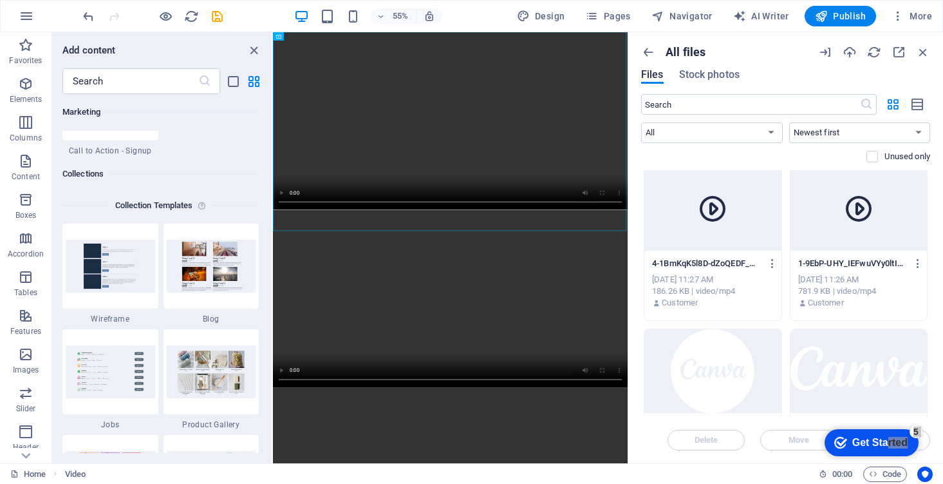
click at [733, 240] on div at bounding box center [713, 209] width 137 height 84
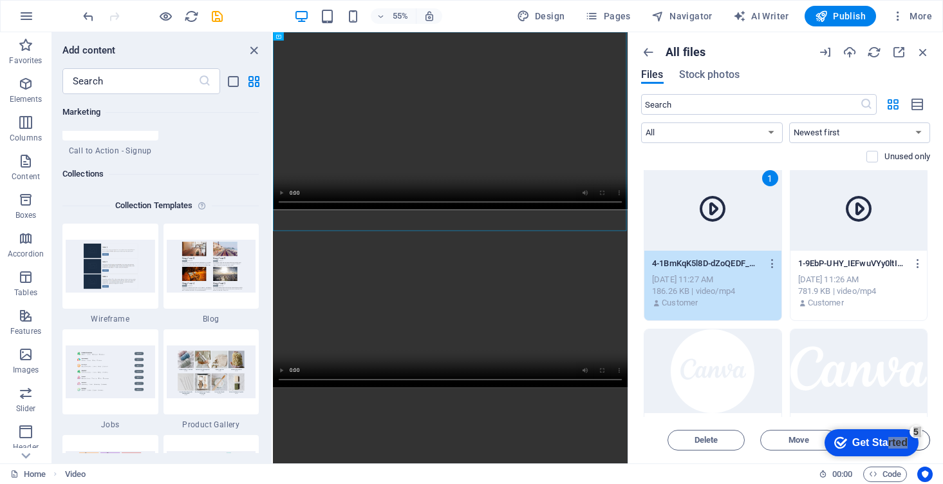
click at [925, 442] on button "Insert" at bounding box center [891, 439] width 77 height 21
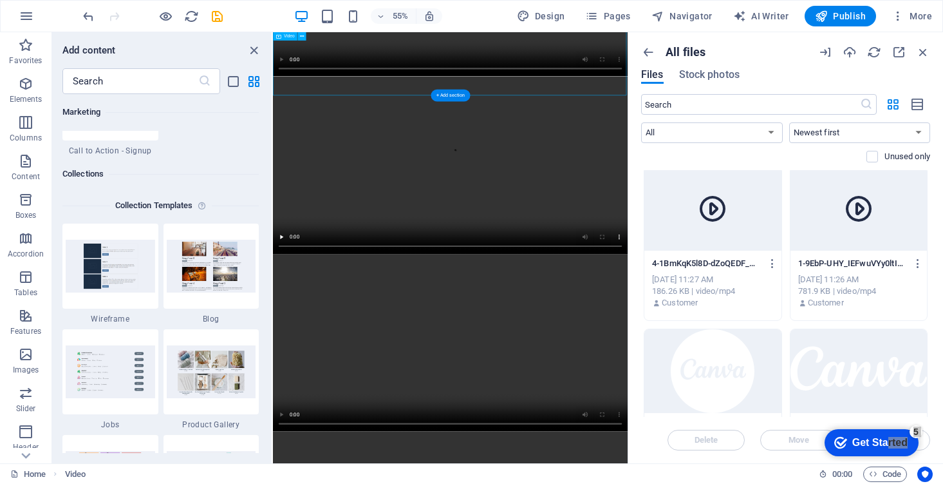
scroll to position [246, 0]
drag, startPoint x: 825, startPoint y: 230, endPoint x: 804, endPoint y: 670, distance: 440.9
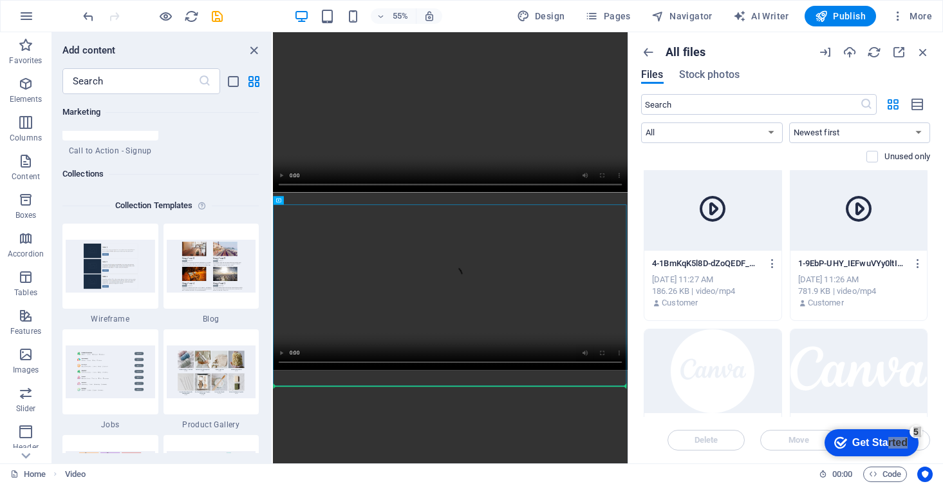
scroll to position [80, 0]
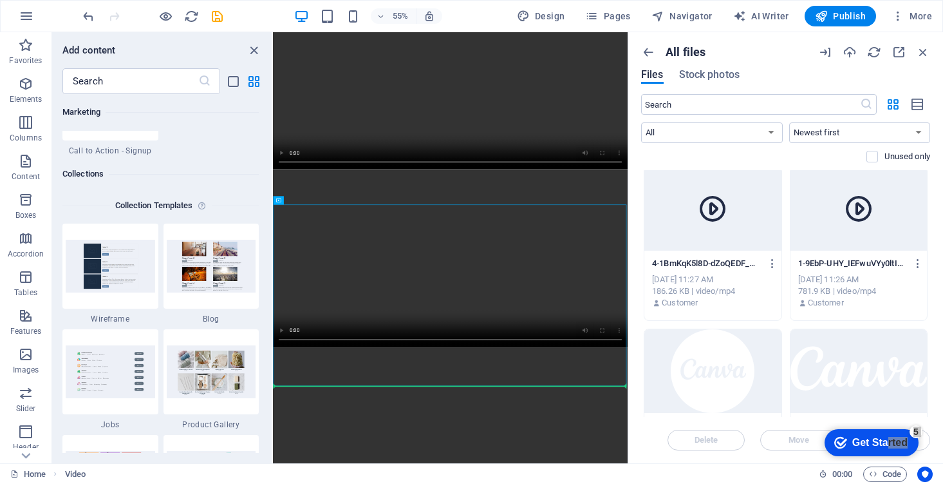
drag, startPoint x: 746, startPoint y: 495, endPoint x: 715, endPoint y: 729, distance: 236.3
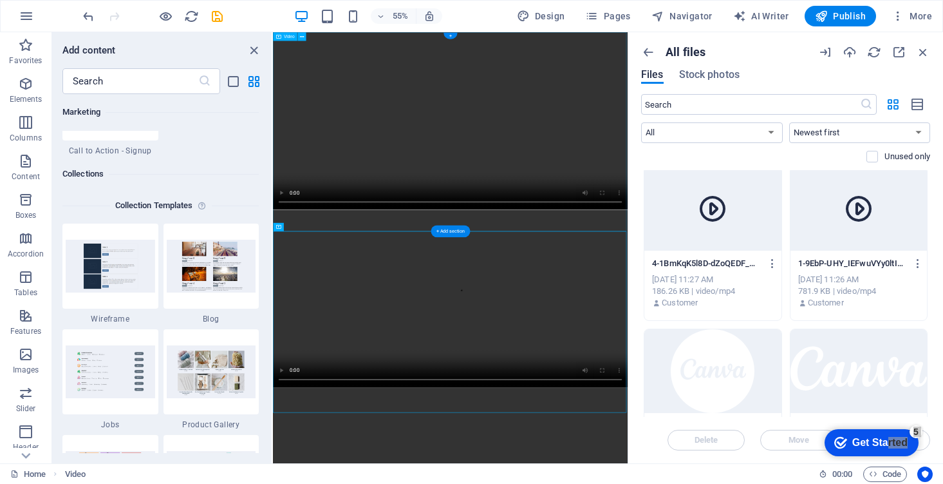
scroll to position [0, 0]
click at [788, 274] on figure at bounding box center [595, 193] width 645 height 323
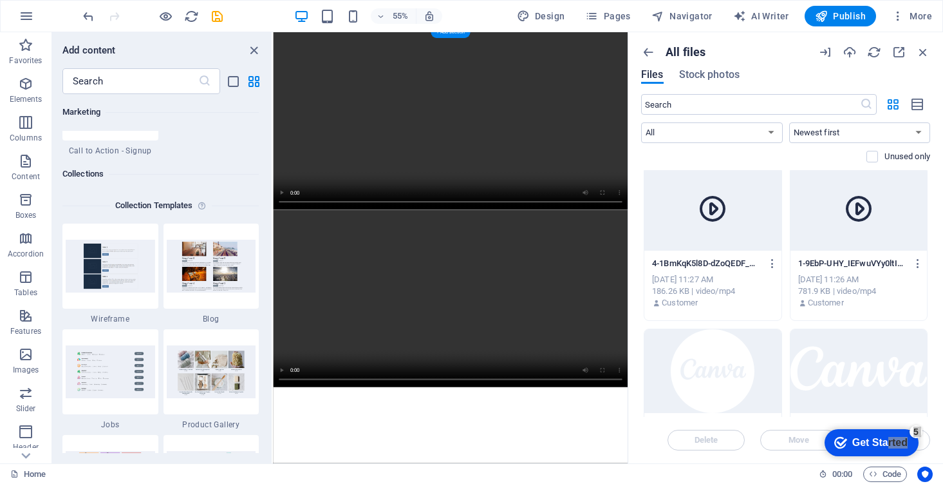
click at [784, 292] on figure at bounding box center [595, 193] width 645 height 323
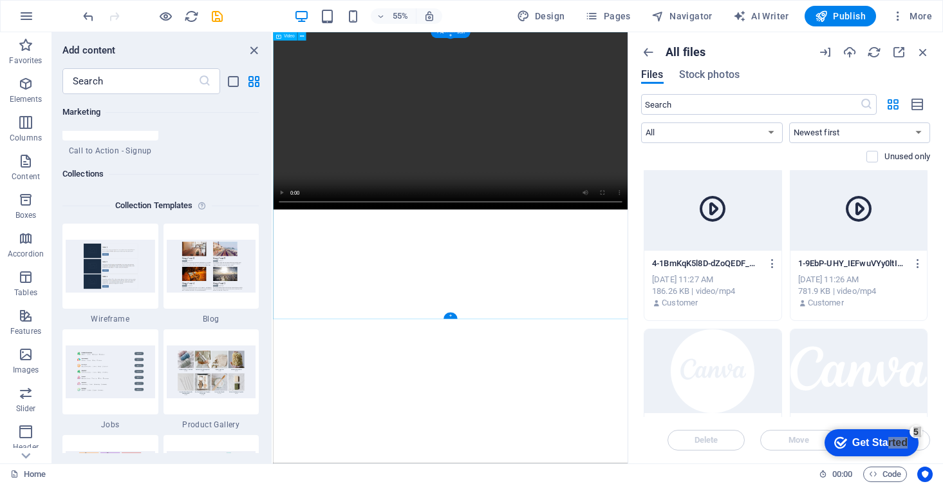
click at [757, 355] on figure at bounding box center [595, 193] width 645 height 323
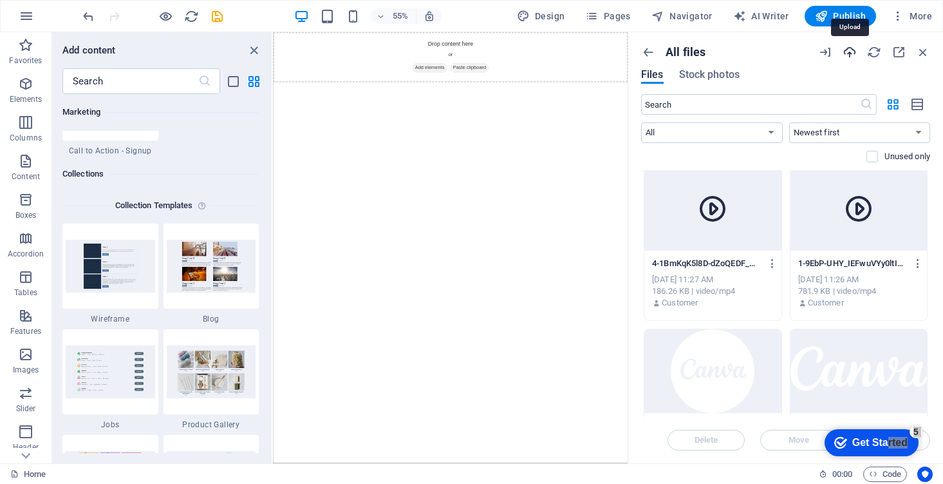
click at [854, 50] on icon "button" at bounding box center [850, 52] width 14 height 14
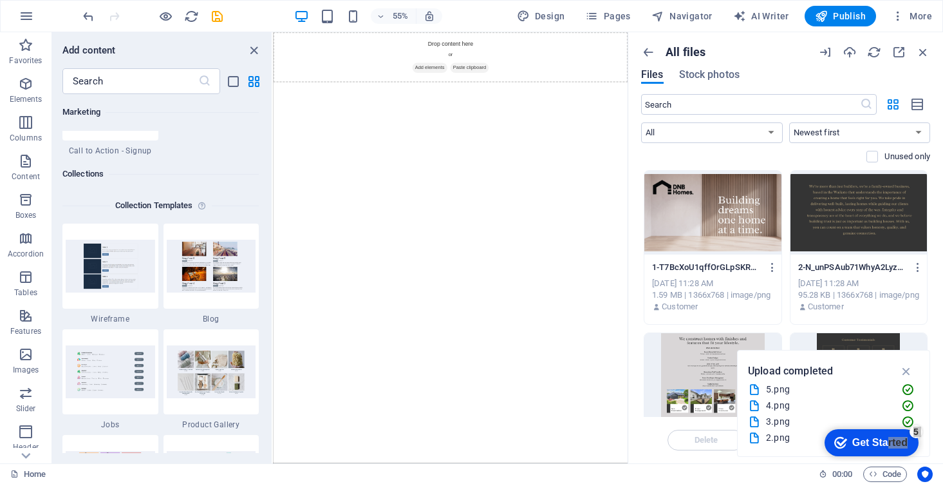
scroll to position [1, 0]
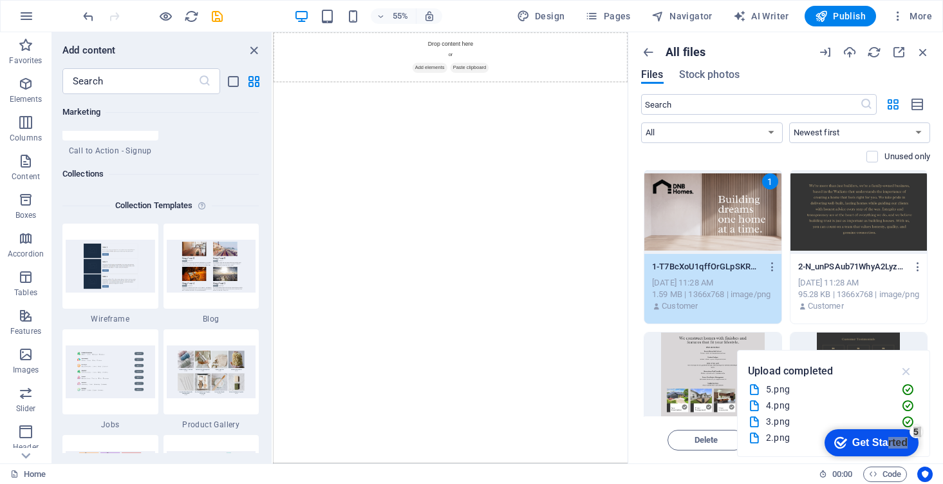
click at [908, 367] on icon "button" at bounding box center [907, 371] width 15 height 14
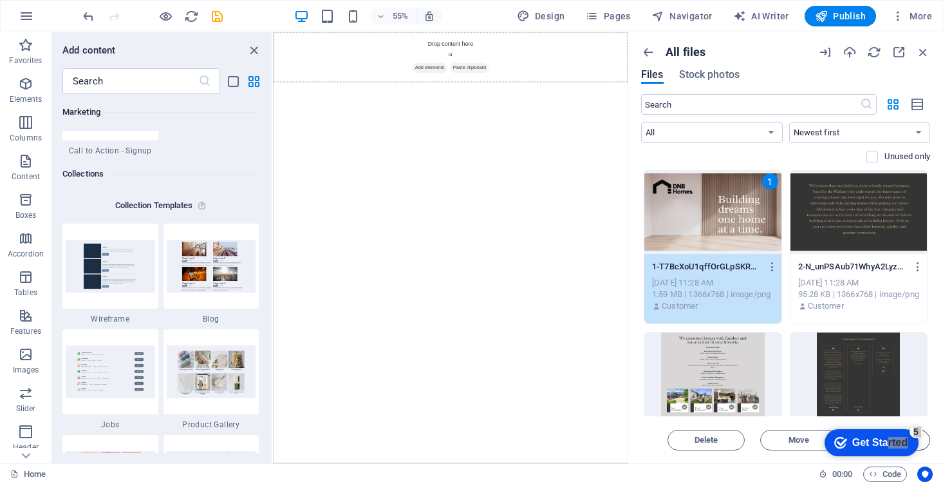
click at [926, 443] on button "Insert" at bounding box center [891, 439] width 77 height 21
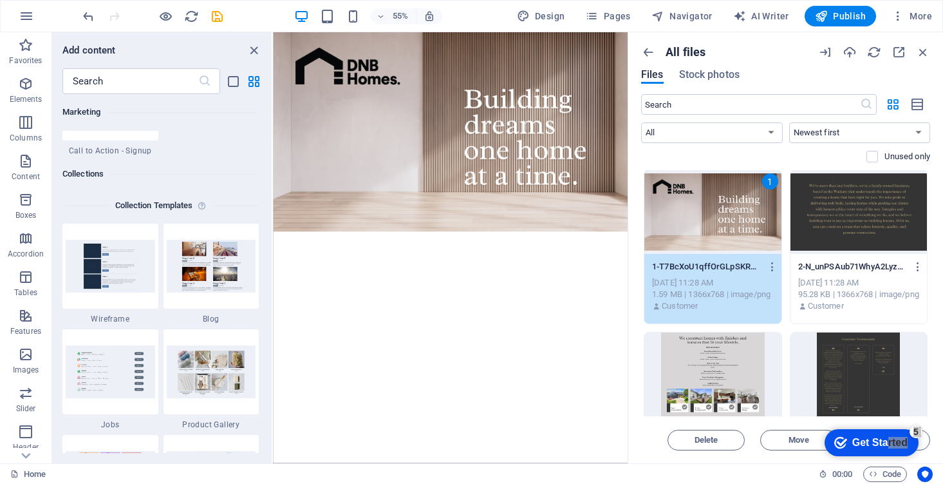
click at [858, 395] on html "Skip to main content" at bounding box center [595, 213] width 645 height 363
click at [834, 250] on div at bounding box center [859, 212] width 137 height 84
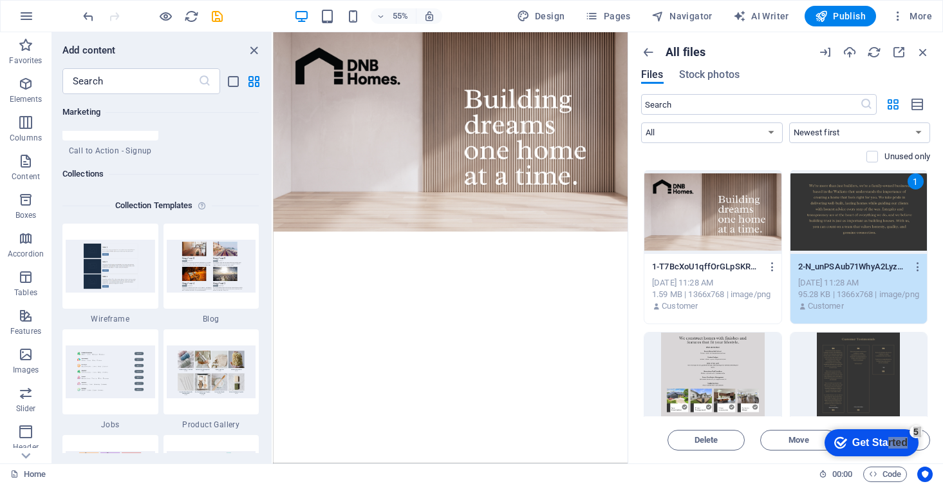
click at [726, 240] on div at bounding box center [713, 212] width 137 height 84
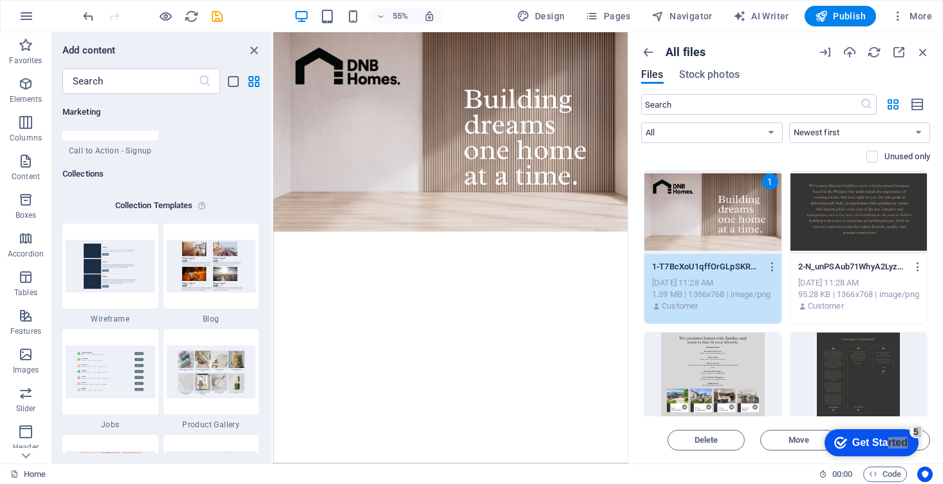
click at [836, 256] on div "2-N_unPSAub71WhyA2Lyz9jQ.png 2-N_unPSAub71WhyA2Lyz9jQ.png Sep 3, 2025 11:28 AM …" at bounding box center [859, 287] width 137 height 66
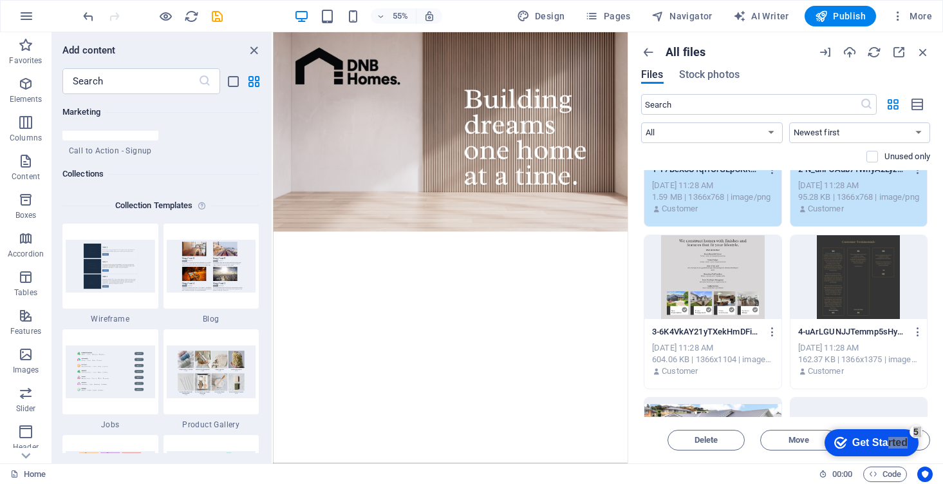
scroll to position [102, 0]
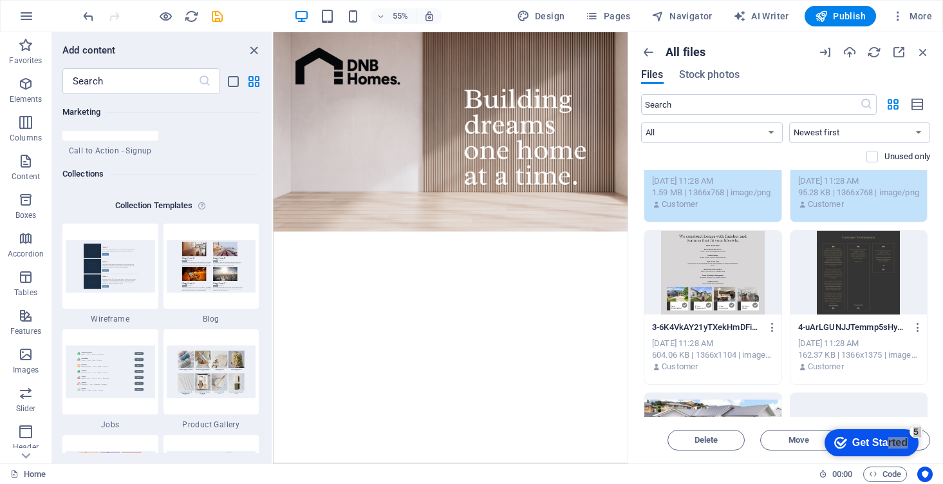
click at [723, 278] on div at bounding box center [713, 273] width 137 height 84
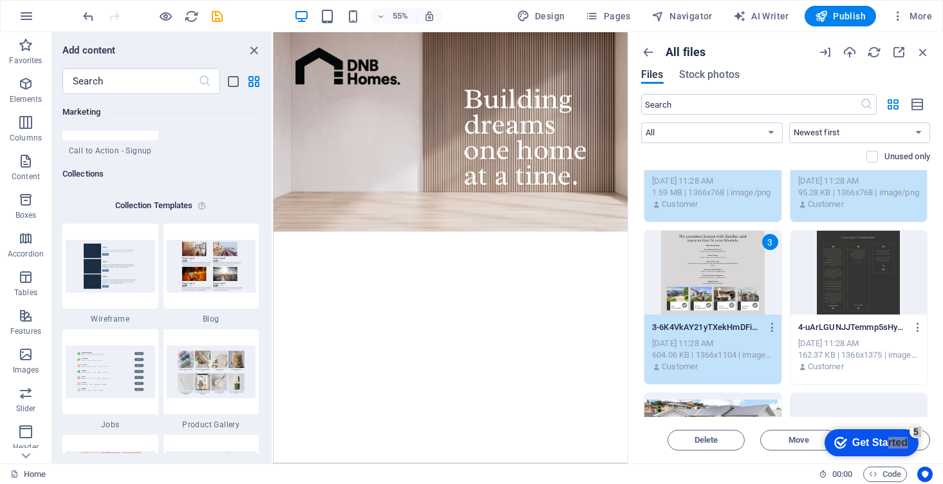
click at [769, 395] on html "Skip to main content" at bounding box center [595, 213] width 645 height 363
click at [882, 203] on div "Customer" at bounding box center [859, 204] width 122 height 12
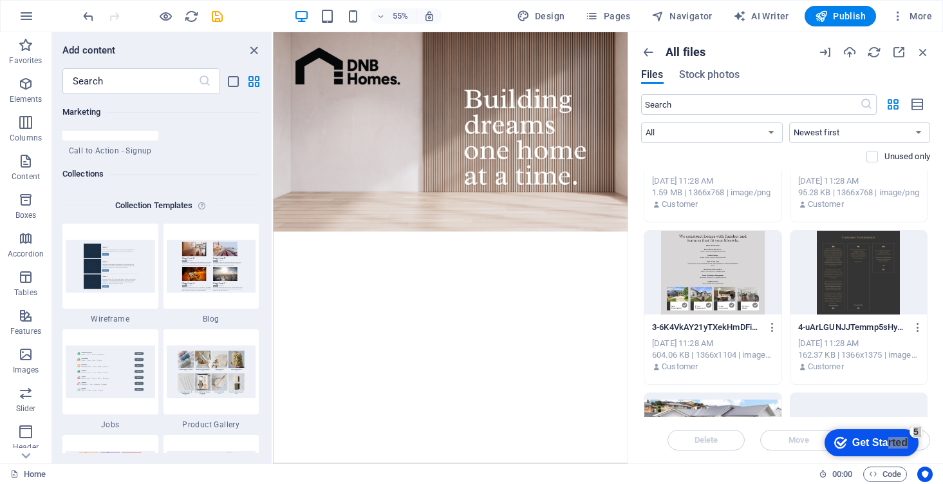
click at [873, 210] on div "2-N_unPSAub71WhyA2Lyz9jQ.png 2-N_unPSAub71WhyA2Lyz9jQ.png Sep 3, 2025 11:28 AM …" at bounding box center [859, 185] width 137 height 66
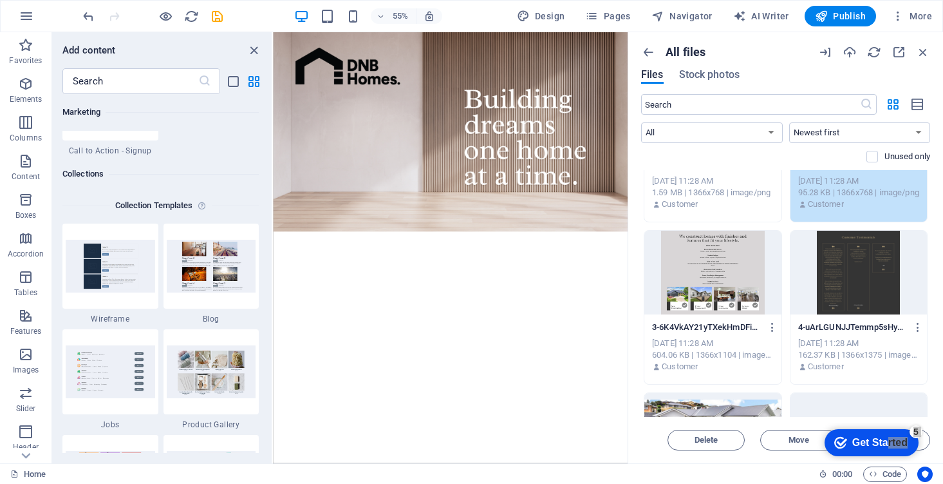
click at [755, 274] on div at bounding box center [713, 273] width 137 height 84
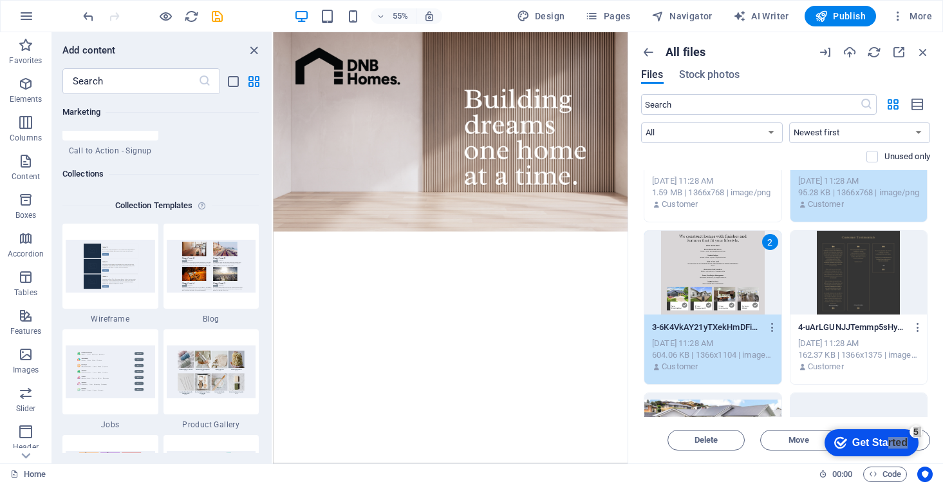
click at [851, 283] on div at bounding box center [859, 273] width 137 height 84
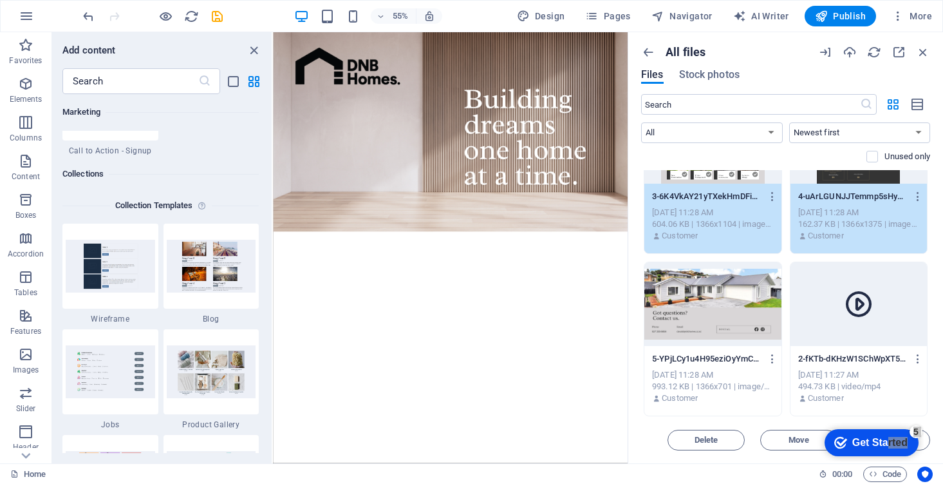
scroll to position [237, 0]
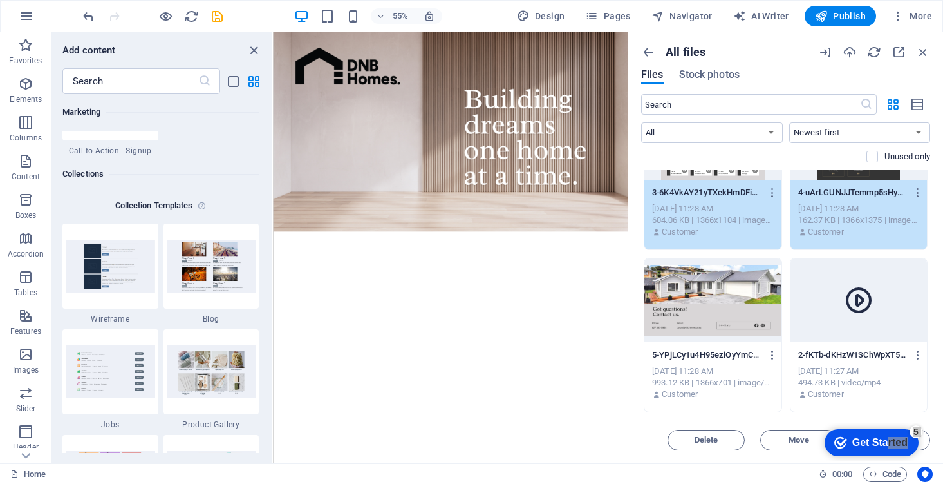
click at [726, 297] on div at bounding box center [713, 300] width 137 height 84
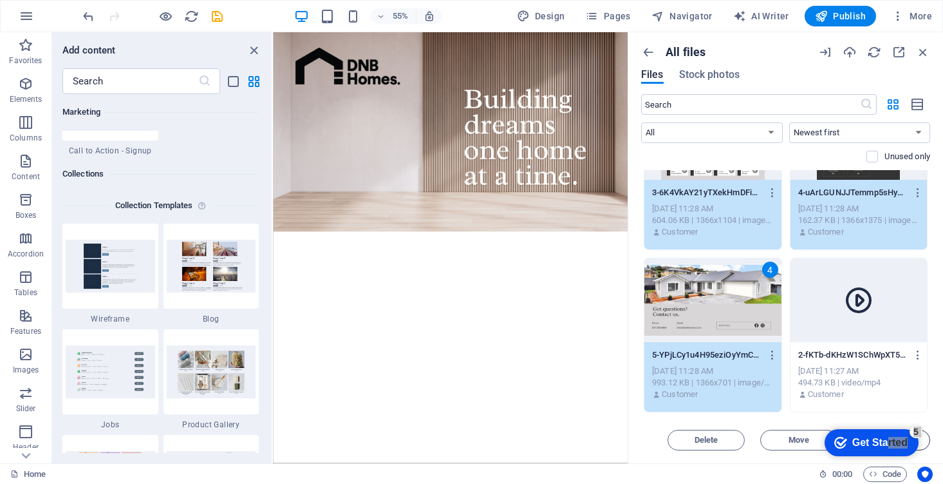
click at [925, 440] on button "Insert" at bounding box center [891, 439] width 77 height 21
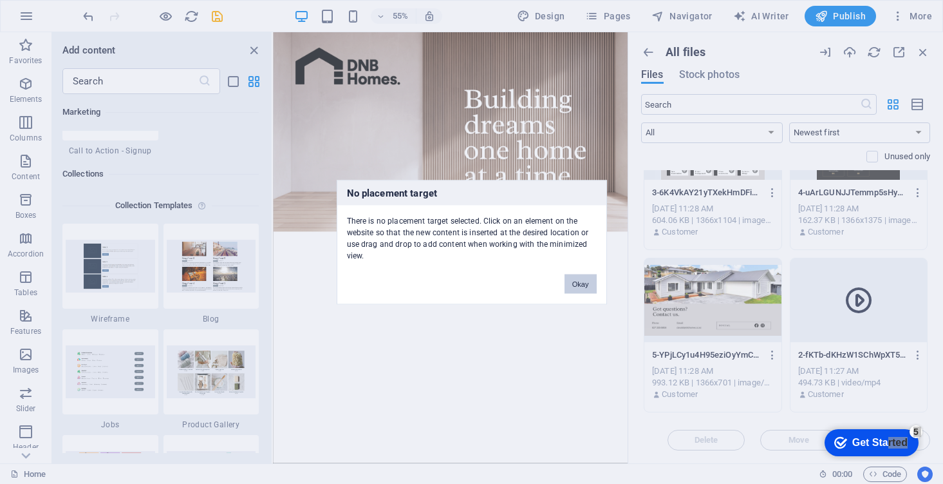
click at [587, 289] on button "Okay" at bounding box center [581, 283] width 32 height 19
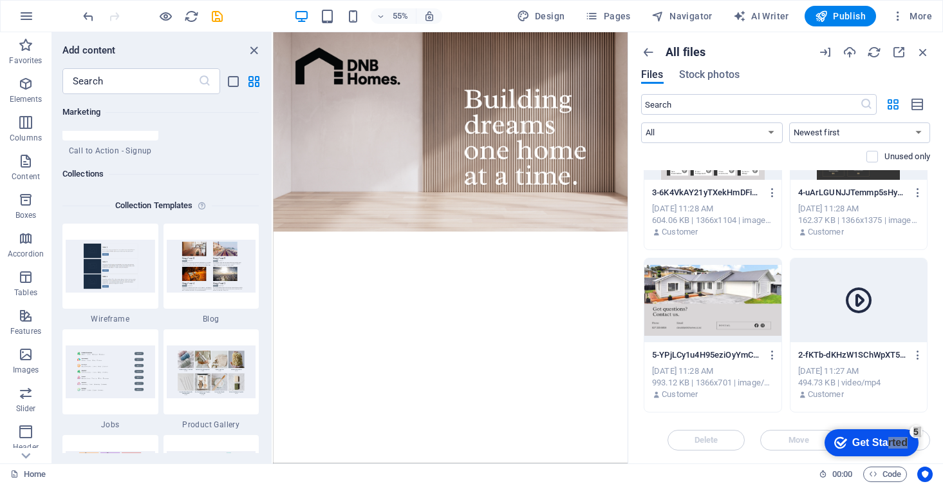
click at [842, 395] on html "Skip to main content" at bounding box center [595, 213] width 645 height 363
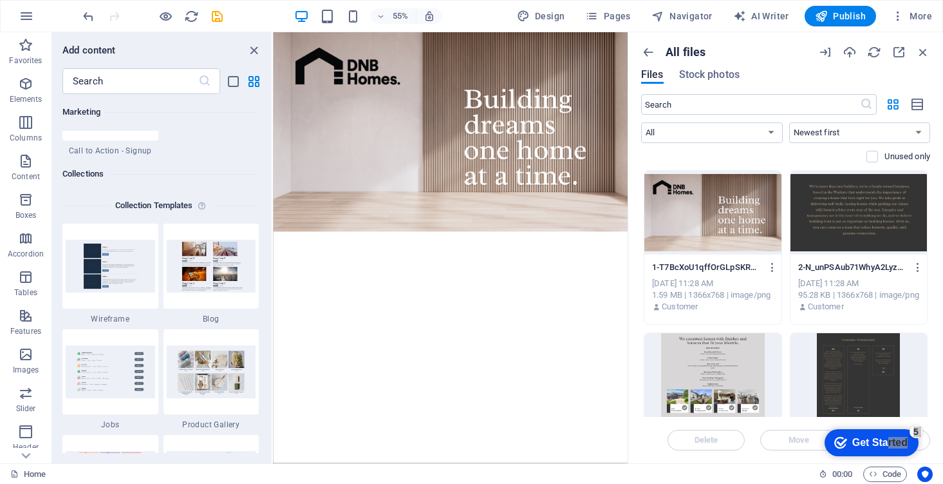
scroll to position [0, 0]
click at [823, 240] on div at bounding box center [859, 213] width 137 height 84
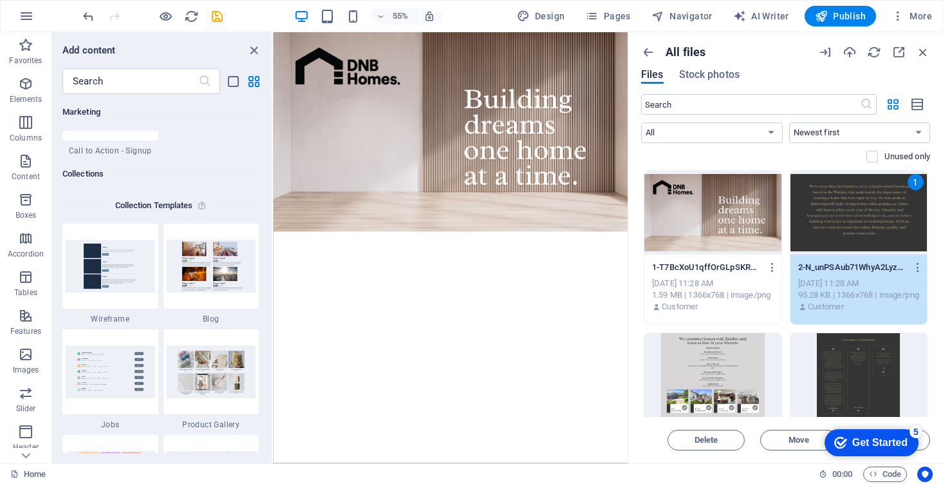
click div "checkmark Get Started 5 First Steps in the Editor Let's guide you through the t…"
click at [924, 442] on span "Insert" at bounding box center [892, 440] width 66 height 8
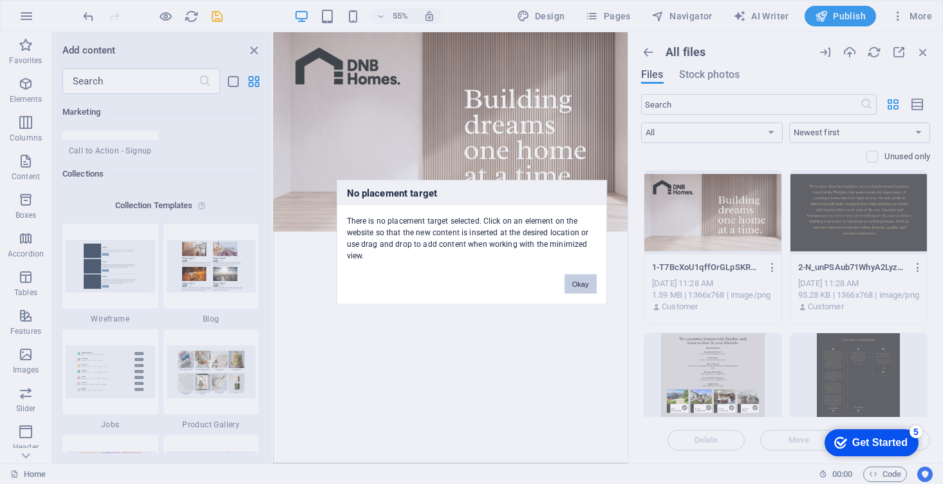
click at [582, 282] on button "Okay" at bounding box center [581, 283] width 32 height 19
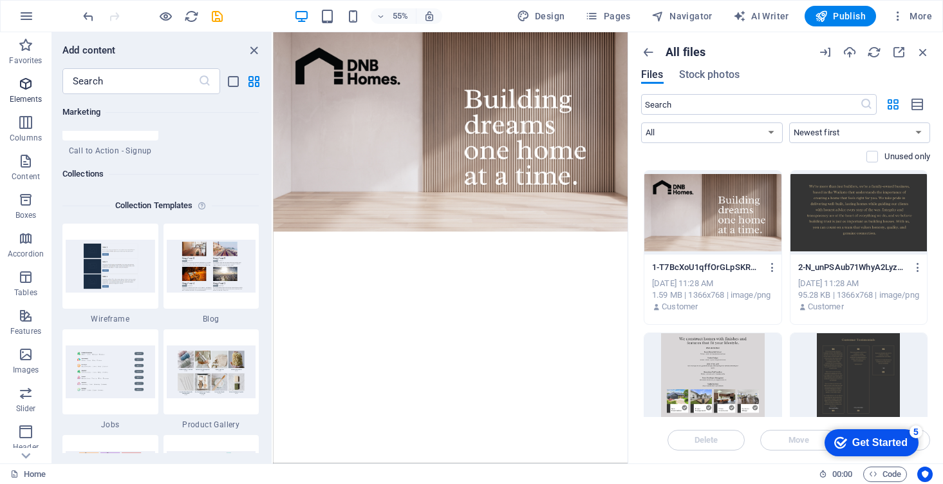
click at [23, 90] on icon "button" at bounding box center [25, 83] width 15 height 15
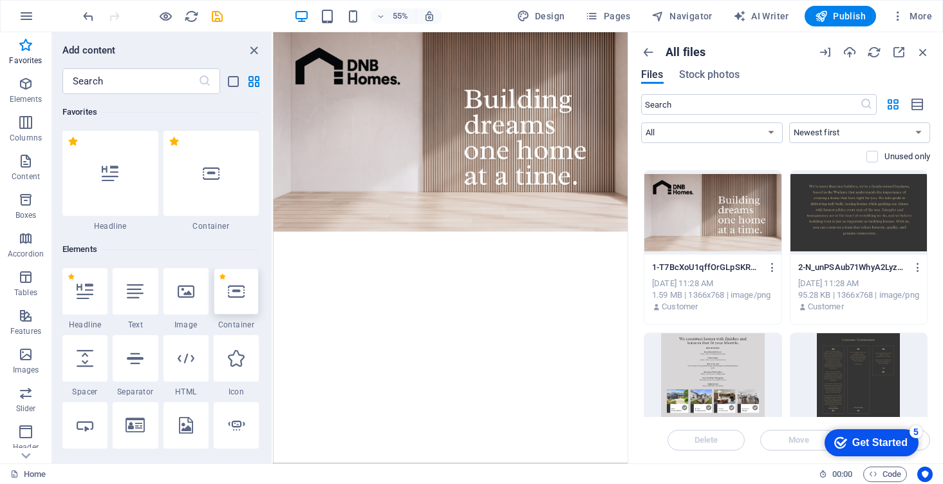
scroll to position [6, 0]
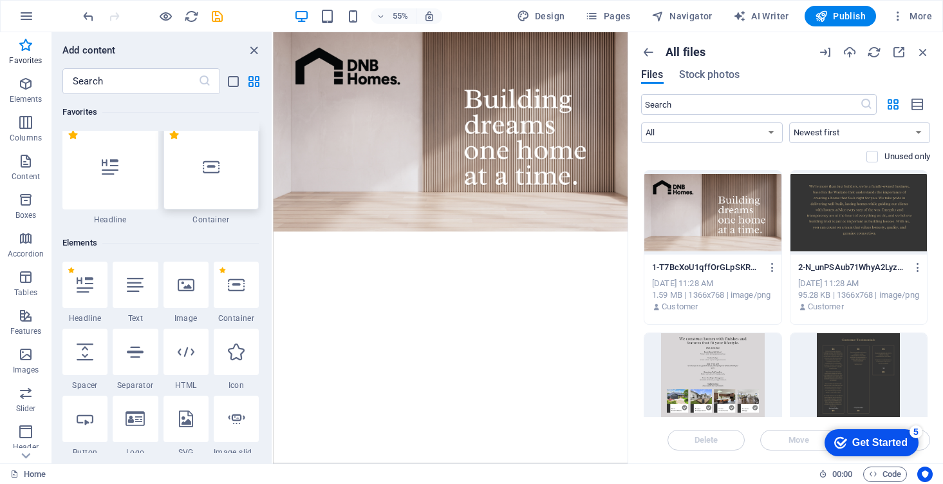
click at [218, 177] on div at bounding box center [212, 166] width 96 height 85
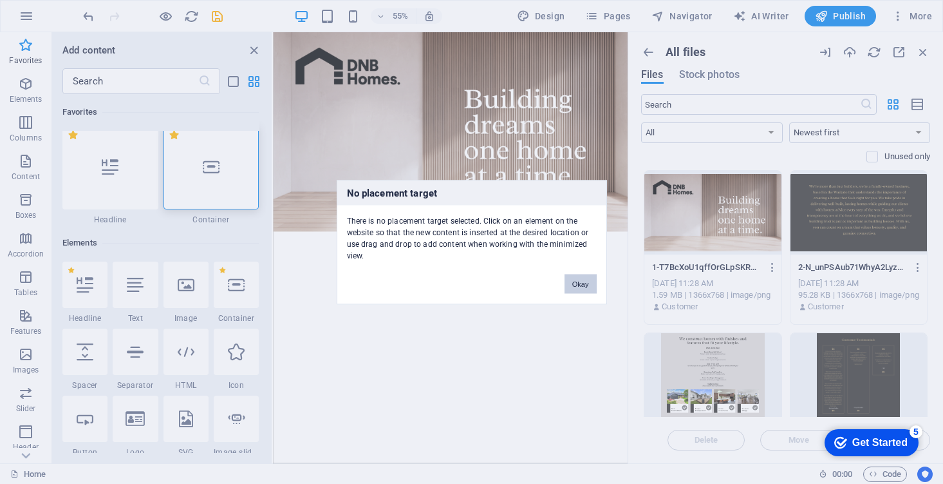
click at [570, 283] on button "Okay" at bounding box center [581, 283] width 32 height 19
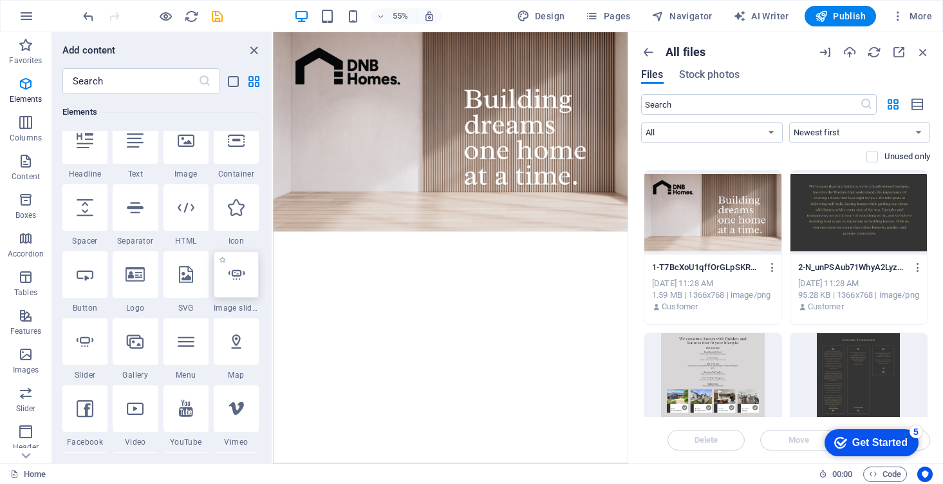
scroll to position [153, 0]
click at [245, 148] on div at bounding box center [236, 138] width 45 height 46
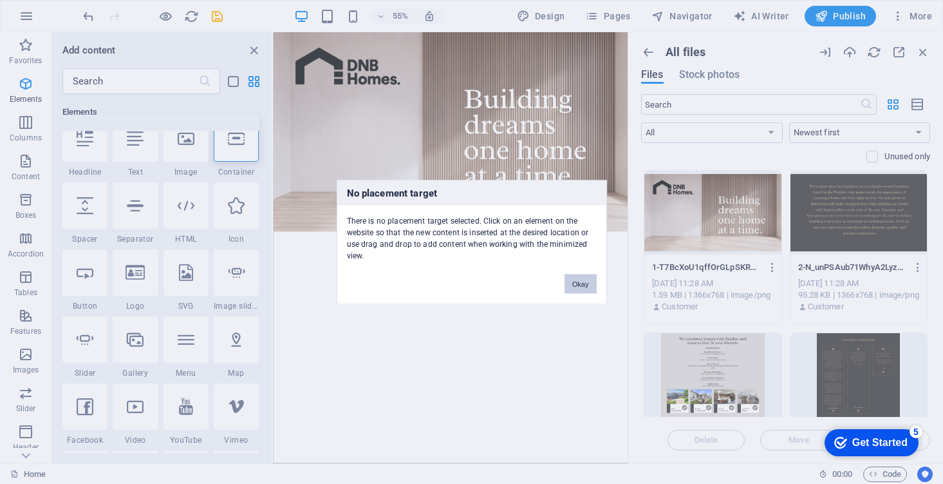
click at [579, 285] on button "Okay" at bounding box center [581, 283] width 32 height 19
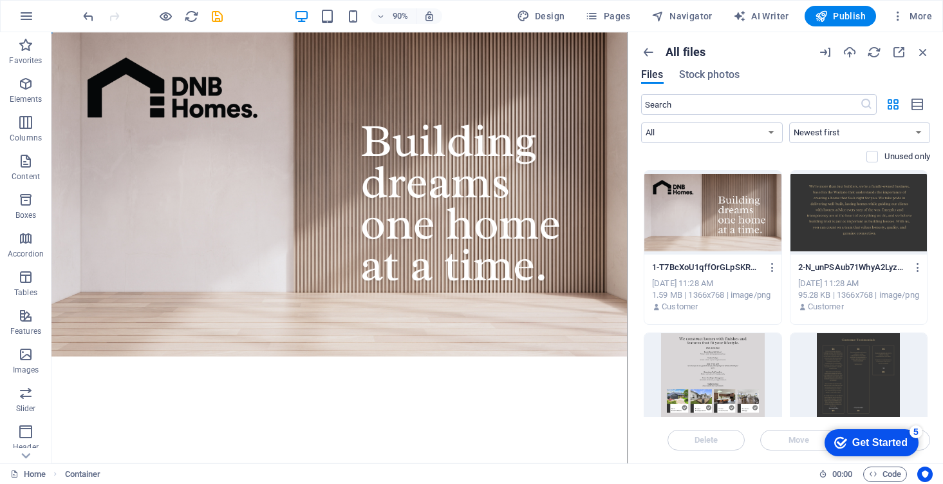
click at [400, 392] on html "Skip to main content" at bounding box center [372, 212] width 640 height 360
click at [24, 92] on span "Elements" at bounding box center [26, 91] width 52 height 31
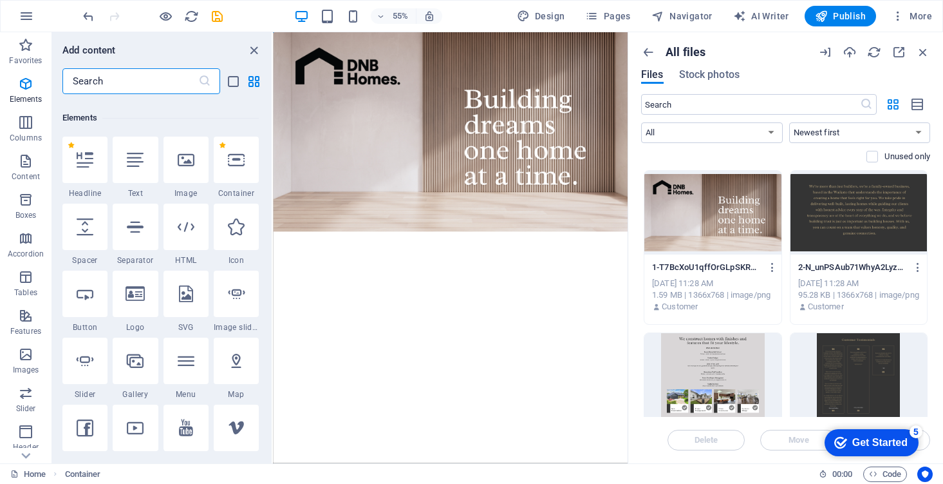
scroll to position [137, 0]
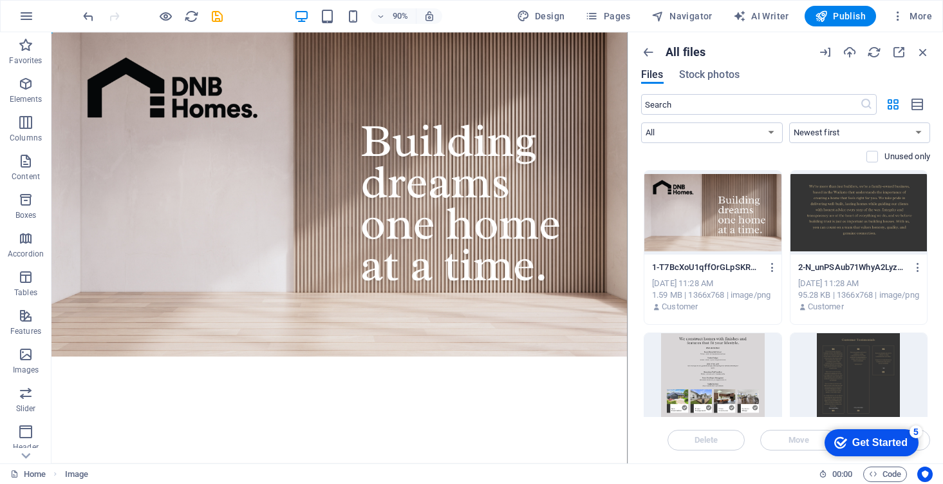
click at [827, 245] on div at bounding box center [859, 213] width 137 height 84
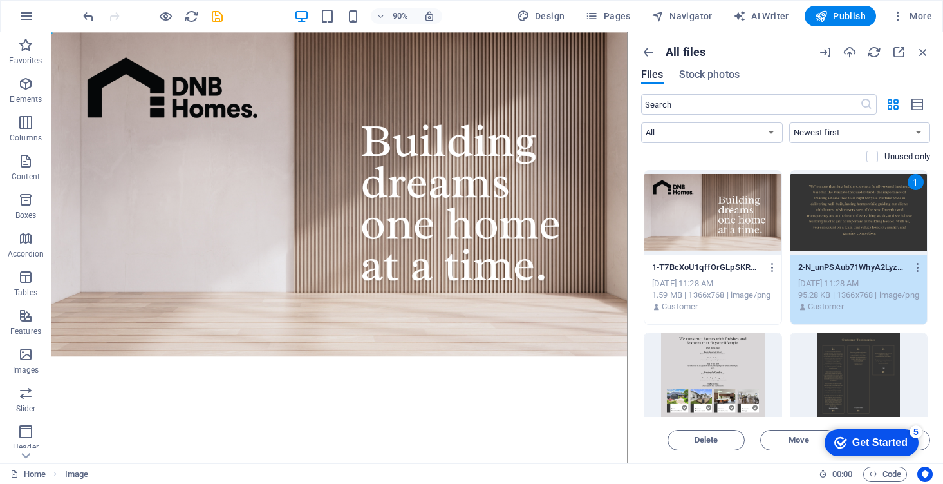
click at [204, 308] on figure at bounding box center [372, 212] width 640 height 360
click at [30, 49] on icon at bounding box center [26, 40] width 18 height 18
click at [310, 392] on html "Skip to main content" at bounding box center [372, 212] width 640 height 360
click div "checkmark Get Started 5 First Steps in the Editor Let's guide you through the t…"
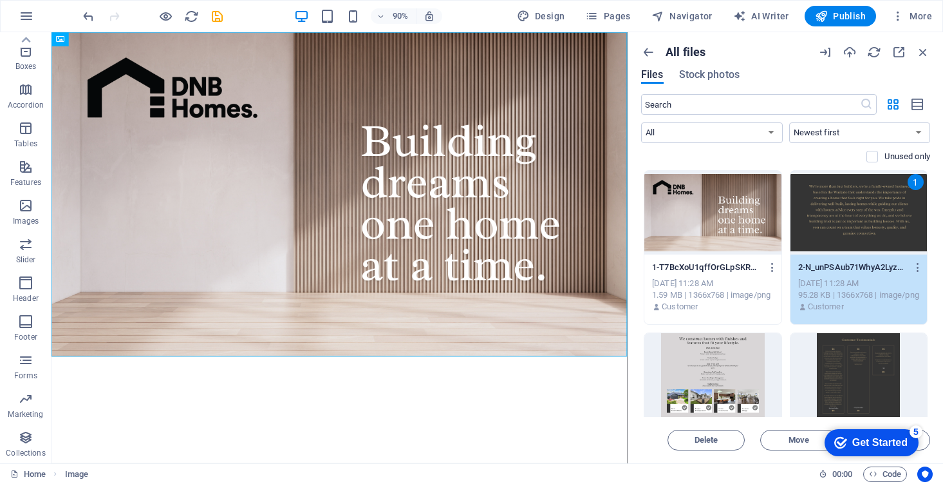
click div "checkmark Get Started 5 First Steps in the Editor Let's guide you through the t…"
click at [483, 392] on html "Skip to main content" at bounding box center [372, 212] width 640 height 360
click at [346, 355] on div "+ Add section" at bounding box center [340, 356] width 64 height 20
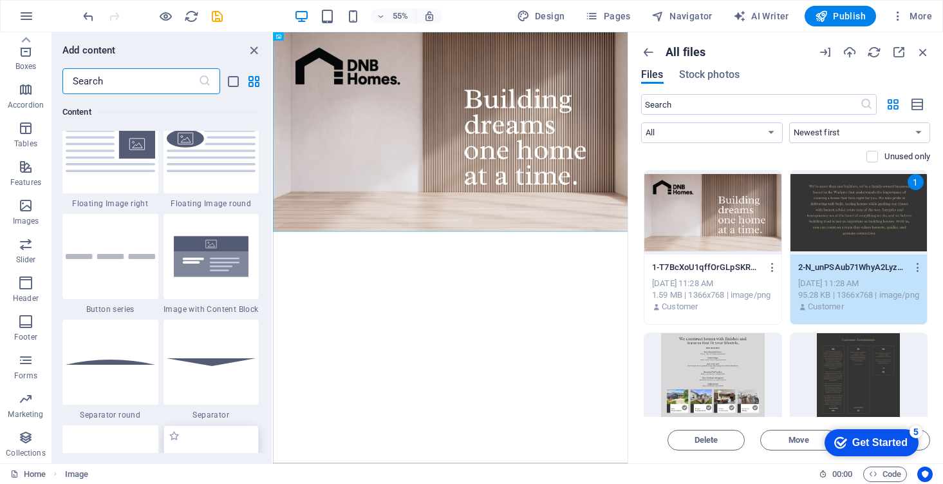
scroll to position [2804, 0]
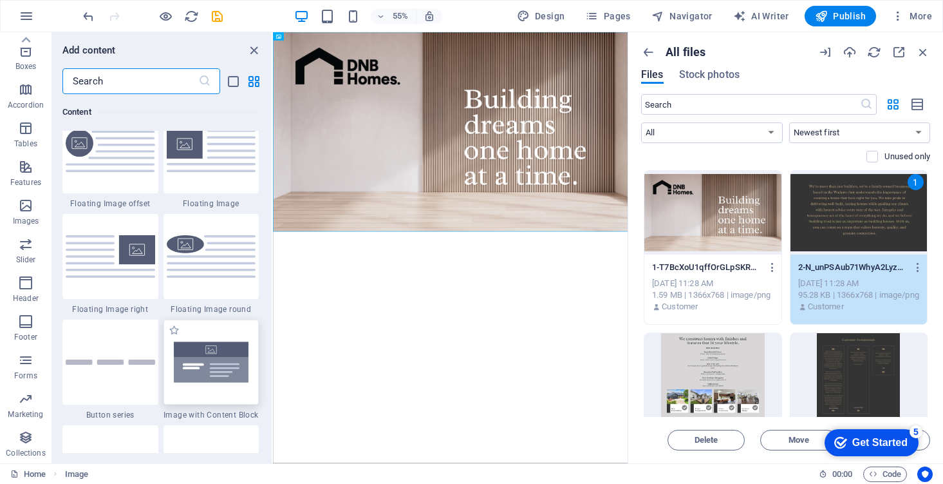
click at [218, 334] on img at bounding box center [212, 361] width 90 height 59
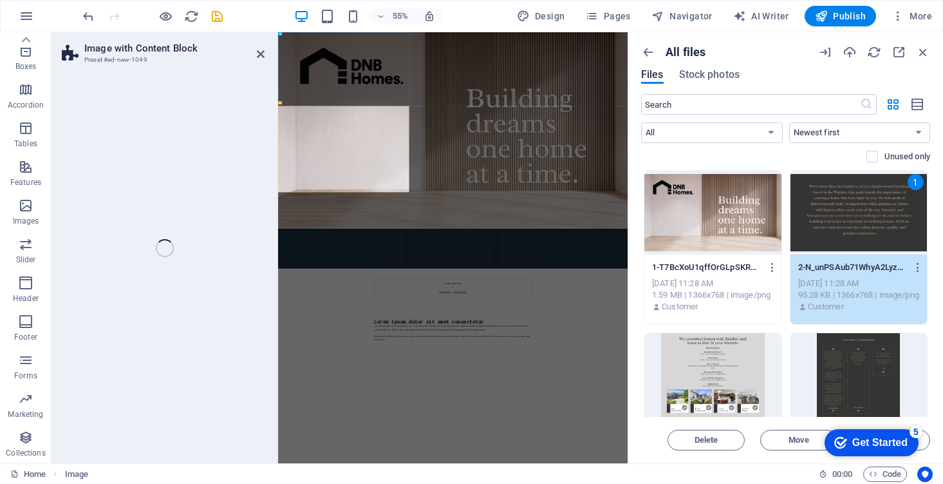
select select "rem"
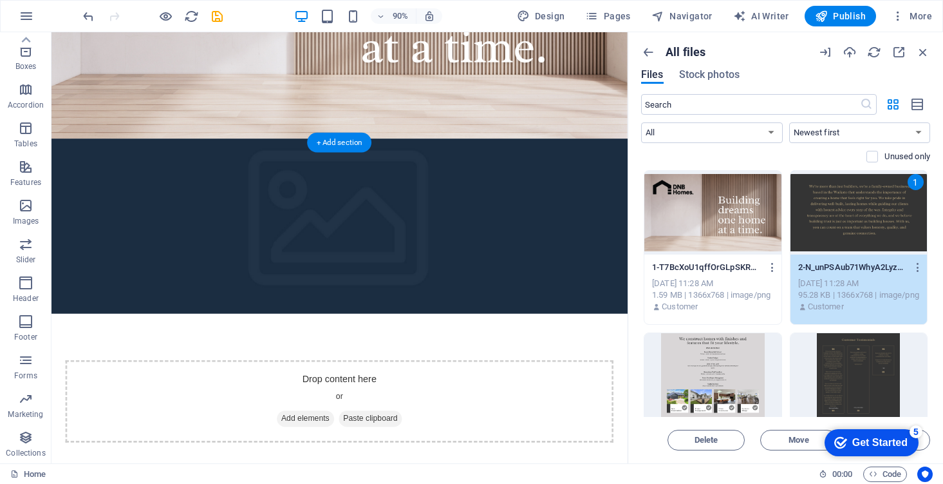
scroll to position [267, 0]
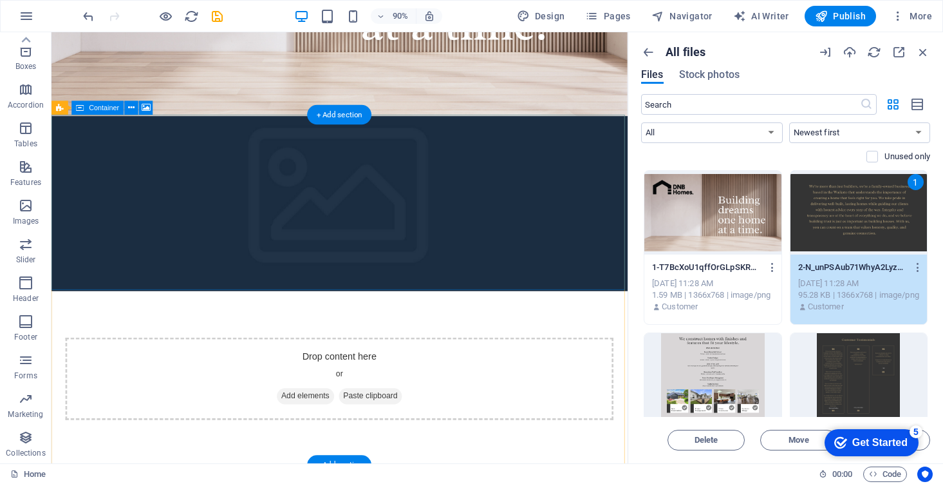
click at [431, 371] on div "Drop content here or Add elements Paste clipboard" at bounding box center [371, 416] width 609 height 91
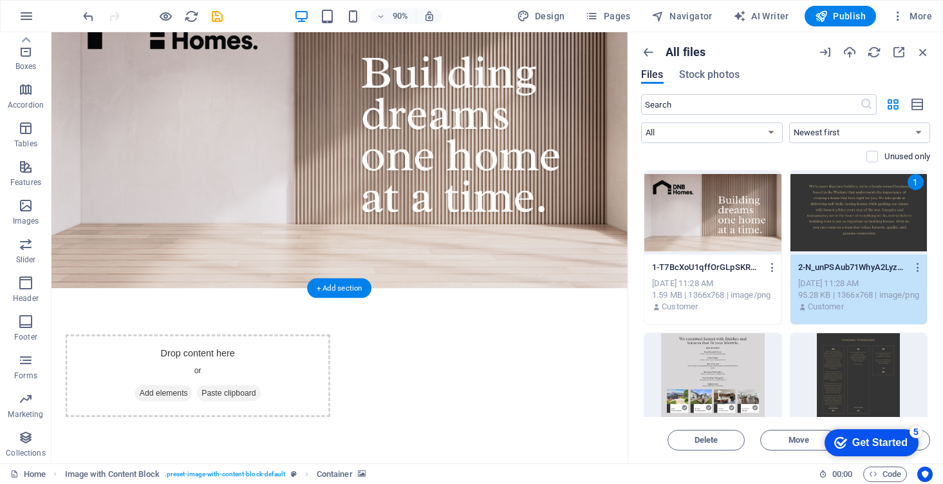
scroll to position [75, 0]
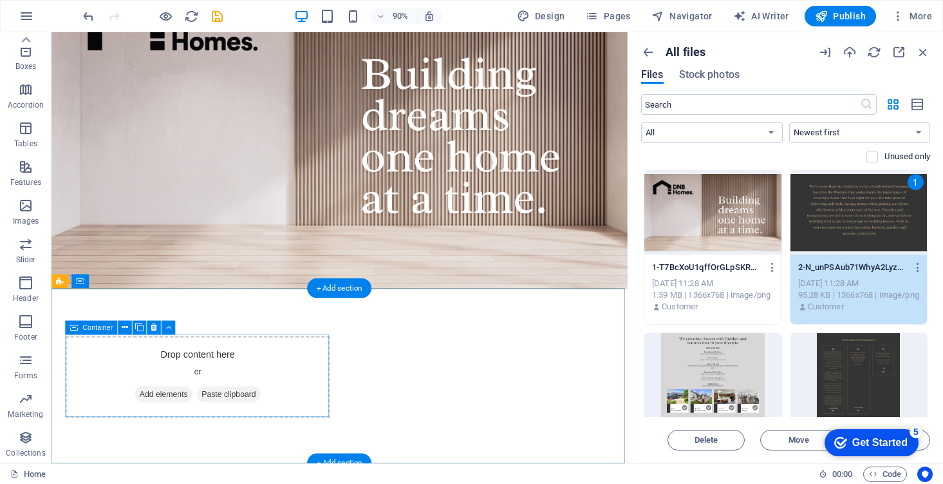
click at [335, 392] on div "Drop content here or Add elements Paste clipboard" at bounding box center [214, 414] width 294 height 91
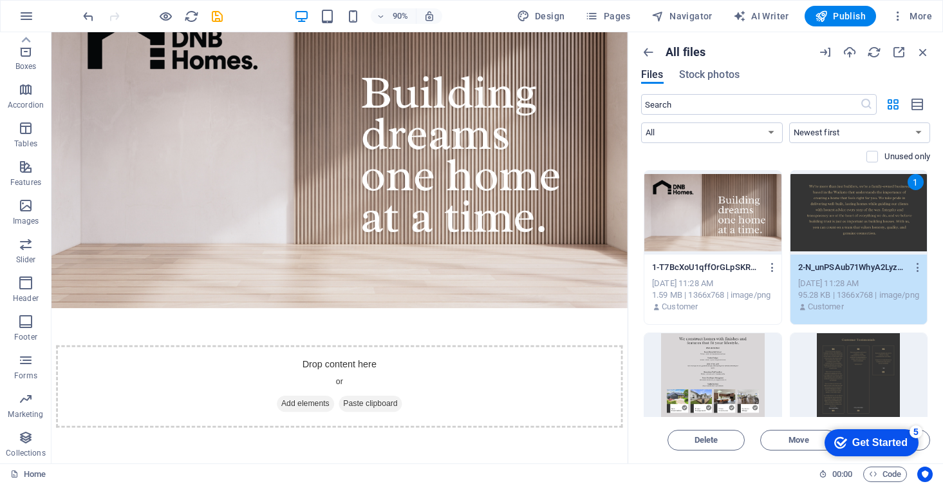
click div "checkmark Get Started 5 First Steps in the Editor Let's guide you through the t…"
click at [925, 444] on button "Insert" at bounding box center [891, 439] width 77 height 21
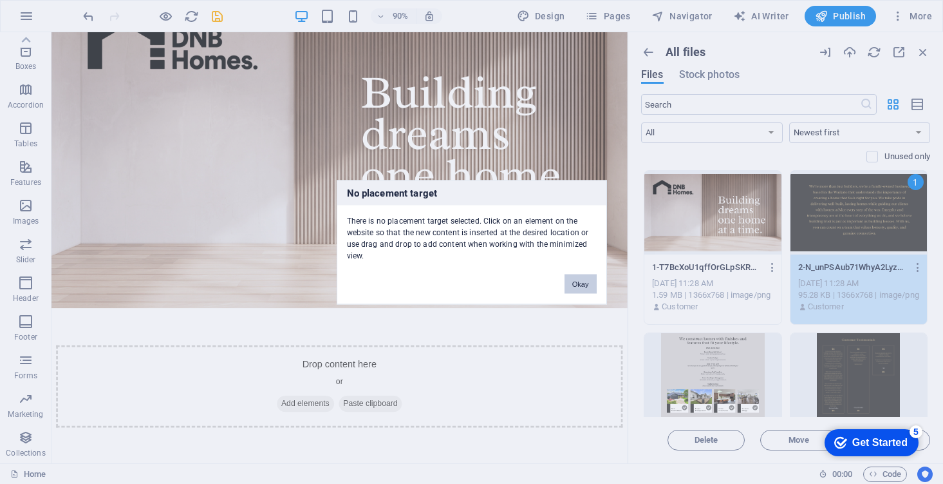
click at [580, 279] on button "Okay" at bounding box center [581, 283] width 32 height 19
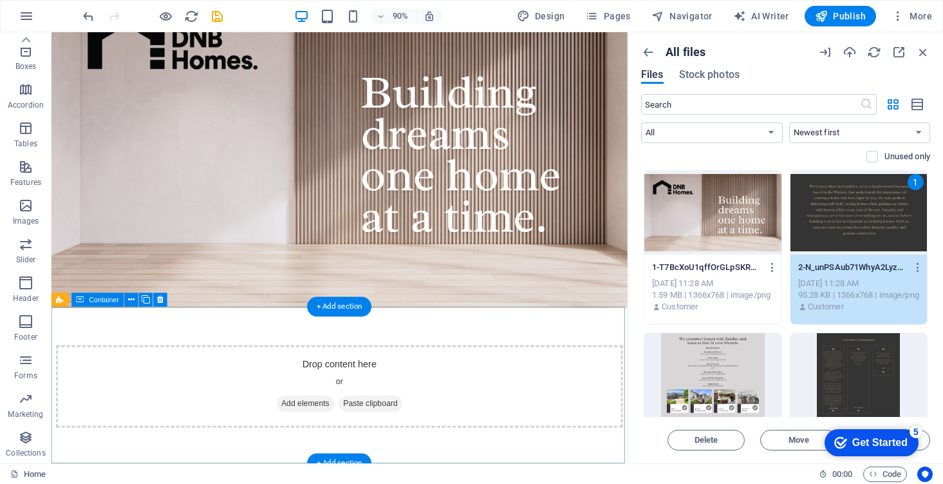
click at [506, 380] on div "Drop content here or Add elements Paste clipboard" at bounding box center [372, 424] width 630 height 91
click at [338, 456] on div "+ Add section" at bounding box center [340, 463] width 64 height 20
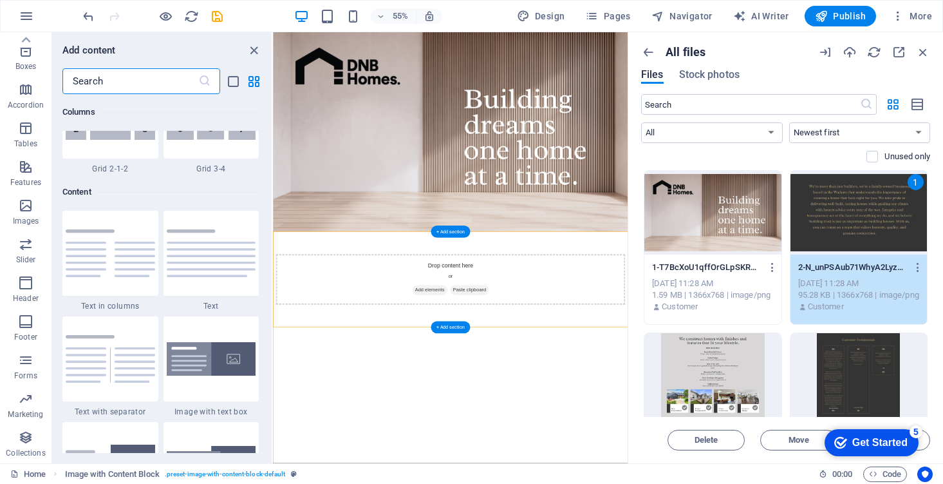
scroll to position [2253, 0]
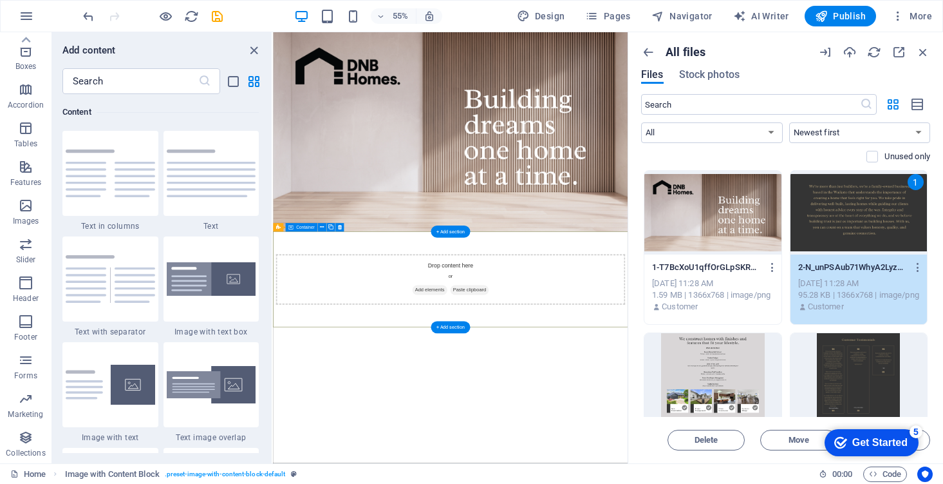
click at [618, 483] on div "Drop content here or Add elements Paste clipboard" at bounding box center [595, 481] width 635 height 91
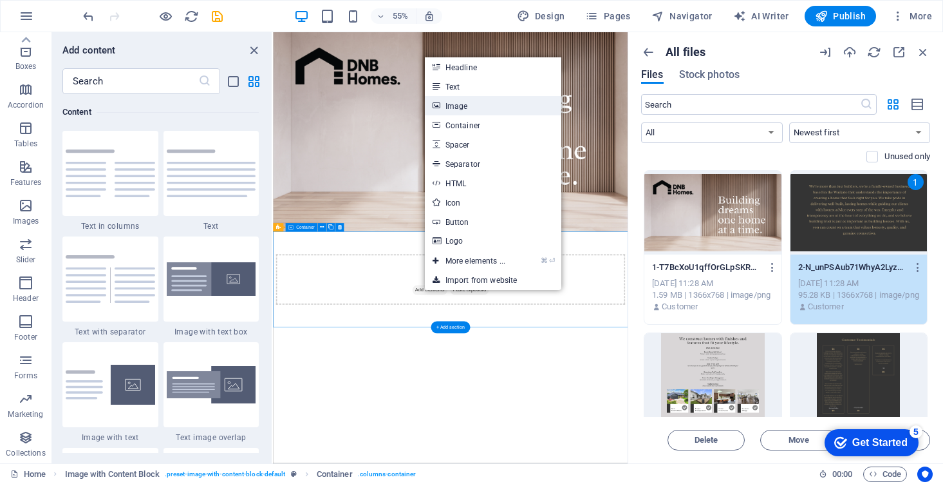
click at [489, 104] on link "Image" at bounding box center [493, 105] width 137 height 19
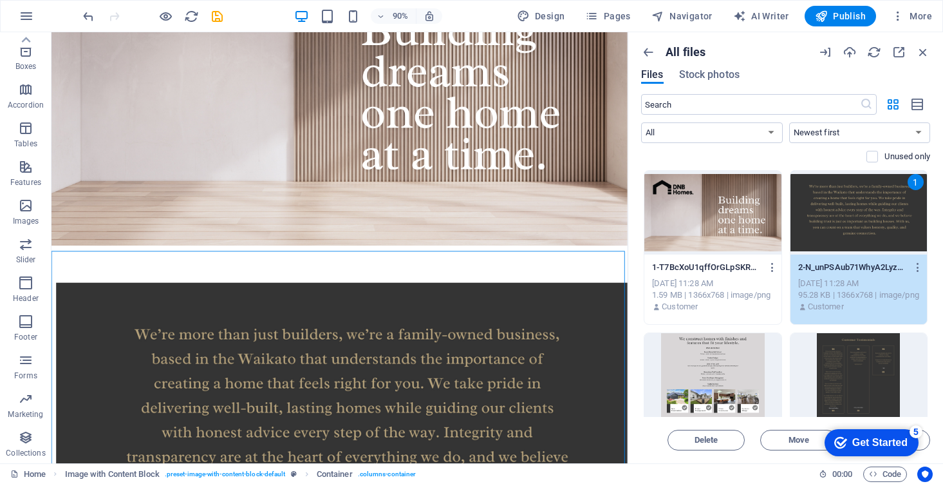
scroll to position [127, 0]
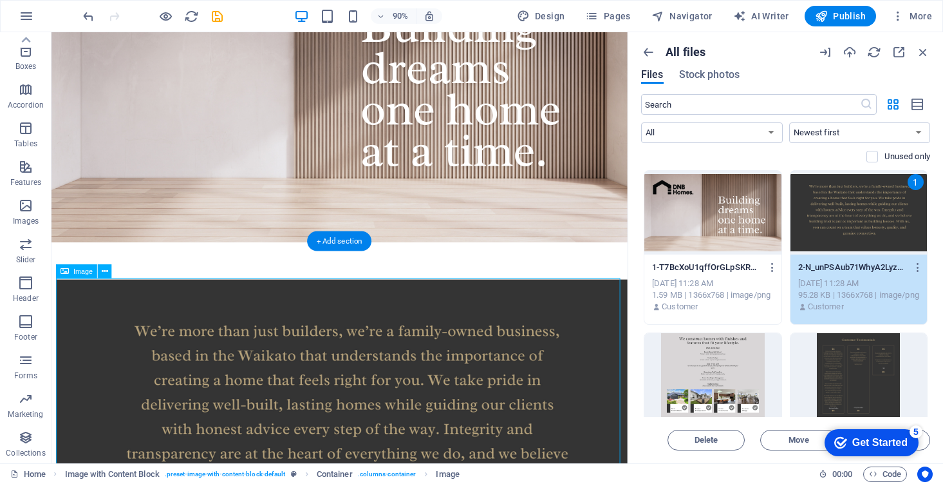
drag, startPoint x: 532, startPoint y: 348, endPoint x: 536, endPoint y: 309, distance: 38.8
click at [536, 309] on figure at bounding box center [372, 486] width 630 height 360
drag, startPoint x: 429, startPoint y: 318, endPoint x: 423, endPoint y: 272, distance: 46.2
click at [427, 272] on div at bounding box center [372, 486] width 640 height 442
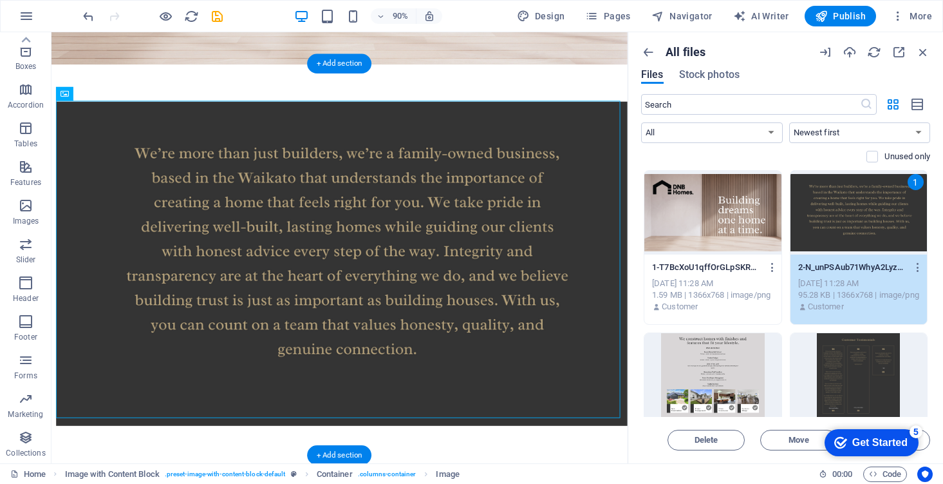
scroll to position [315, 0]
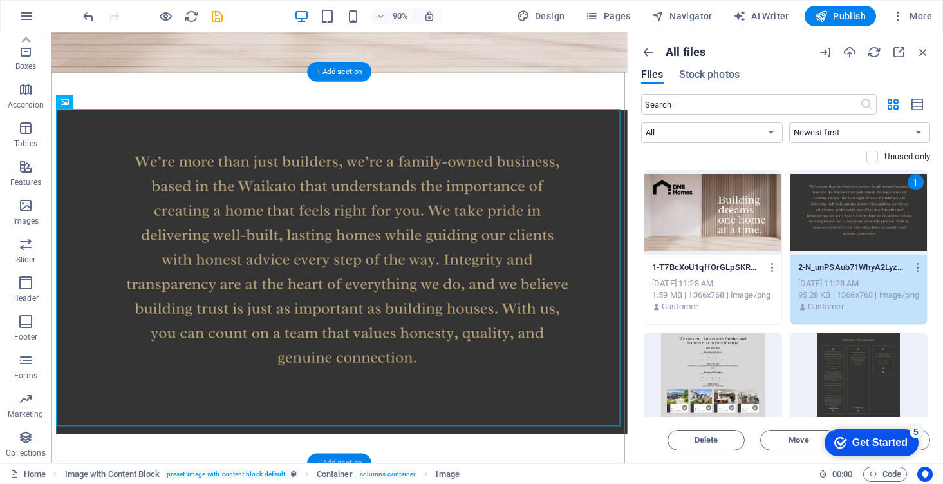
click at [355, 457] on div "+ Add section" at bounding box center [340, 463] width 64 height 20
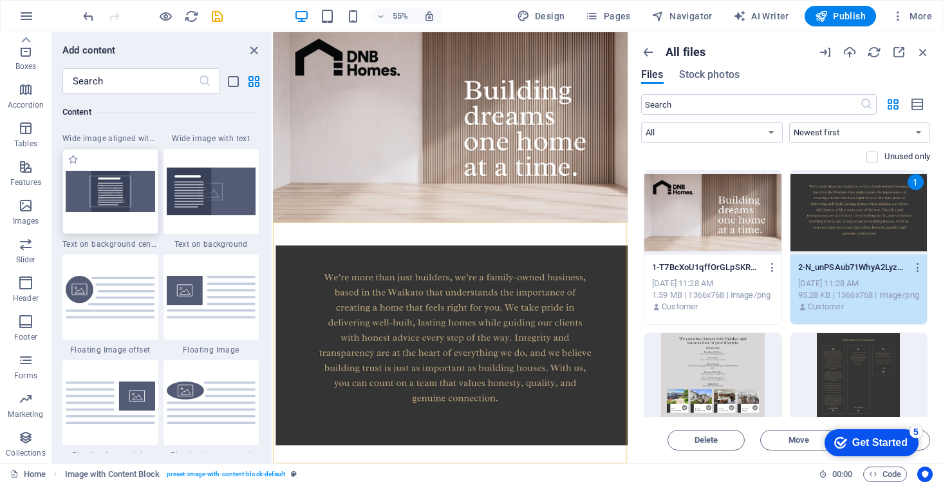
scroll to position [2437, 0]
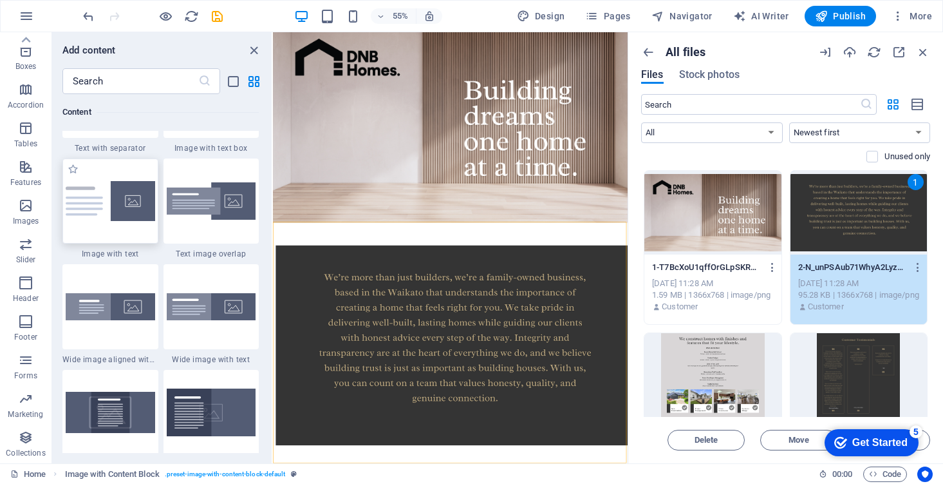
click at [135, 197] on img at bounding box center [111, 201] width 90 height 40
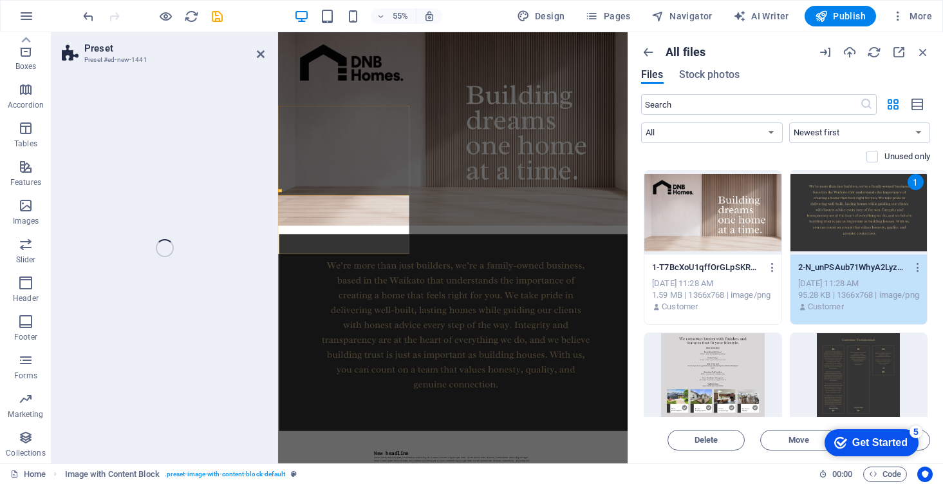
scroll to position [293, 0]
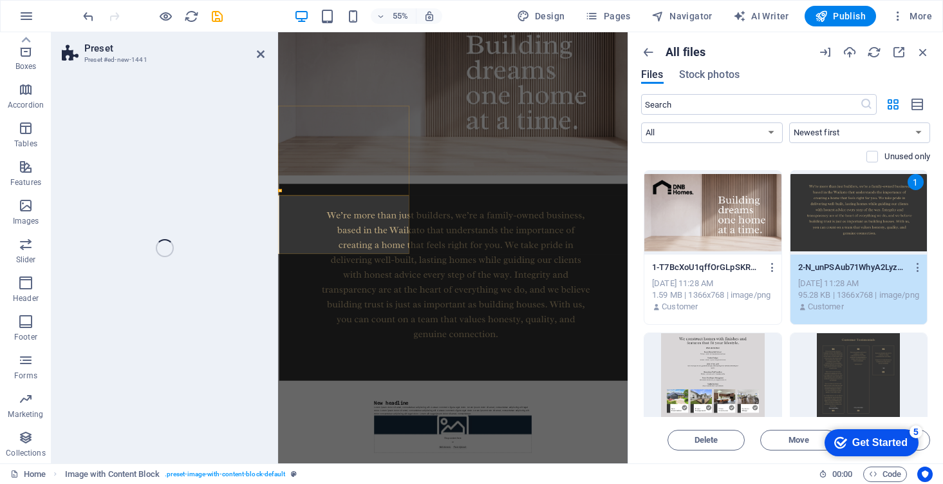
select select "rem"
select select "px"
select select "preset-text-with-image-v4-default"
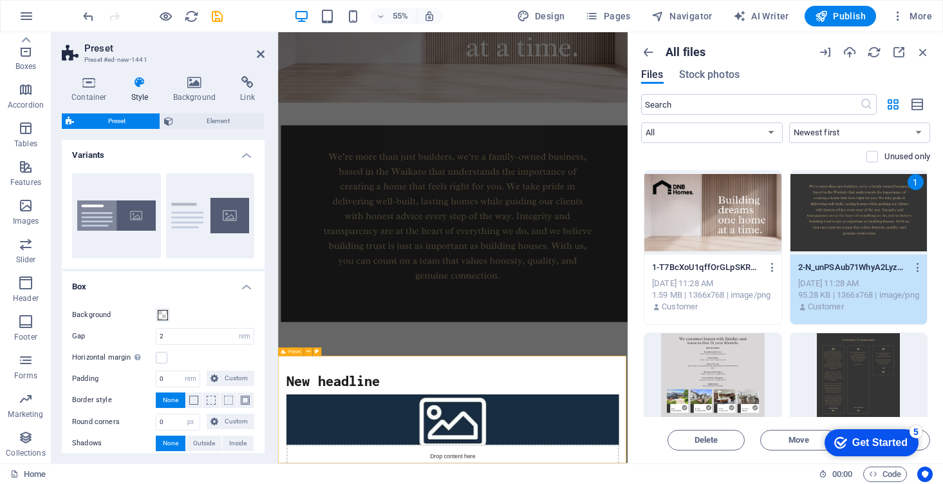
scroll to position [200, 0]
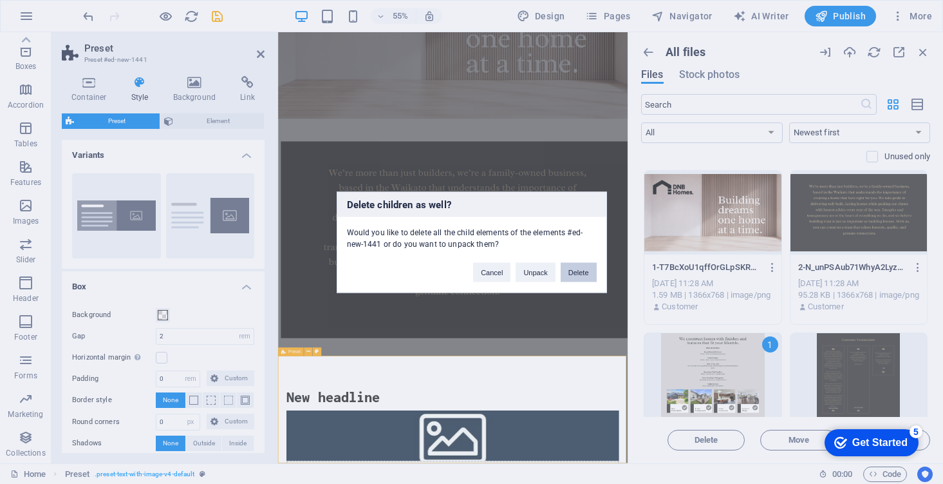
click at [578, 278] on button "Delete" at bounding box center [579, 271] width 36 height 19
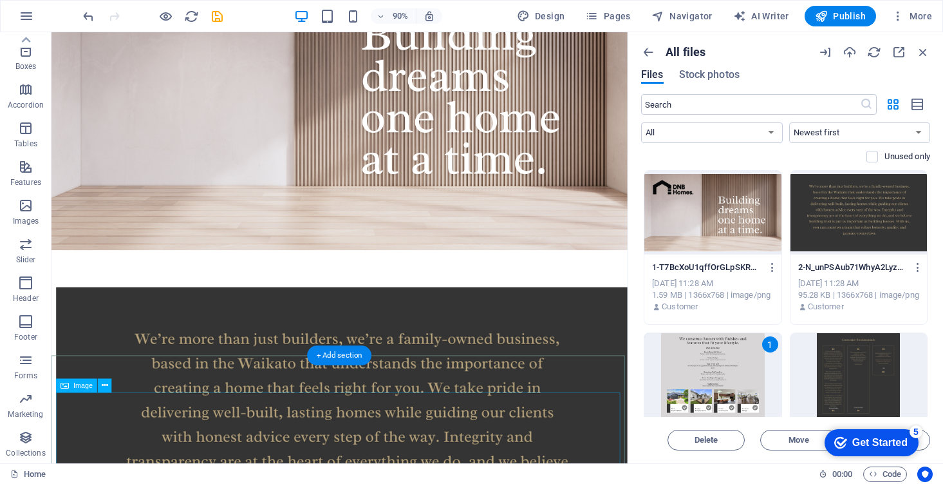
scroll to position [0, 0]
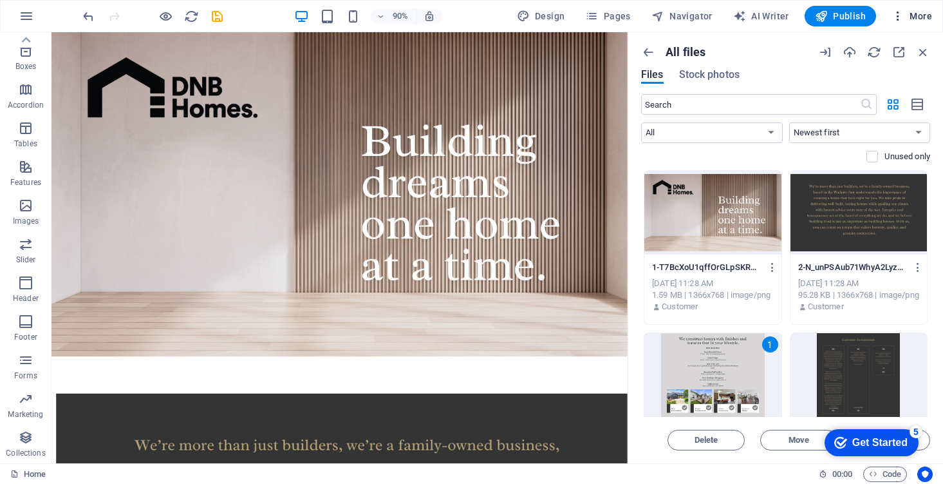
click at [920, 12] on span "More" at bounding box center [912, 16] width 41 height 13
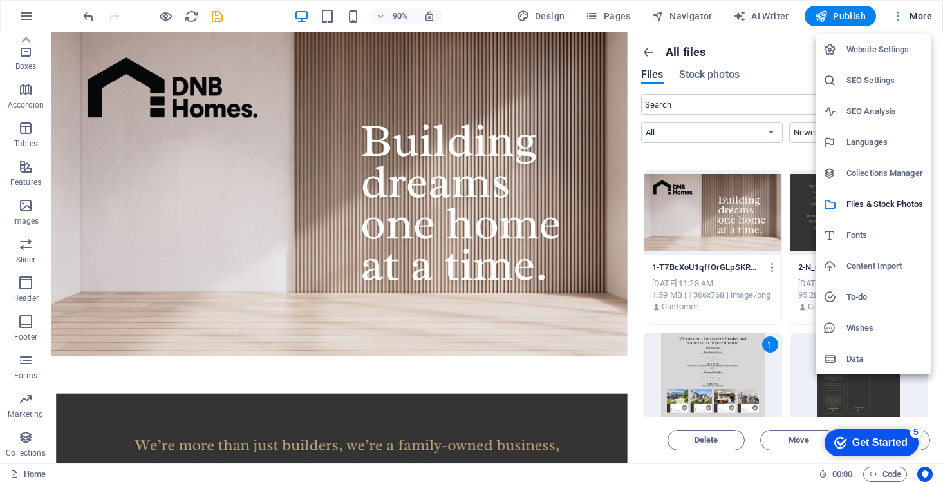
click at [920, 12] on div at bounding box center [471, 242] width 943 height 484
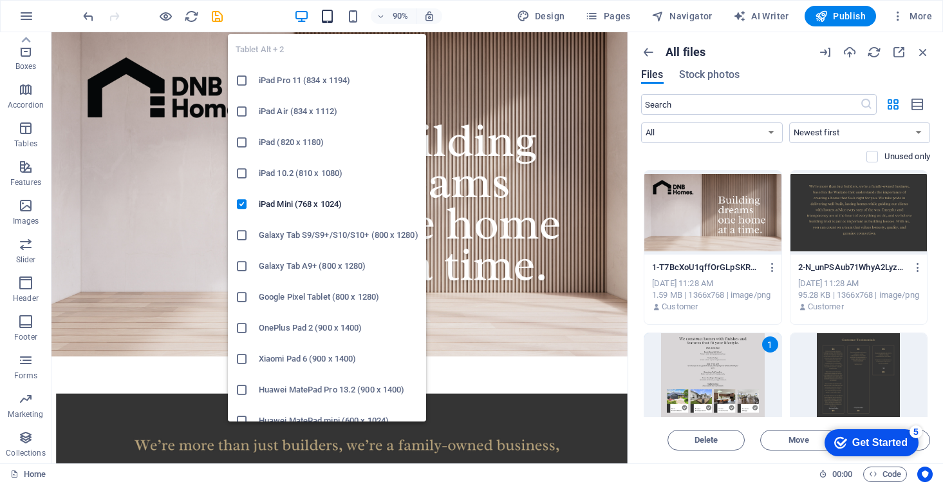
click at [327, 10] on icon "button" at bounding box center [327, 16] width 15 height 15
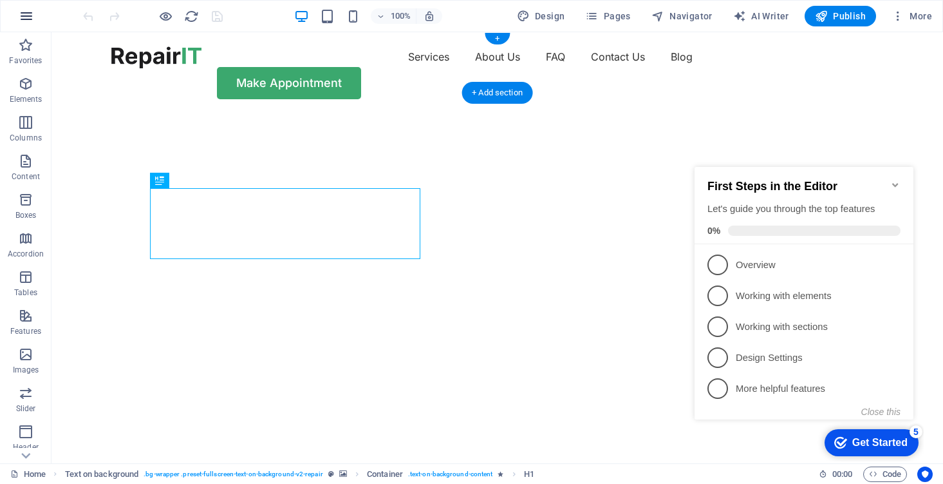
click at [24, 9] on icon "button" at bounding box center [26, 15] width 15 height 15
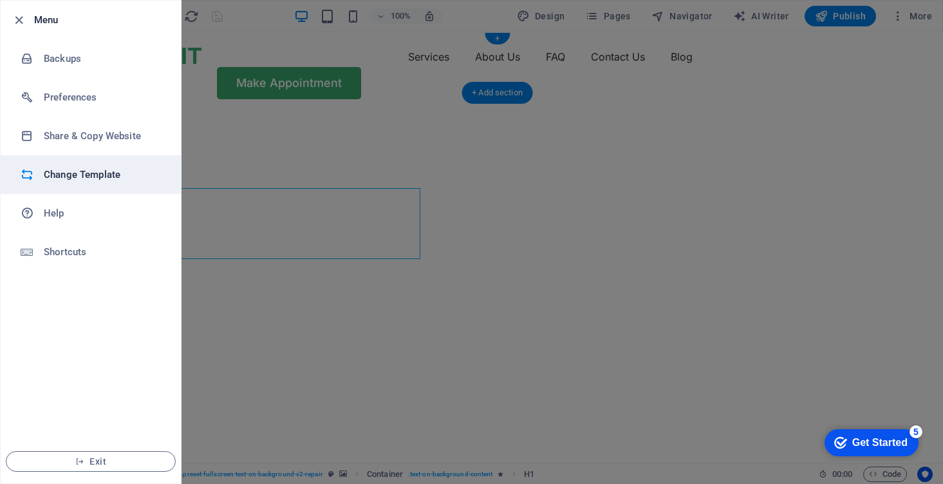
click at [109, 171] on h6 "Change Template" at bounding box center [103, 174] width 119 height 15
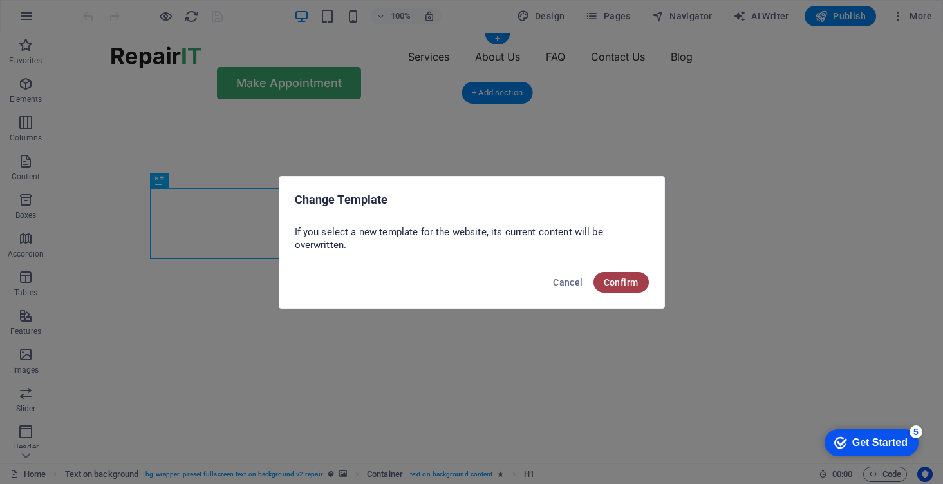
click at [616, 281] on span "Confirm" at bounding box center [621, 282] width 35 height 10
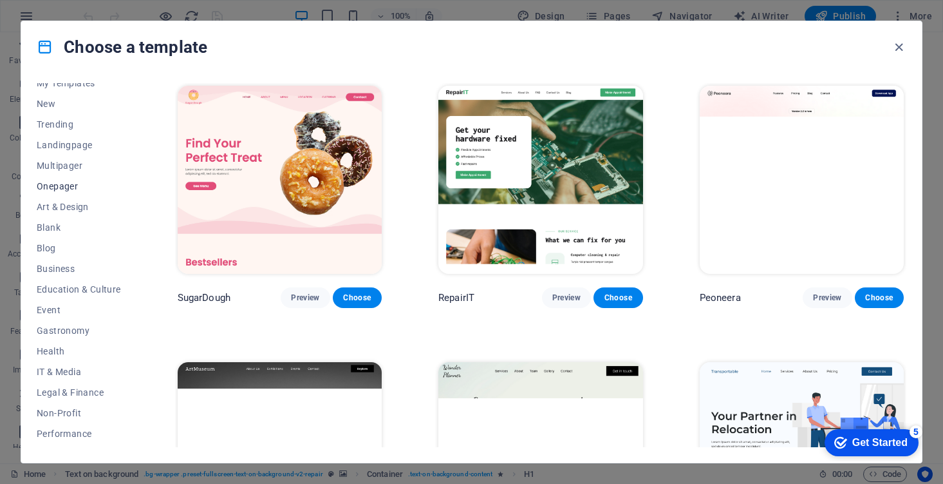
scroll to position [34, 0]
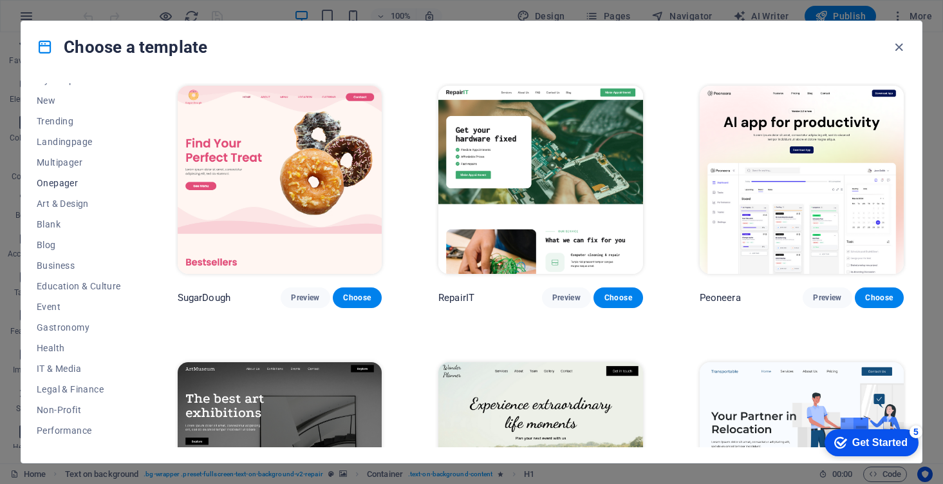
click at [74, 182] on span "Onepager" at bounding box center [79, 183] width 84 height 10
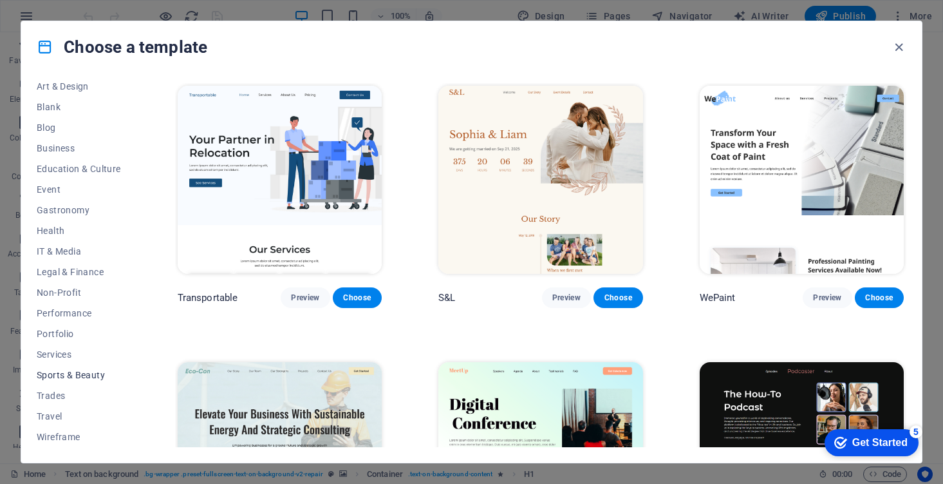
scroll to position [151, 0]
click at [70, 399] on span "Trades" at bounding box center [79, 395] width 84 height 10
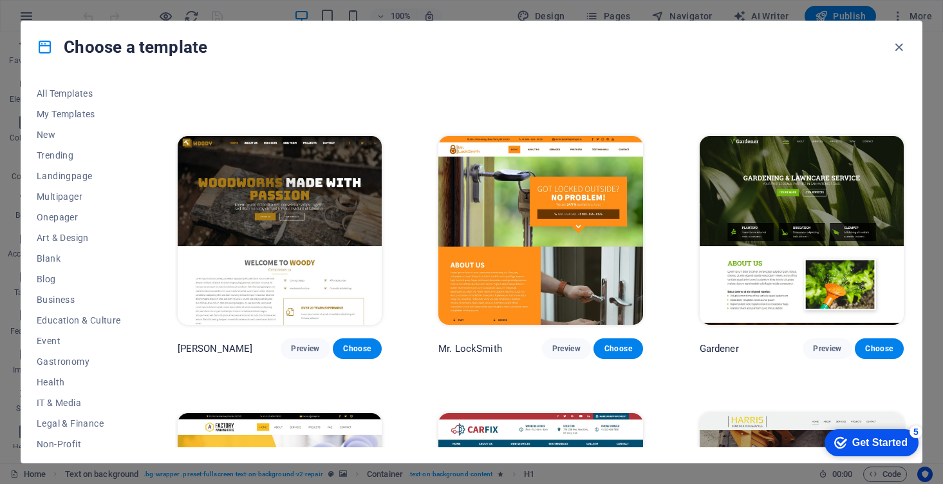
scroll to position [225, 0]
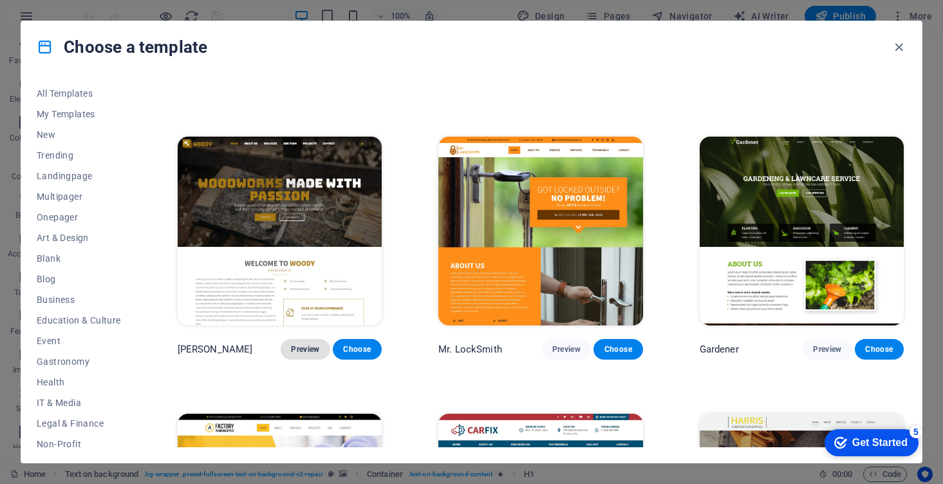
click at [317, 339] on button "Preview" at bounding box center [305, 349] width 49 height 21
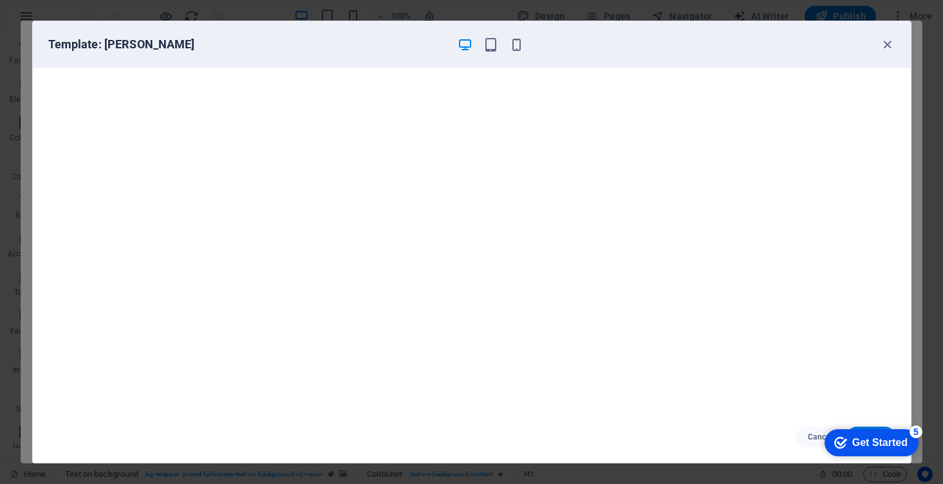
scroll to position [3, 0]
click at [892, 43] on icon "button" at bounding box center [887, 44] width 15 height 15
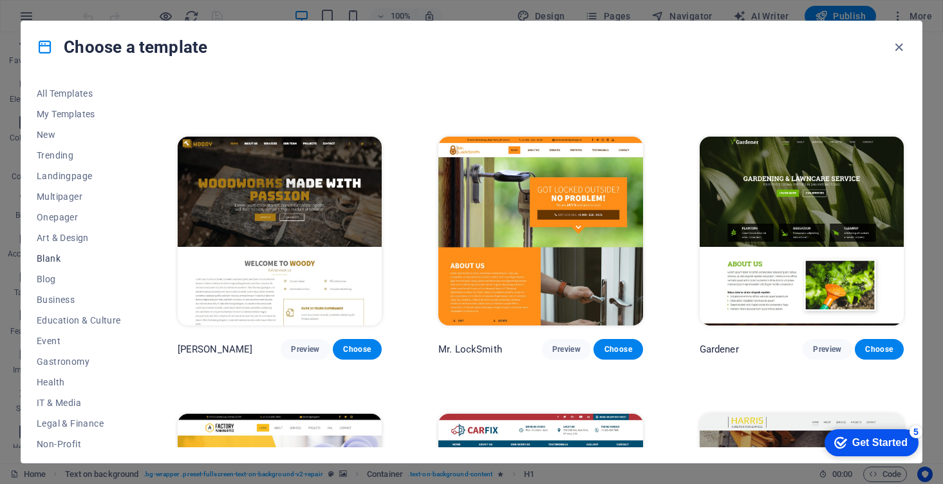
click at [64, 261] on span "Blank" at bounding box center [79, 258] width 84 height 10
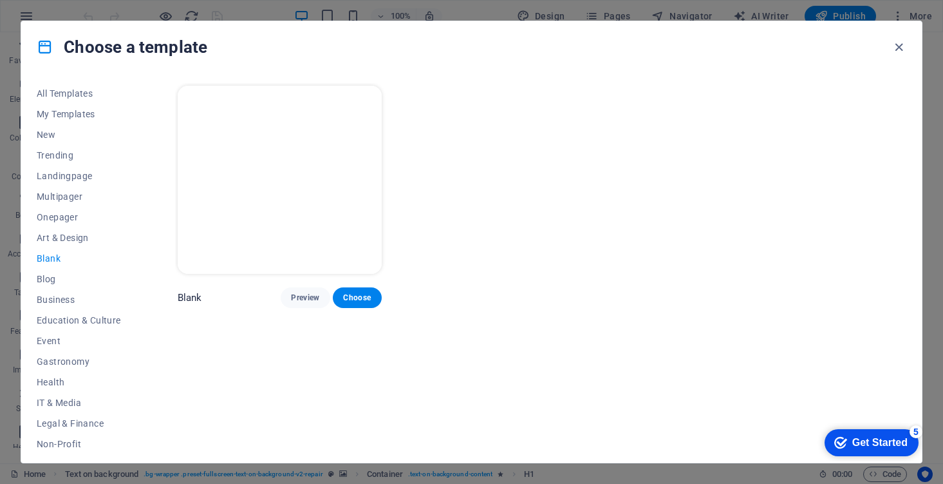
click at [320, 199] on img at bounding box center [280, 180] width 204 height 188
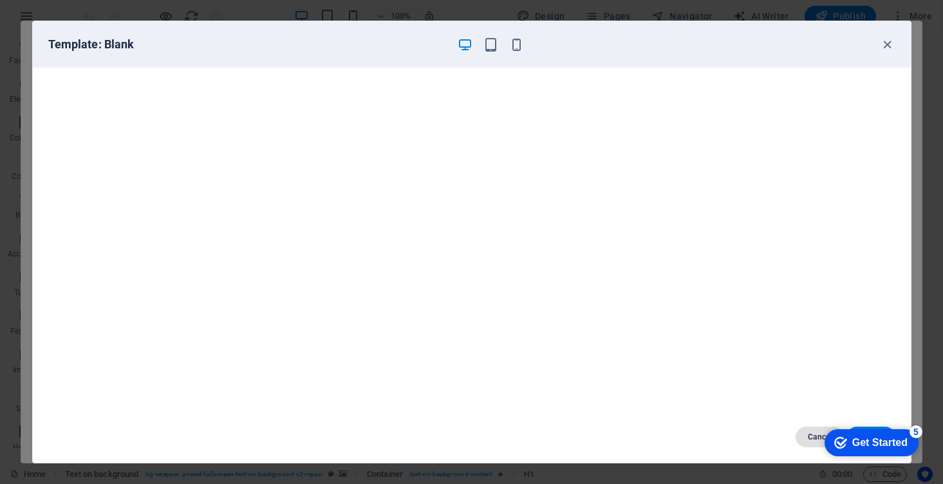
click at [811, 438] on span "Cancel" at bounding box center [820, 436] width 28 height 10
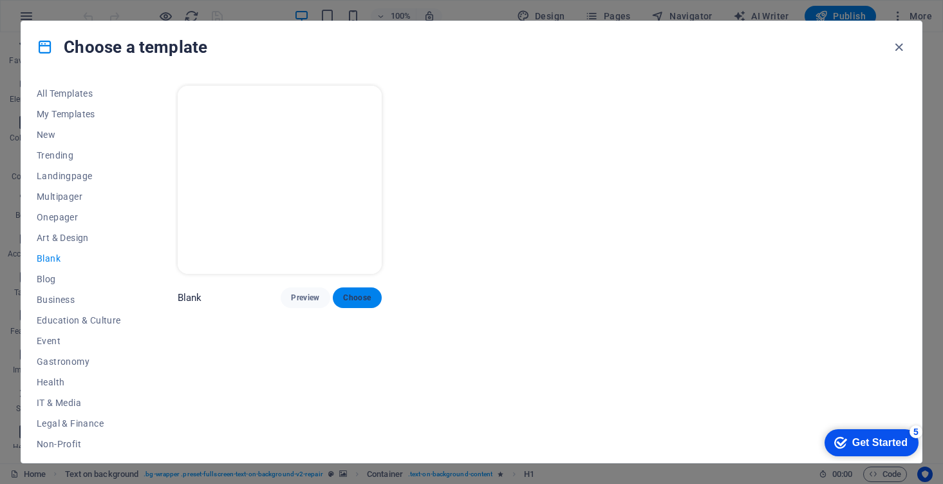
click at [360, 296] on span "Choose" at bounding box center [357, 297] width 28 height 10
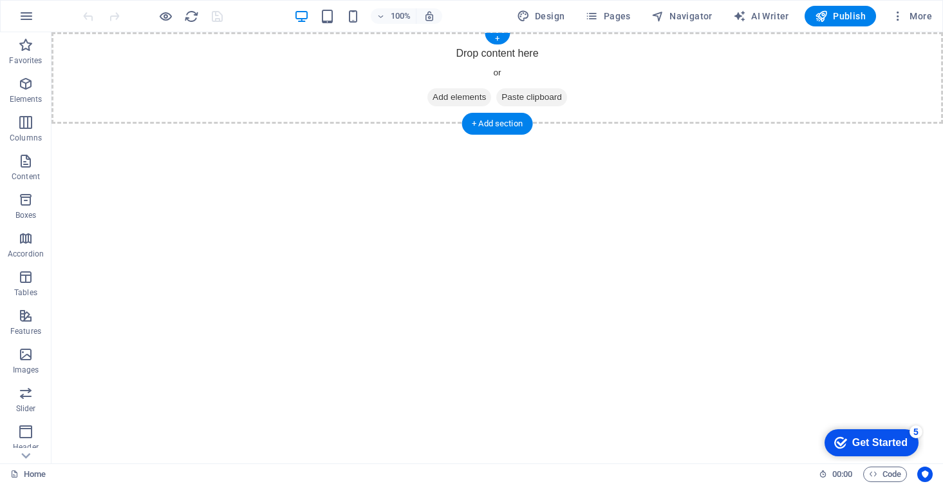
click at [438, 99] on span "Add elements" at bounding box center [460, 97] width 64 height 18
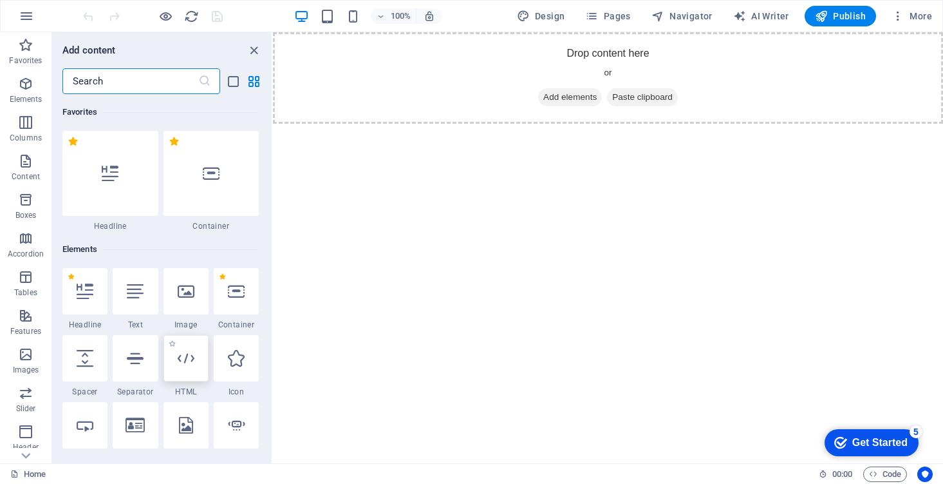
click at [194, 355] on div at bounding box center [186, 358] width 45 height 46
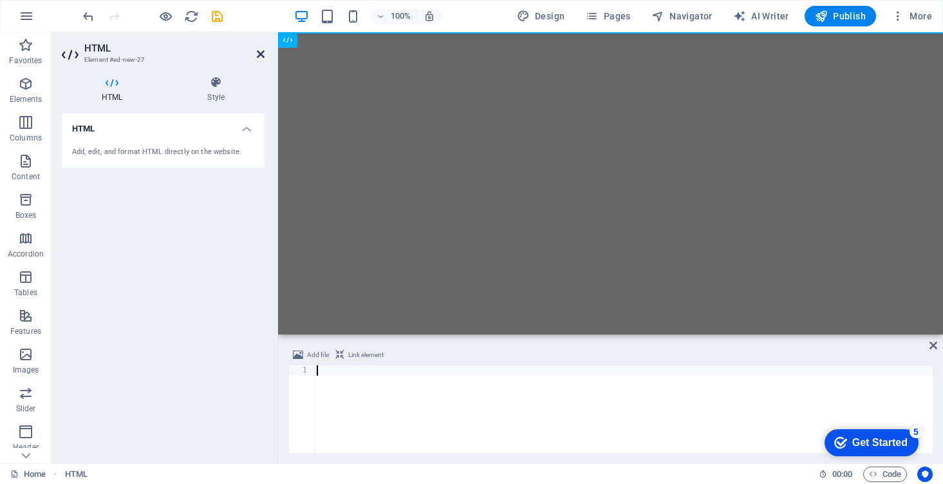
click at [262, 50] on icon at bounding box center [261, 54] width 8 height 10
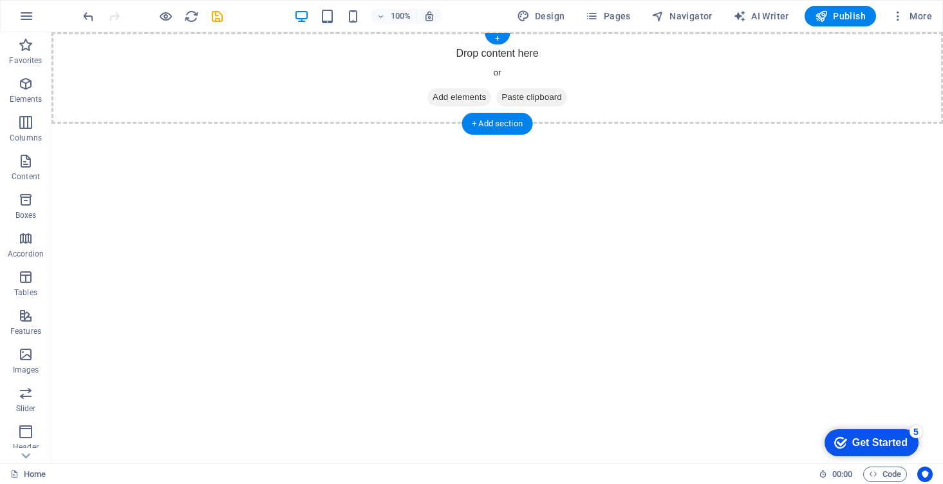
click at [466, 102] on span "Add elements" at bounding box center [460, 97] width 64 height 18
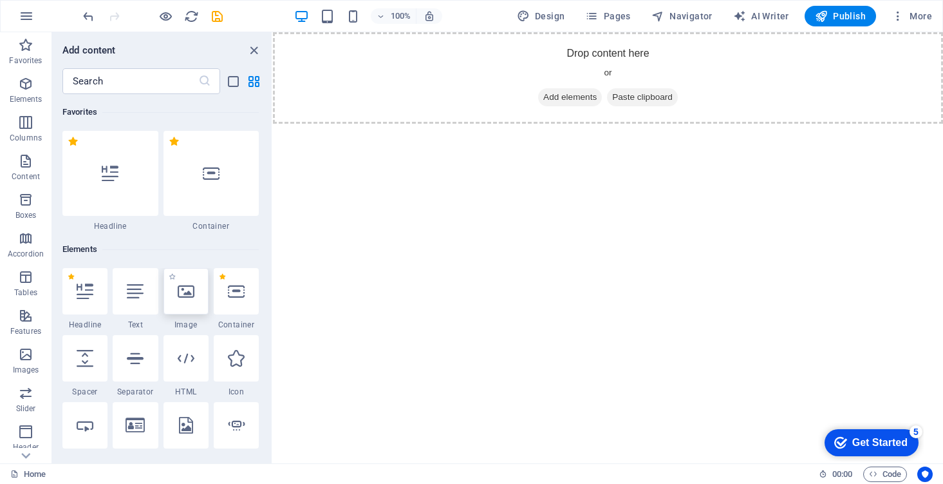
click at [194, 303] on div at bounding box center [186, 291] width 45 height 46
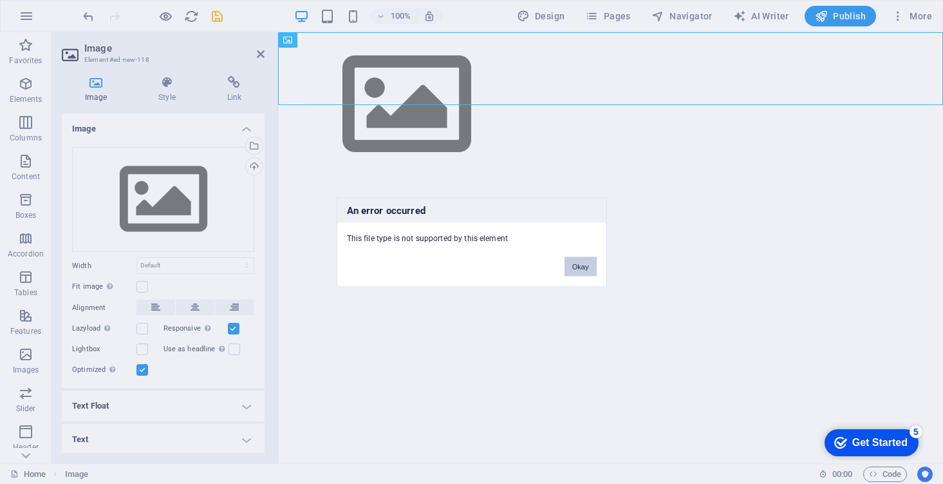
click at [579, 262] on button "Okay" at bounding box center [581, 265] width 32 height 19
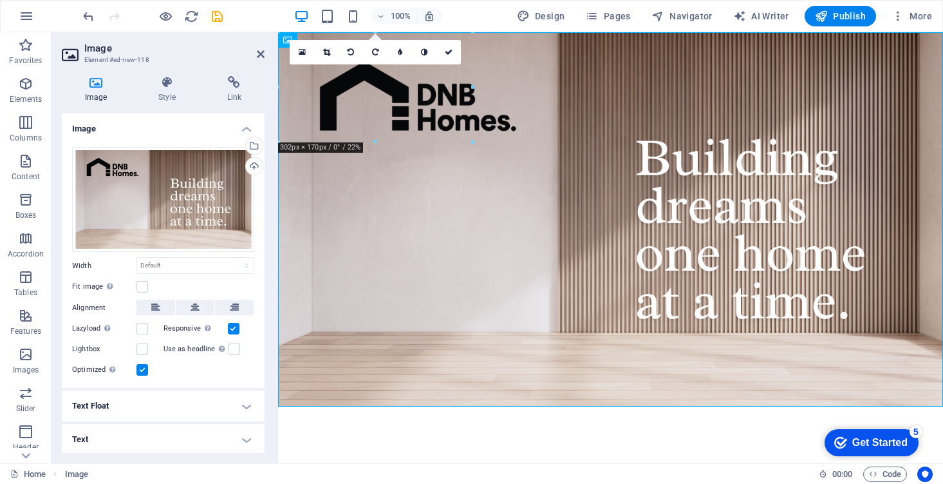
click at [411, 406] on html "Skip to main content" at bounding box center [610, 219] width 665 height 374
click at [261, 58] on icon at bounding box center [261, 54] width 8 height 10
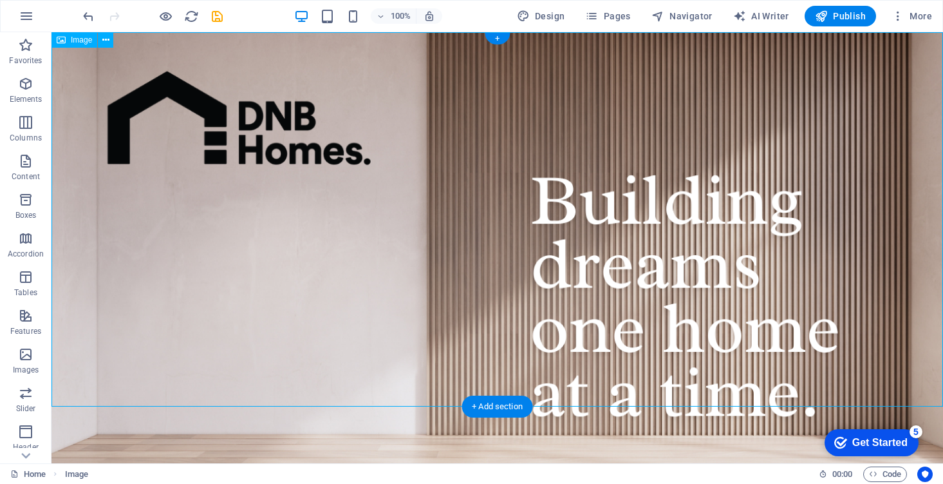
click at [627, 294] on figure at bounding box center [498, 283] width 892 height 502
drag, startPoint x: 691, startPoint y: 265, endPoint x: 778, endPoint y: 259, distance: 87.1
click at [778, 259] on figure at bounding box center [498, 283] width 892 height 502
click at [103, 39] on icon at bounding box center [105, 40] width 7 height 14
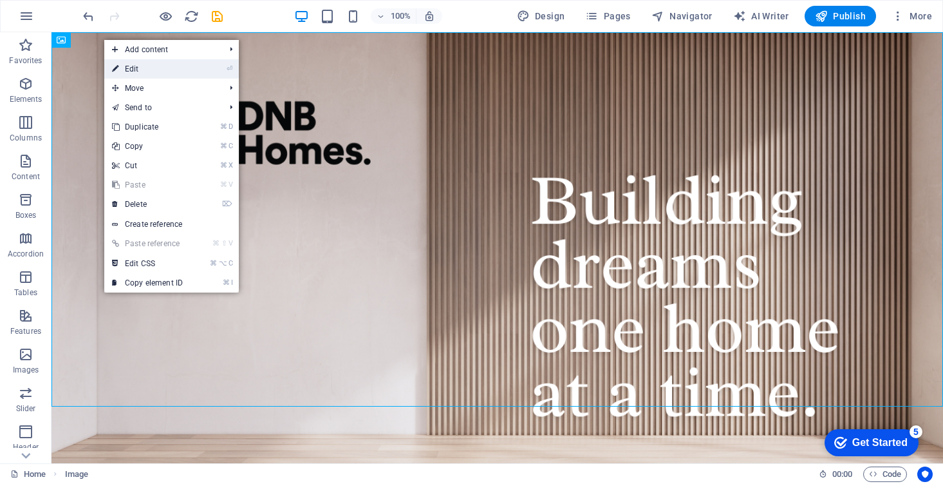
click at [142, 65] on link "⏎ Edit" at bounding box center [147, 68] width 86 height 19
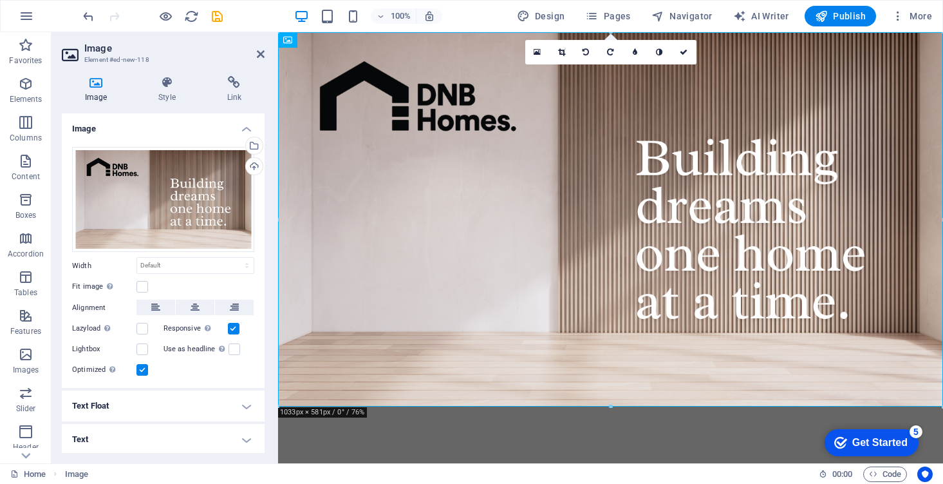
click at [647, 406] on html "Skip to main content" at bounding box center [610, 219] width 665 height 374
click at [683, 341] on figure at bounding box center [610, 219] width 665 height 374
click at [214, 223] on div "Drag files here, click to choose files or select files from Files or our free s…" at bounding box center [163, 200] width 182 height 106
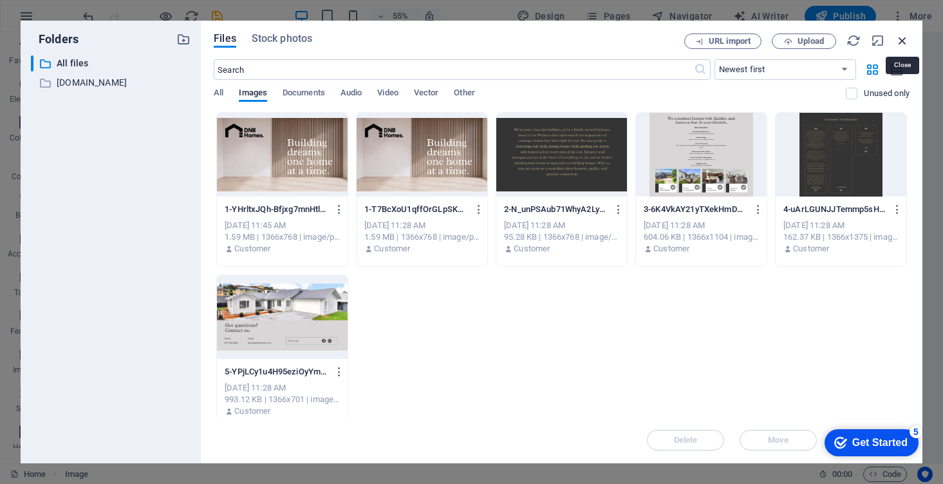
click at [898, 41] on icon "button" at bounding box center [903, 40] width 14 height 14
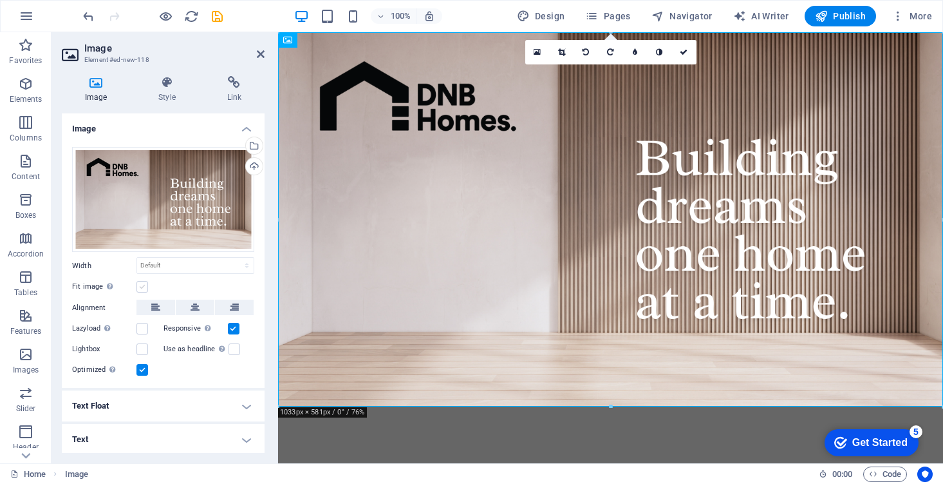
click at [142, 283] on label at bounding box center [143, 287] width 12 height 12
click at [0, 0] on input "Fit image Automatically fit image to a fixed width and height" at bounding box center [0, 0] width 0 height 0
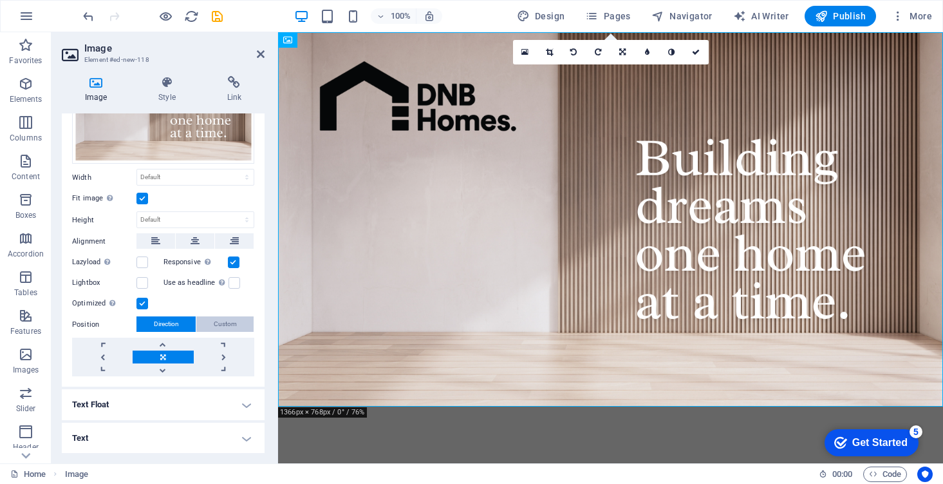
scroll to position [87, 0]
click at [261, 58] on icon at bounding box center [261, 54] width 8 height 10
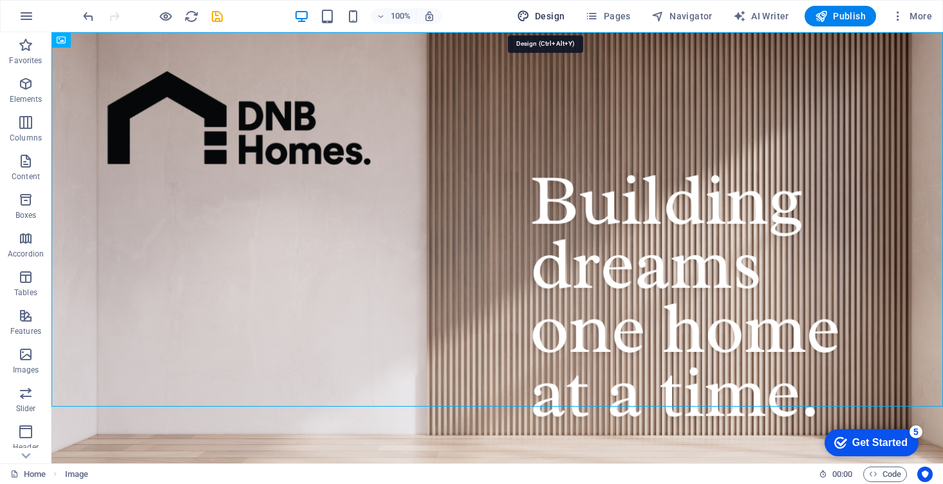
click at [541, 19] on span "Design" at bounding box center [541, 16] width 48 height 13
select select "px"
select select "400"
select select "px"
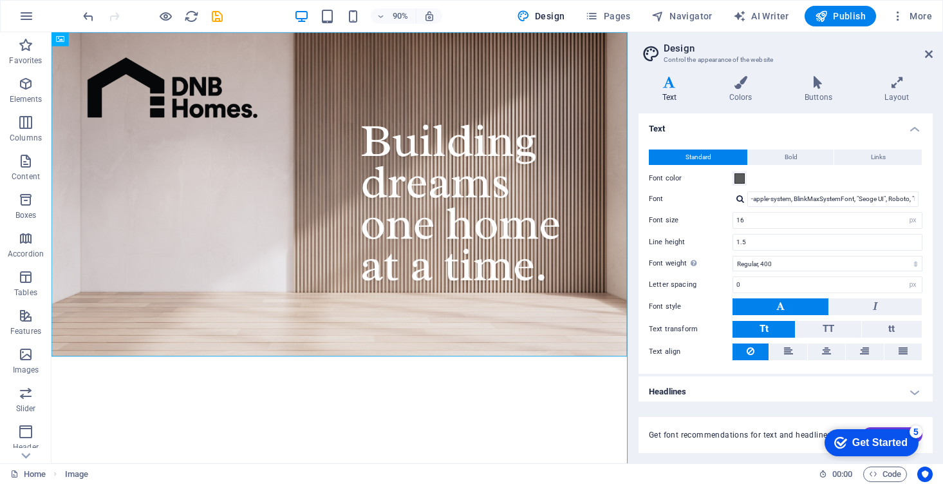
click at [535, 392] on html "Skip to main content" at bounding box center [372, 212] width 640 height 360
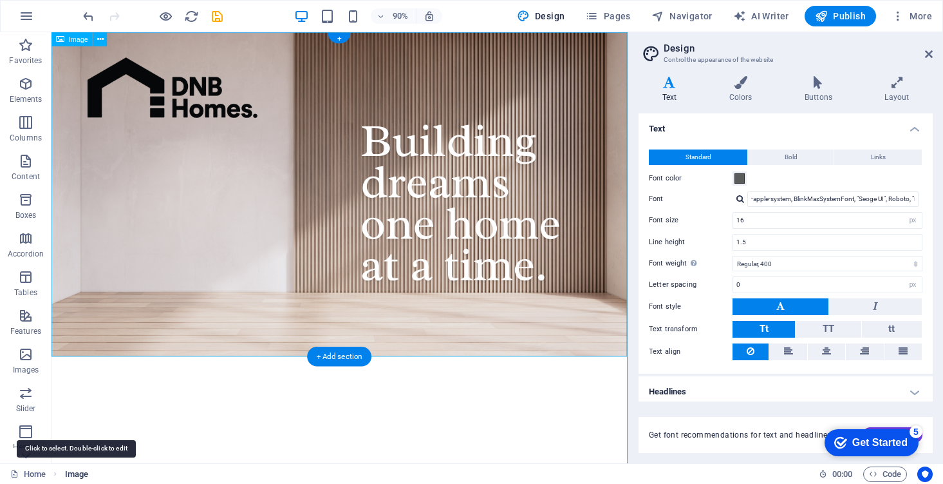
click at [84, 475] on span "Image" at bounding box center [76, 473] width 23 height 15
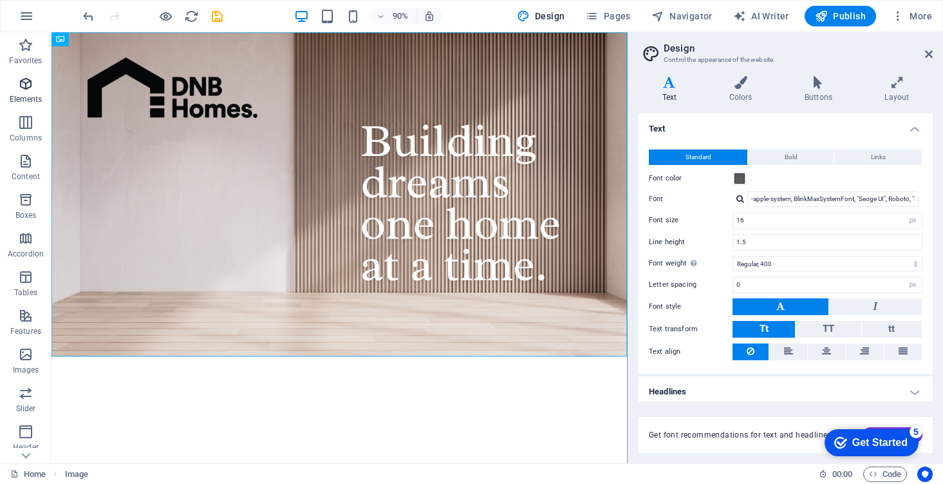
click at [30, 88] on icon "button" at bounding box center [25, 83] width 15 height 15
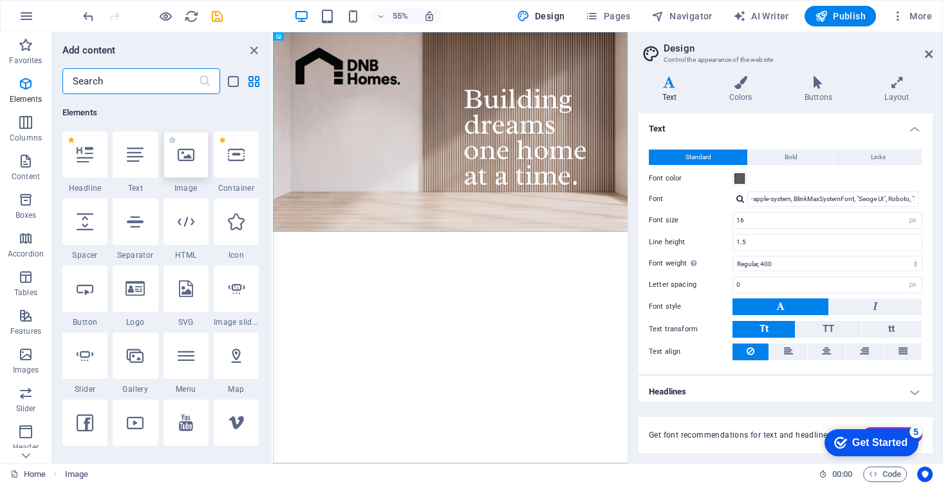
scroll to position [137, 0]
click at [179, 156] on icon at bounding box center [186, 154] width 17 height 17
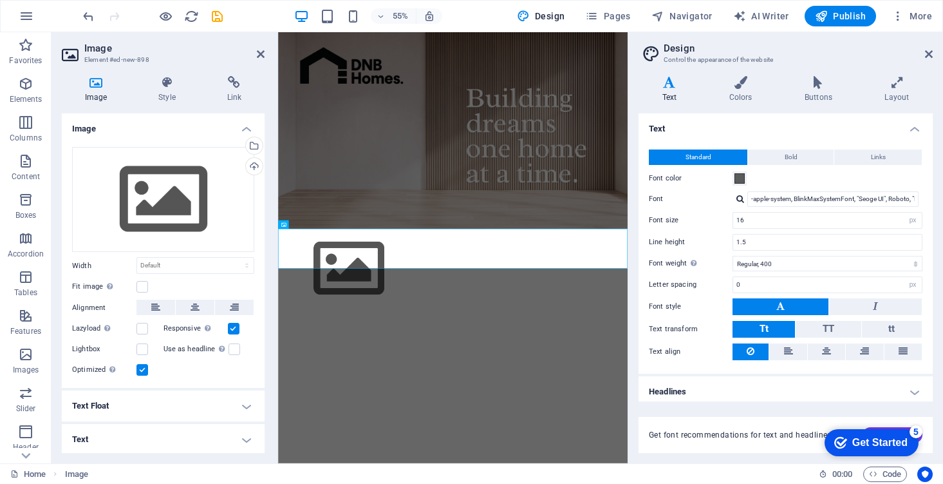
click at [391, 477] on html "Skip to main content" at bounding box center [596, 283] width 636 height 502
click at [352, 415] on figure at bounding box center [596, 462] width 636 height 145
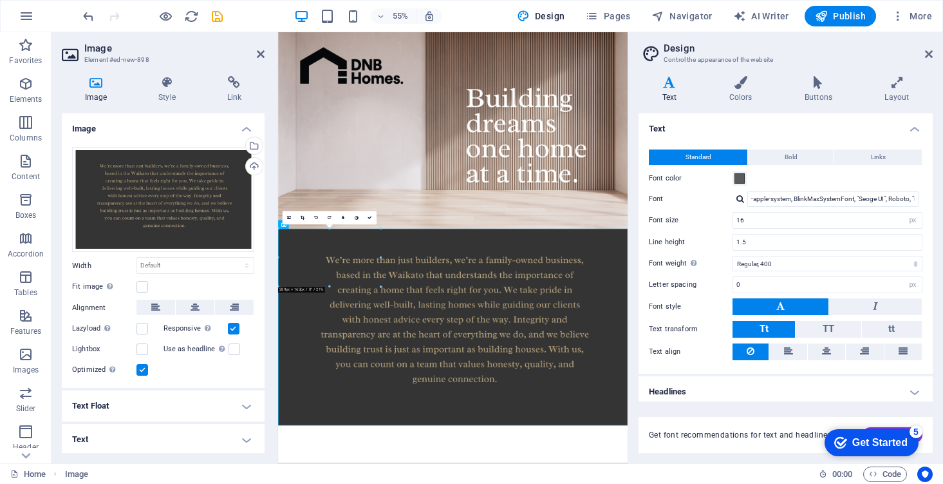
click at [149, 287] on div "Fit image Automatically fit image to a fixed width and height" at bounding box center [163, 286] width 182 height 15
click at [142, 285] on label at bounding box center [143, 287] width 12 height 12
click at [0, 0] on input "Fit image Automatically fit image to a fixed width and height" at bounding box center [0, 0] width 0 height 0
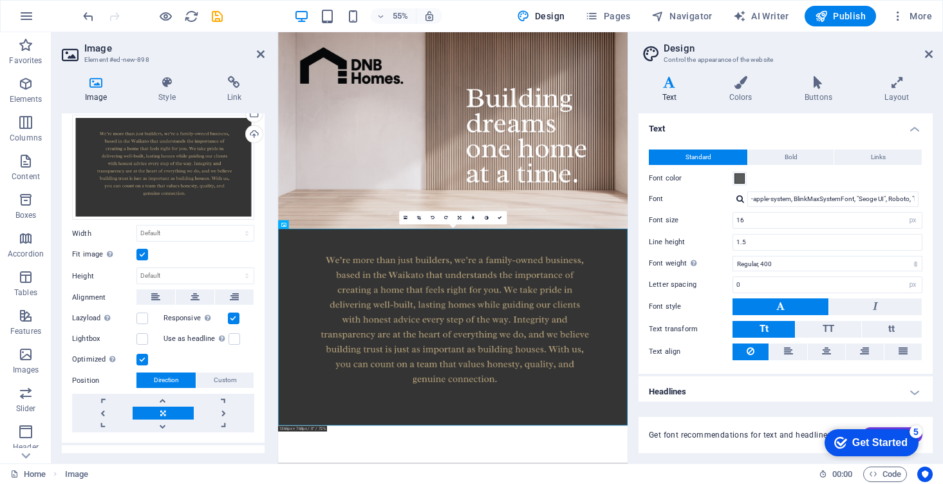
scroll to position [36, 0]
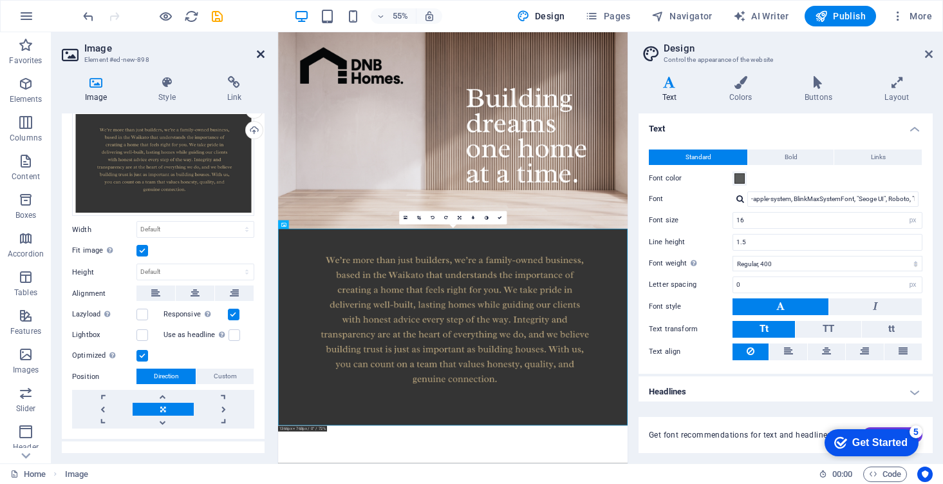
click at [260, 59] on icon at bounding box center [261, 54] width 8 height 10
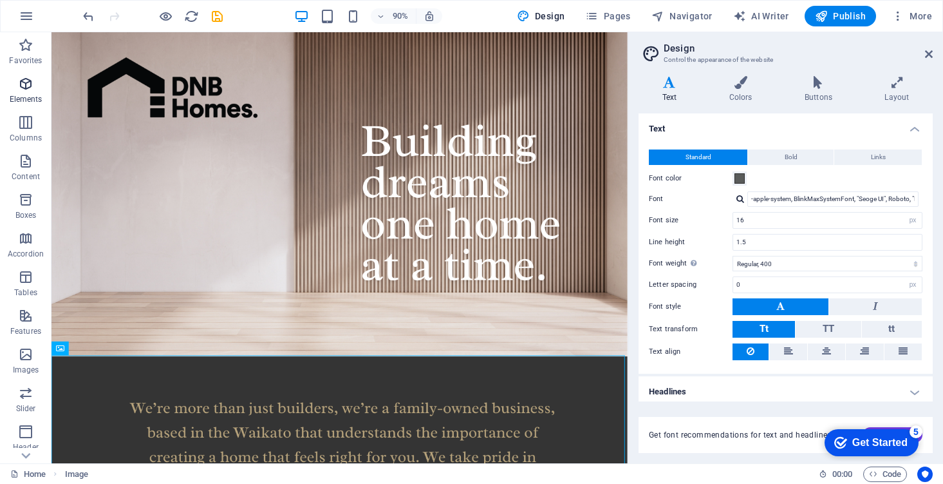
click at [33, 95] on p "Elements" at bounding box center [26, 99] width 33 height 10
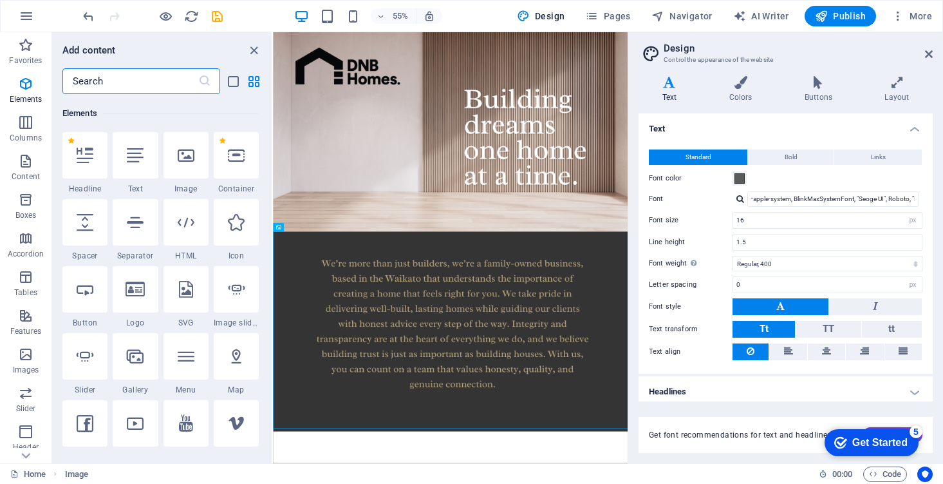
scroll to position [137, 0]
click at [194, 165] on div at bounding box center [186, 154] width 45 height 46
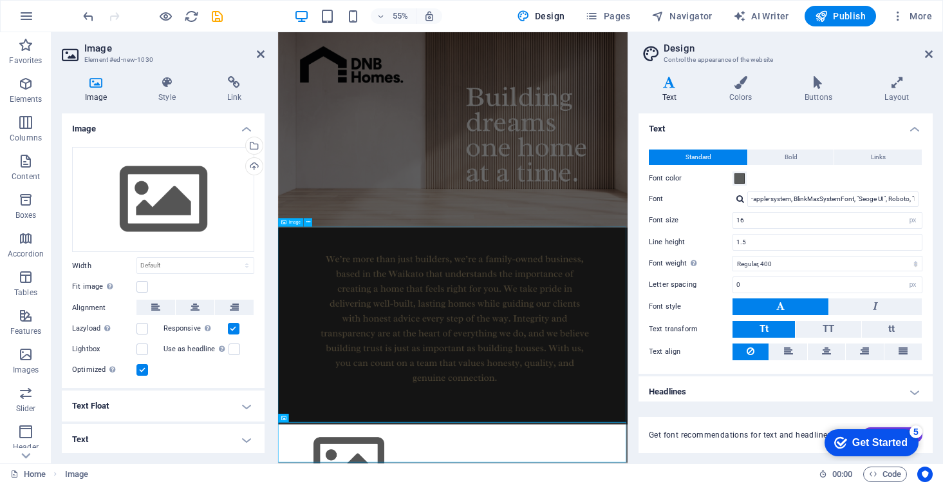
scroll to position [1, 0]
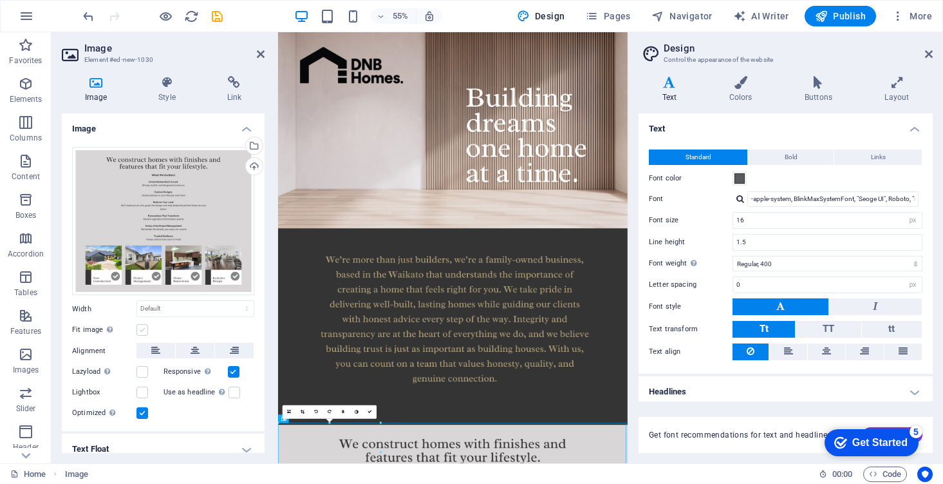
click at [144, 325] on label at bounding box center [143, 330] width 12 height 12
click at [0, 0] on input "Fit image Automatically fit image to a fixed width and height" at bounding box center [0, 0] width 0 height 0
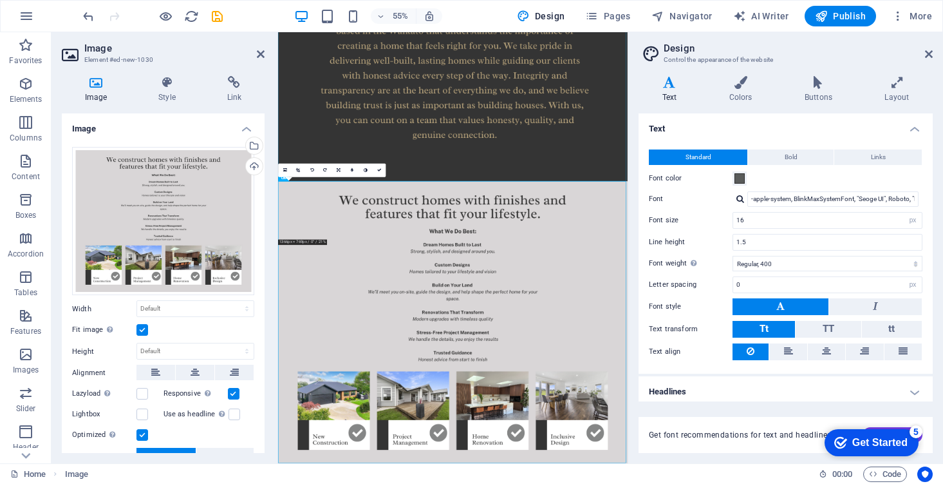
scroll to position [440, 0]
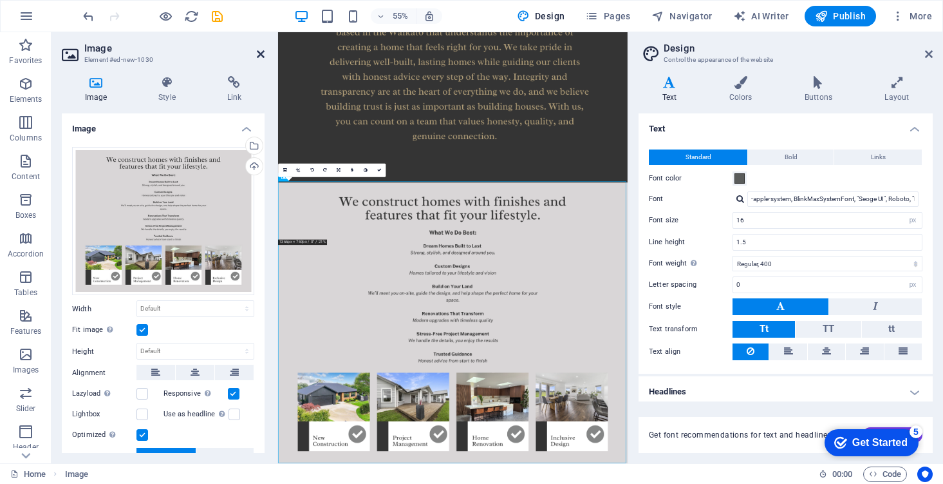
click at [263, 51] on icon at bounding box center [261, 54] width 8 height 10
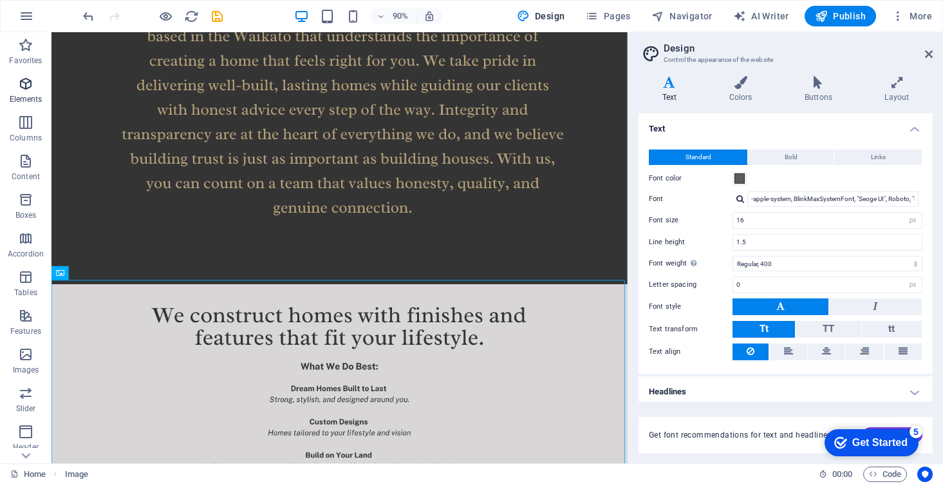
click at [30, 86] on icon "button" at bounding box center [25, 83] width 15 height 15
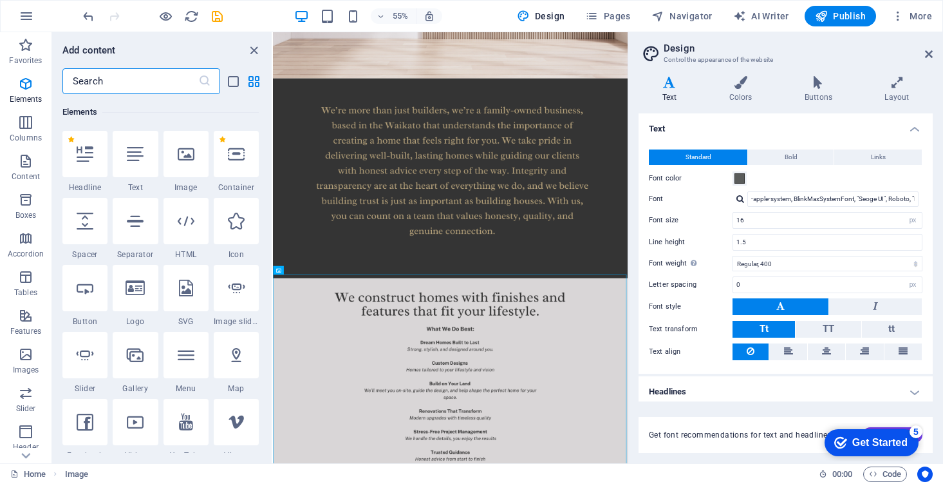
scroll to position [137, 0]
click at [178, 151] on icon at bounding box center [186, 154] width 17 height 17
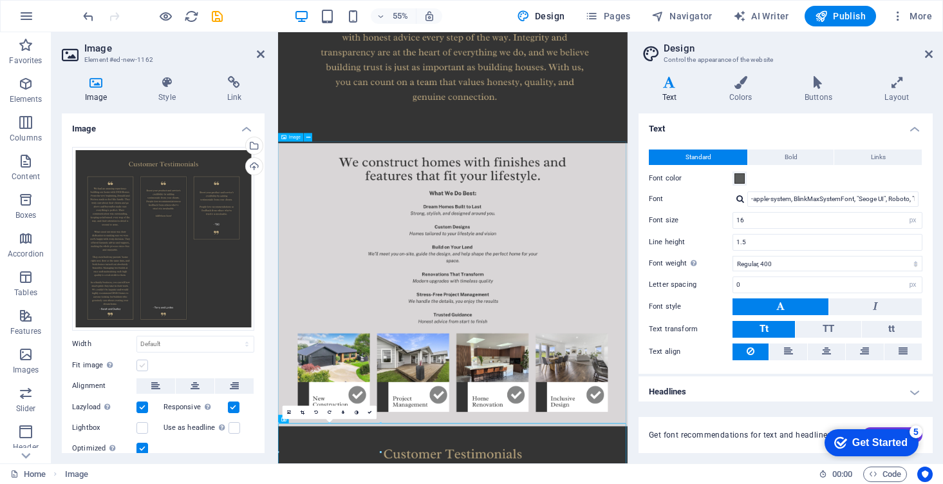
click at [144, 364] on label at bounding box center [143, 365] width 12 height 12
click at [0, 0] on input "Fit image Automatically fit image to a fixed width and height" at bounding box center [0, 0] width 0 height 0
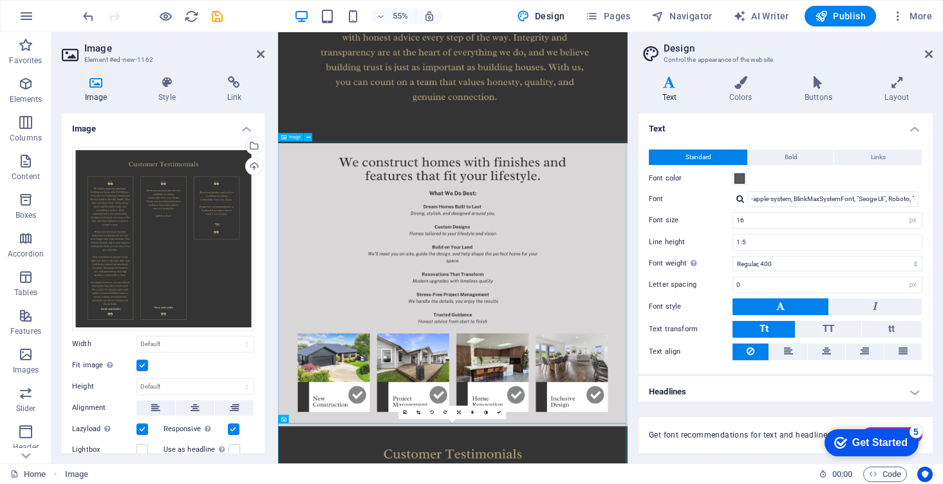
click at [254, 53] on h2 "Image" at bounding box center [174, 48] width 180 height 12
click at [261, 53] on icon at bounding box center [261, 54] width 8 height 10
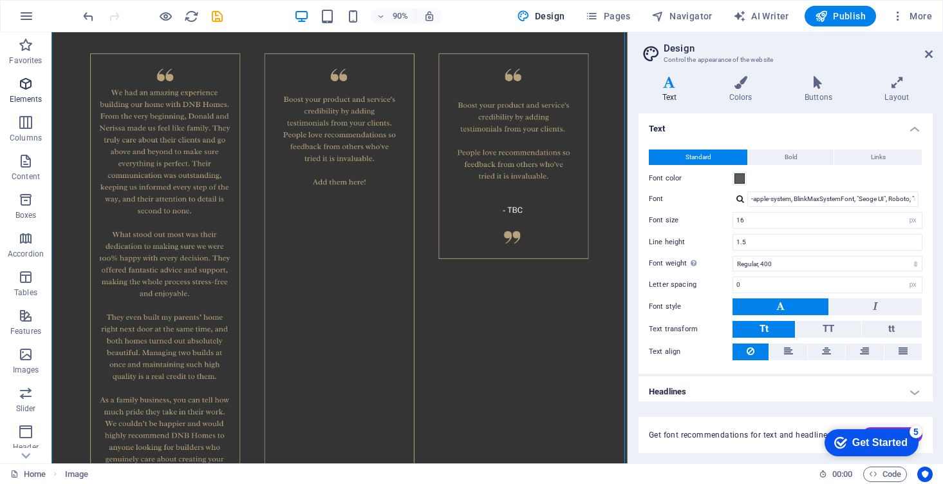
click at [24, 87] on icon "button" at bounding box center [25, 83] width 15 height 15
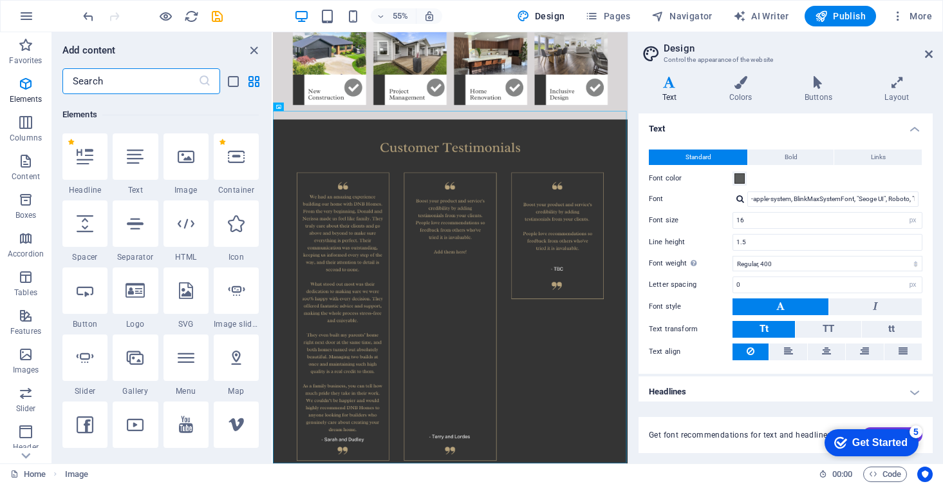
scroll to position [137, 0]
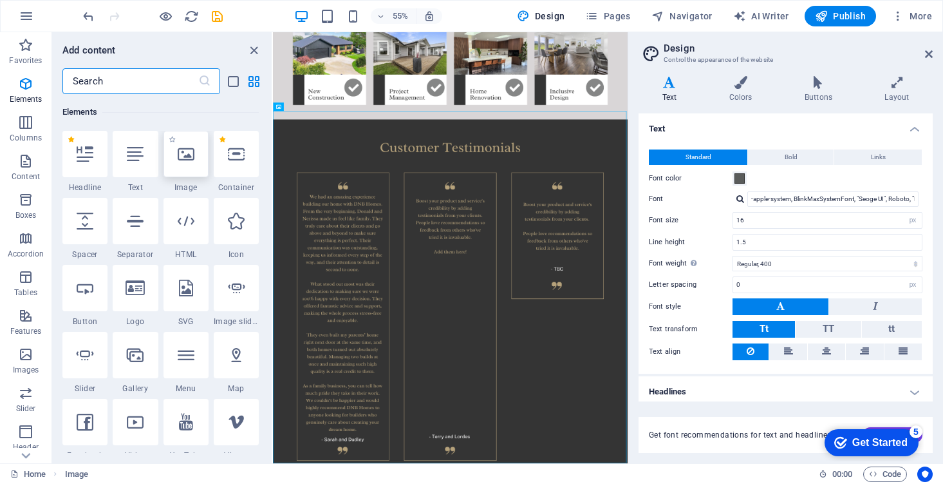
click at [195, 155] on div at bounding box center [186, 154] width 45 height 46
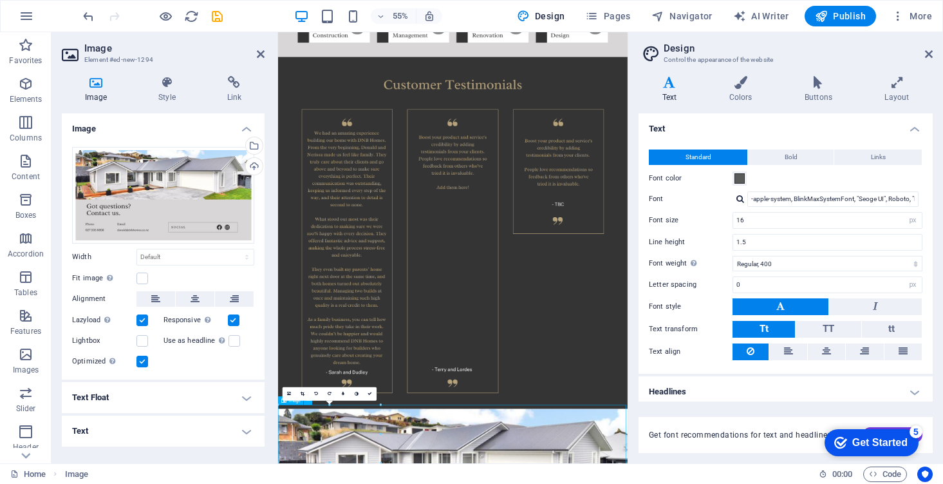
scroll to position [1182, 0]
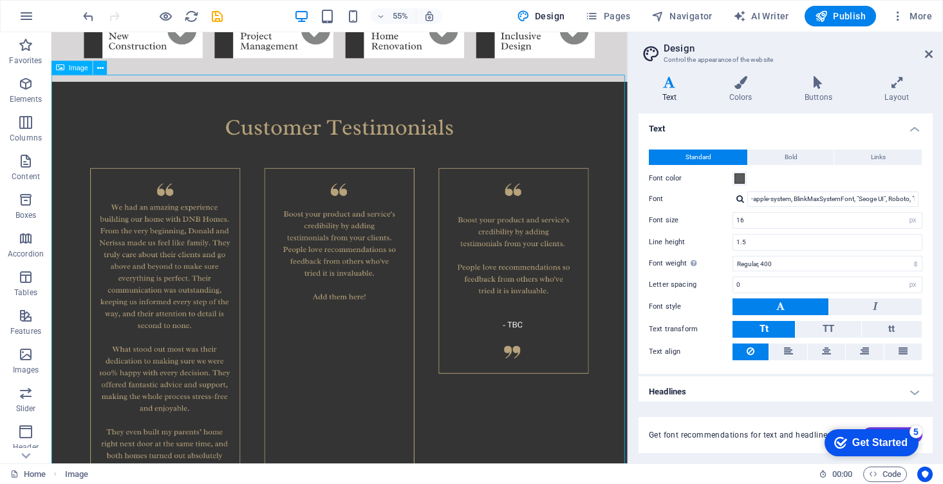
click at [627, 323] on figure at bounding box center [372, 409] width 640 height 645
click at [552, 120] on figure at bounding box center [372, 409] width 640 height 645
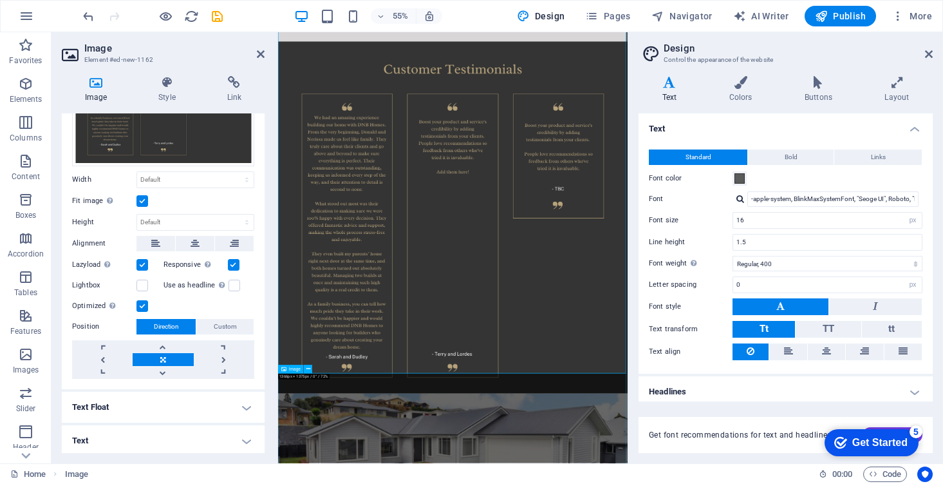
scroll to position [1240, 0]
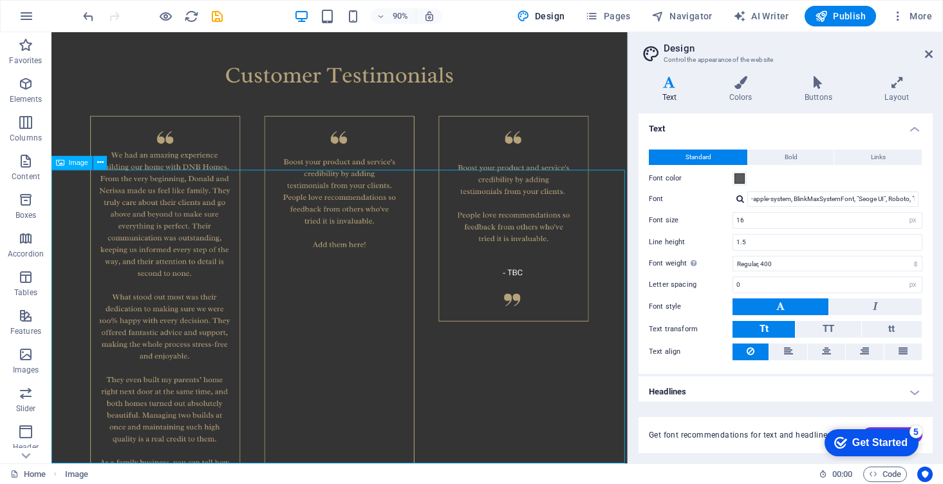
scroll to position [1717, 0]
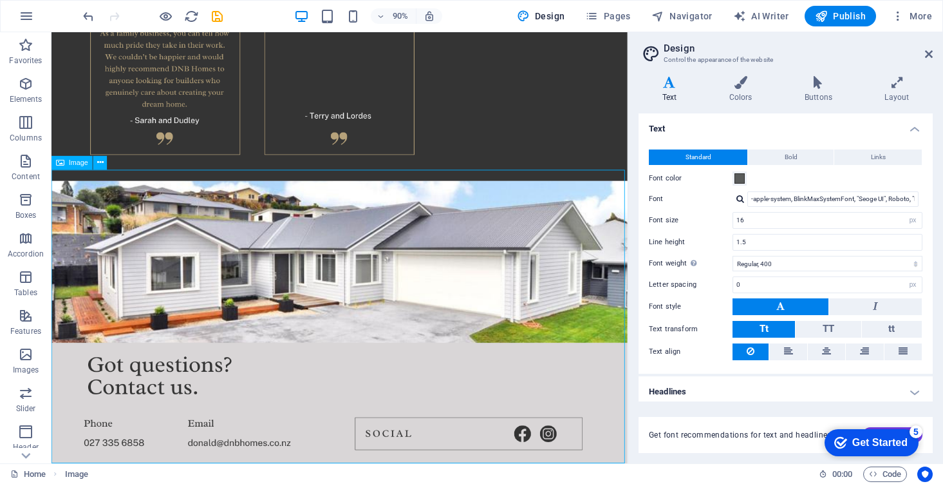
click at [379, 323] on figure at bounding box center [372, 361] width 640 height 328
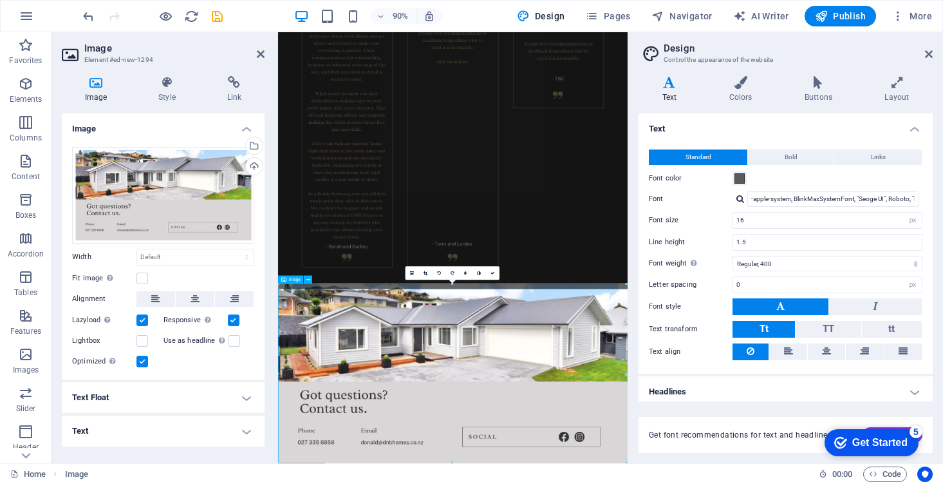
scroll to position [1402, 0]
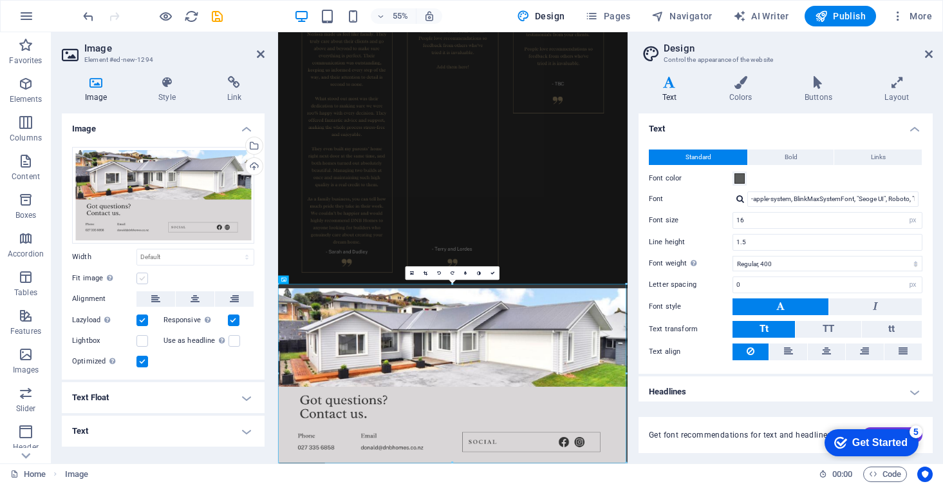
click at [146, 278] on label at bounding box center [143, 278] width 12 height 12
click at [0, 0] on input "Fit image Automatically fit image to a fixed width and height" at bounding box center [0, 0] width 0 height 0
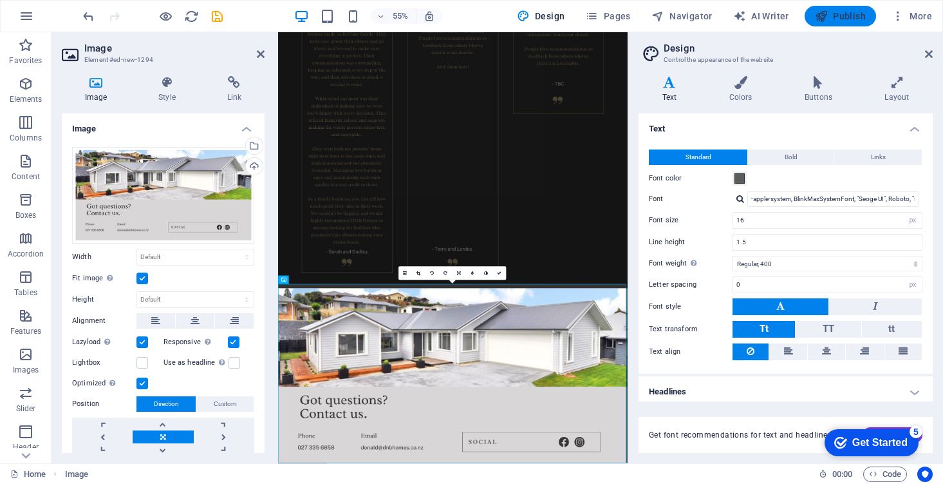
click at [842, 14] on span "Publish" at bounding box center [840, 16] width 51 height 13
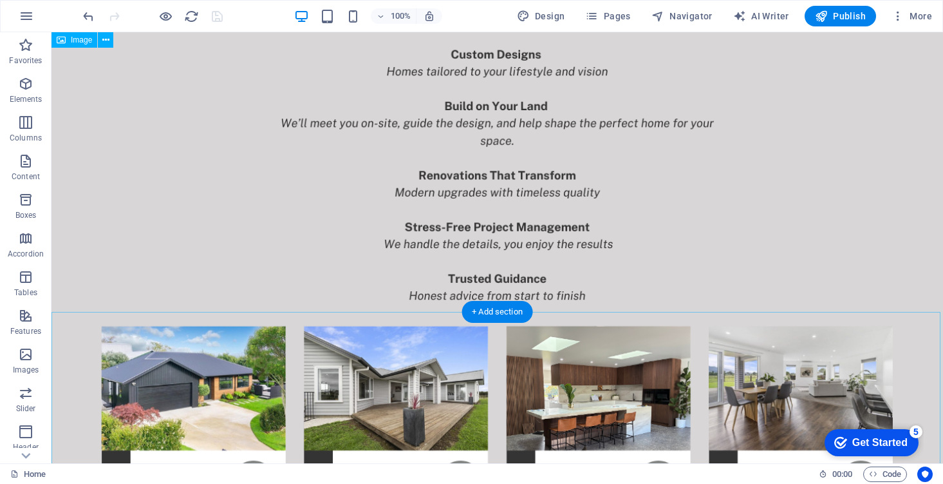
scroll to position [891, 0]
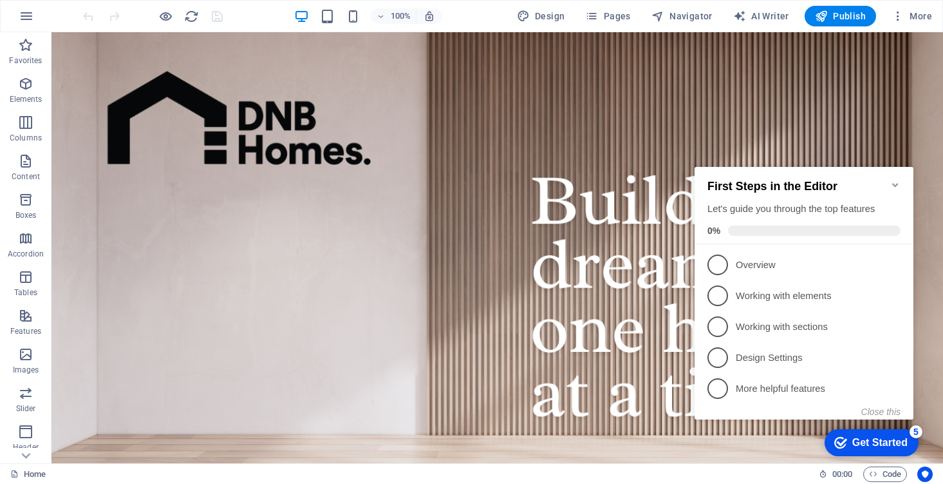
click at [897, 183] on icon "Minimize checklist" at bounding box center [895, 185] width 6 height 4
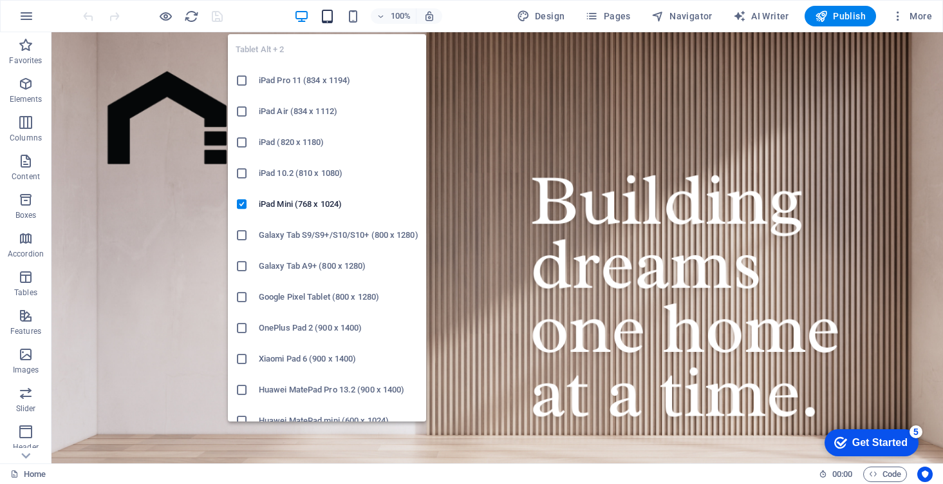
click at [330, 14] on icon "button" at bounding box center [327, 16] width 15 height 15
